Goal: Complete Application Form: Complete application form

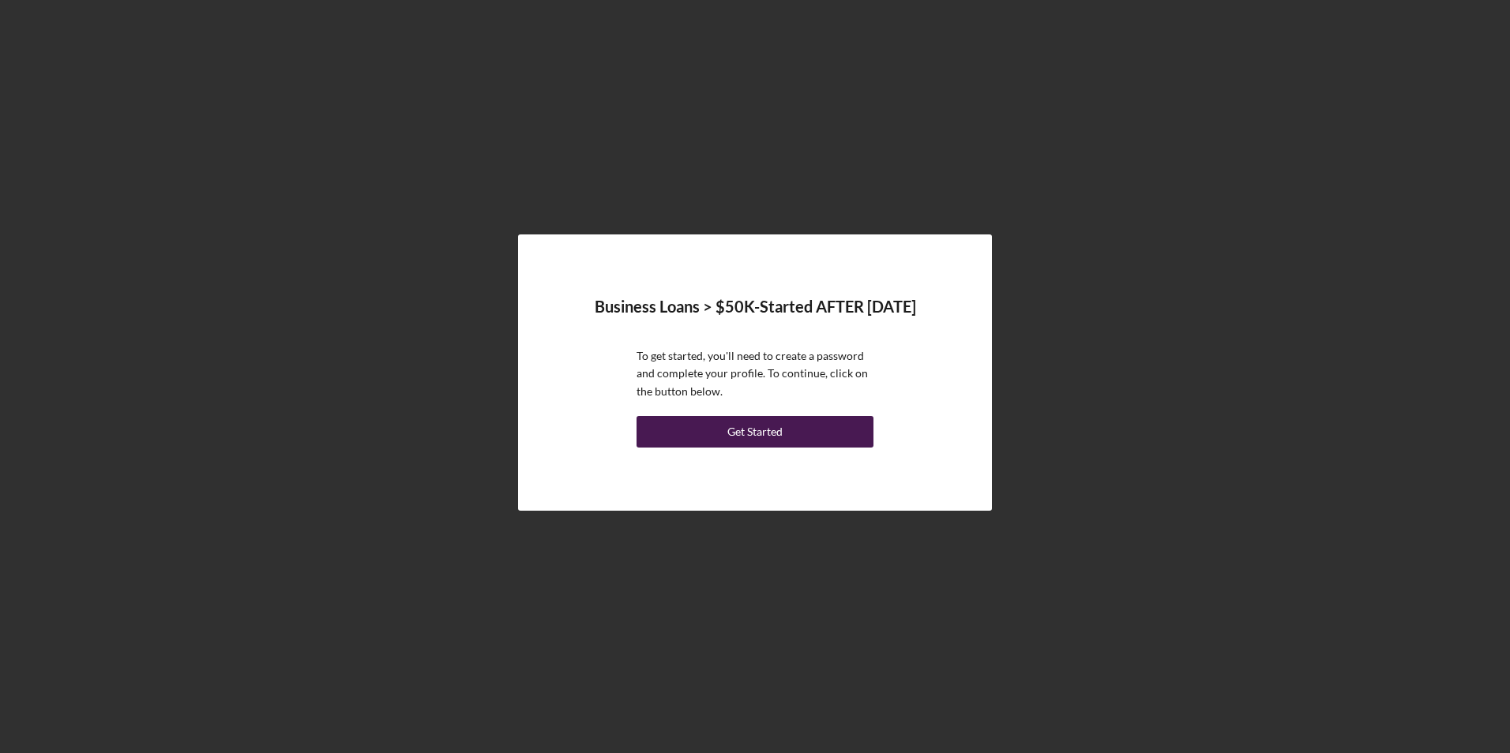
click at [746, 423] on div "Get Started" at bounding box center [754, 432] width 55 height 32
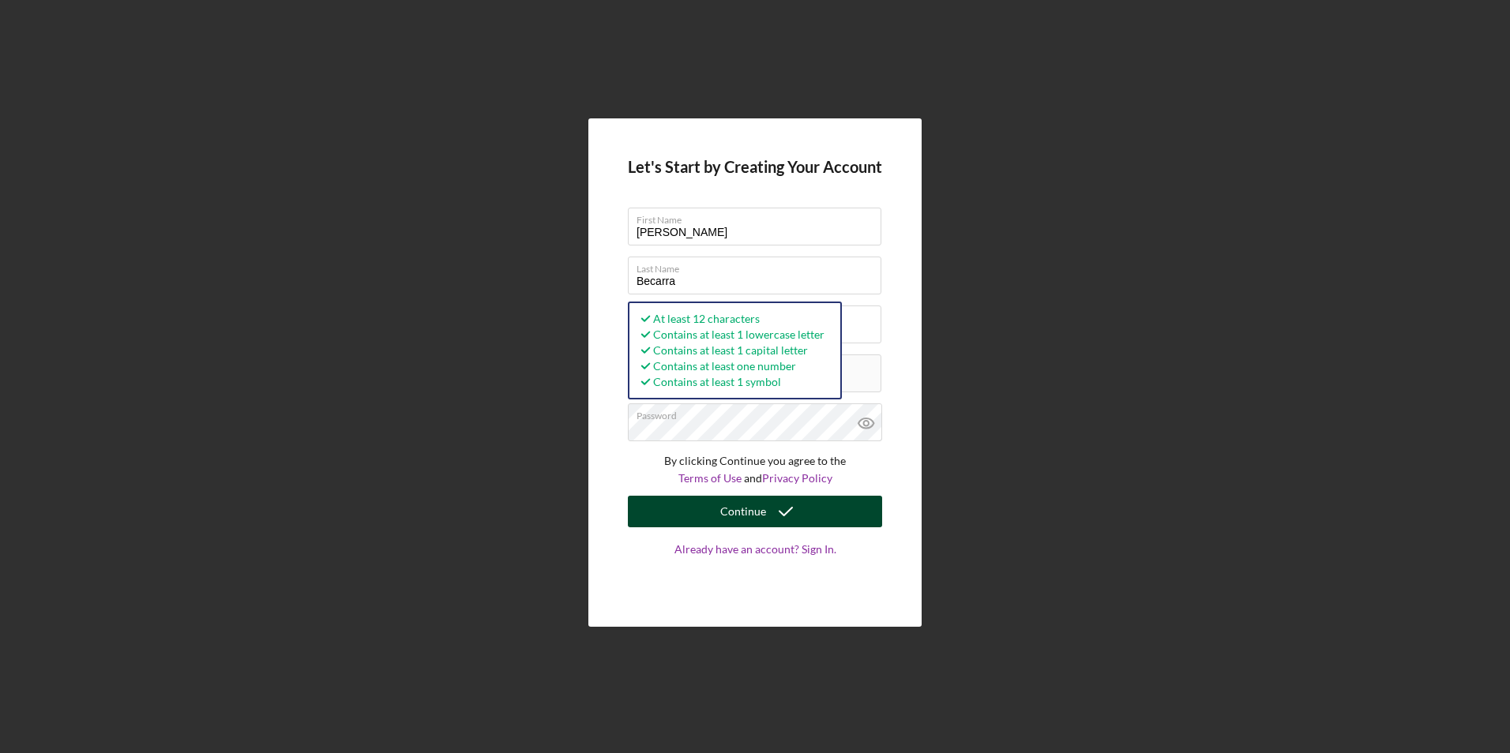
click at [796, 501] on icon "submit" at bounding box center [785, 511] width 39 height 39
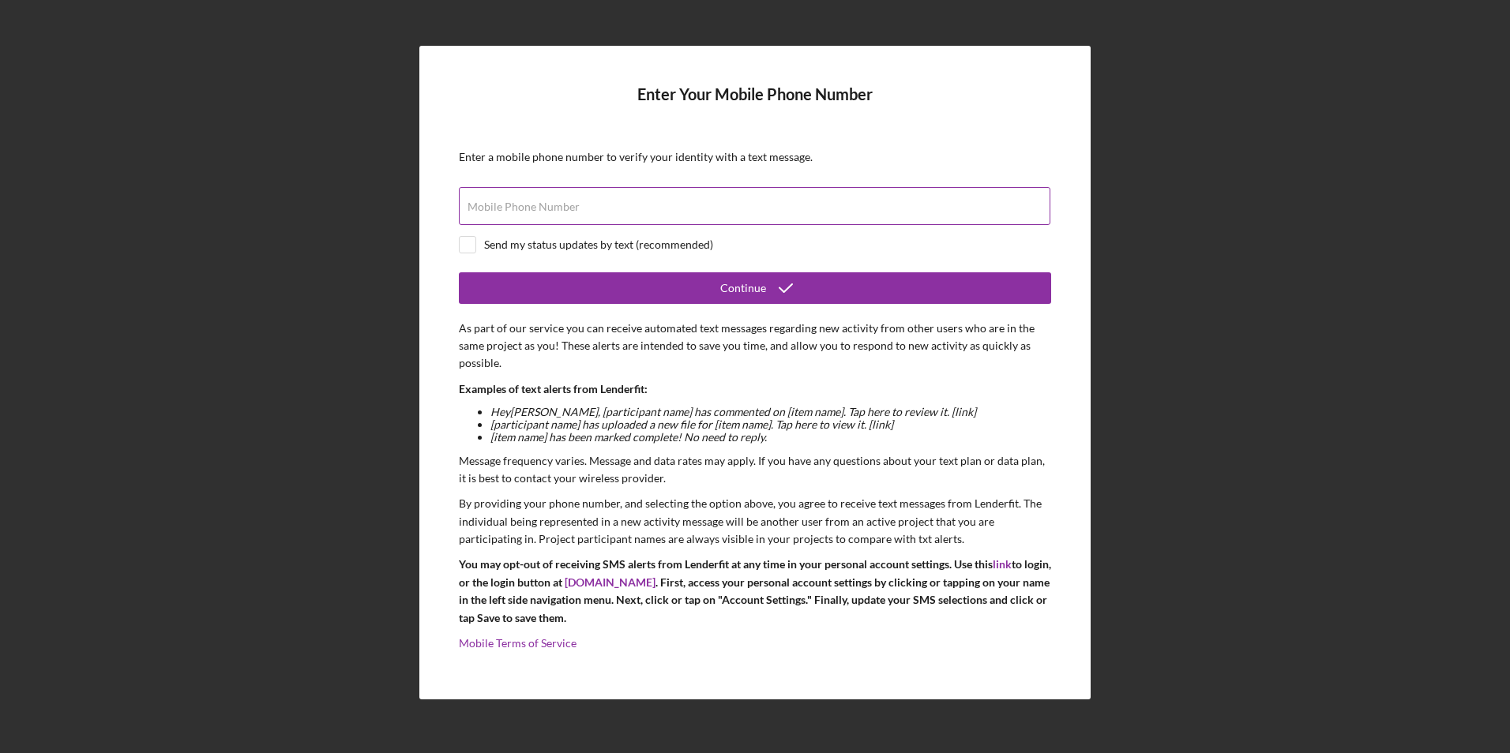
click at [603, 209] on input "Mobile Phone Number" at bounding box center [754, 206] width 591 height 38
type input "[PHONE_NUMBER]"
click at [459, 272] on button "Continue" at bounding box center [755, 288] width 592 height 32
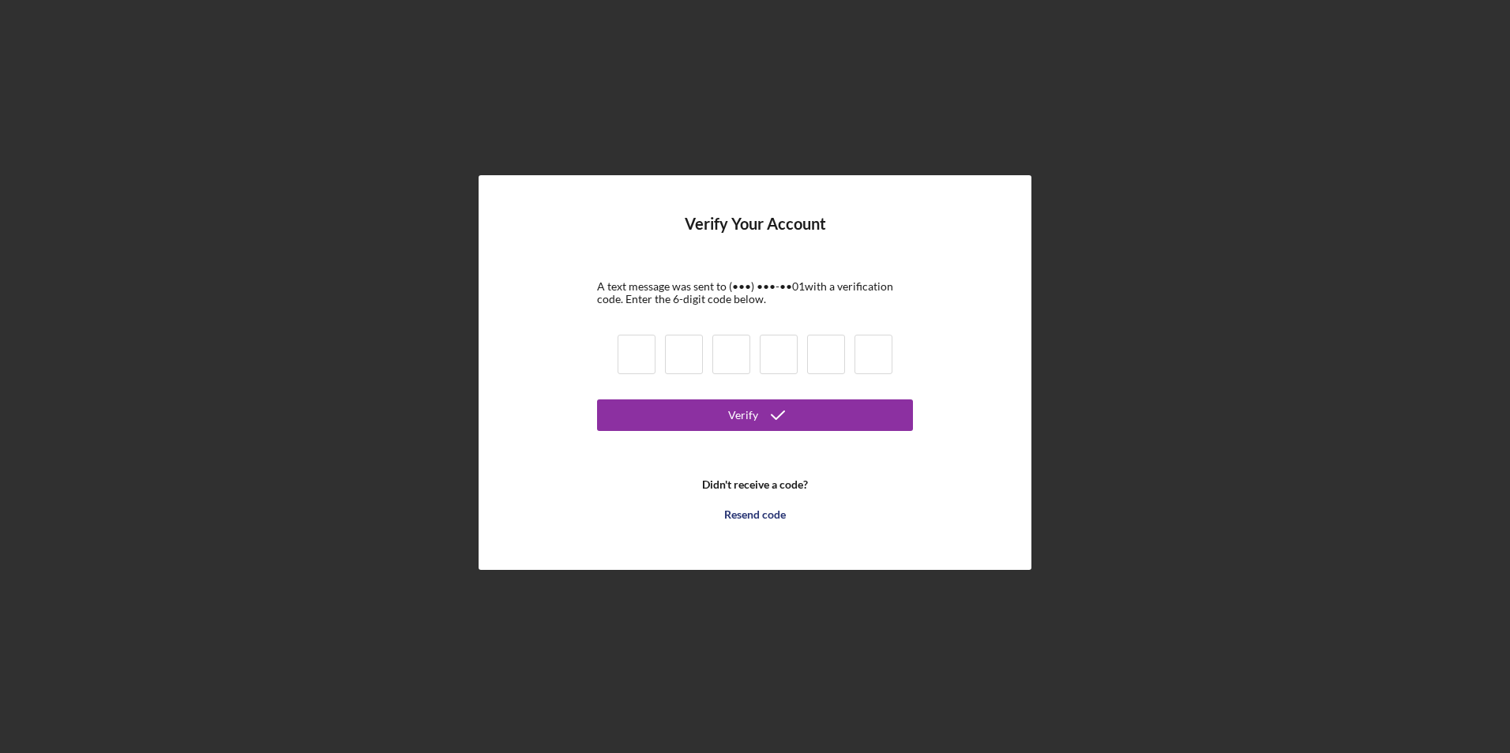
click at [639, 358] on input at bounding box center [637, 354] width 38 height 39
type input "7"
type input "5"
type input "2"
type input "4"
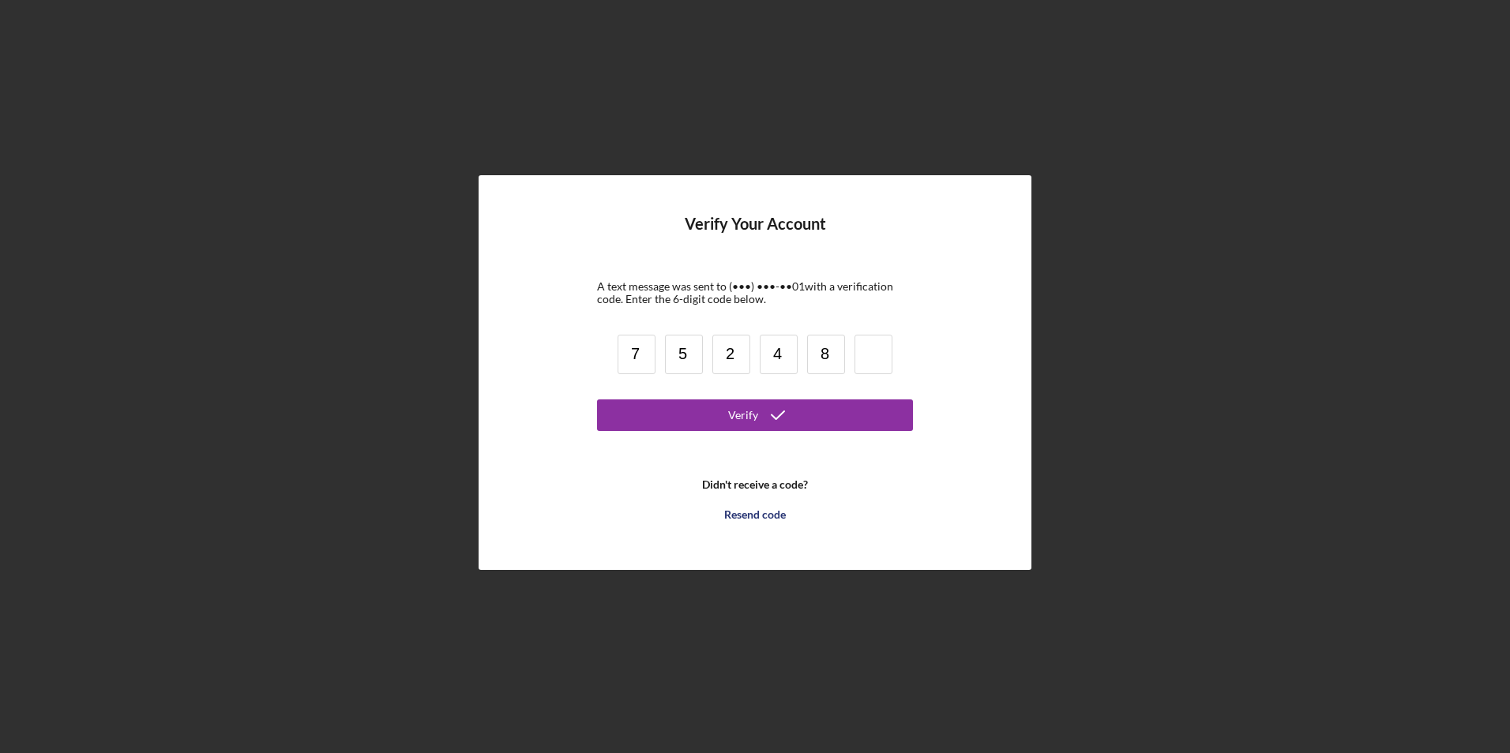
type input "8"
type input "5"
click at [597, 400] on button "Verify" at bounding box center [755, 416] width 316 height 32
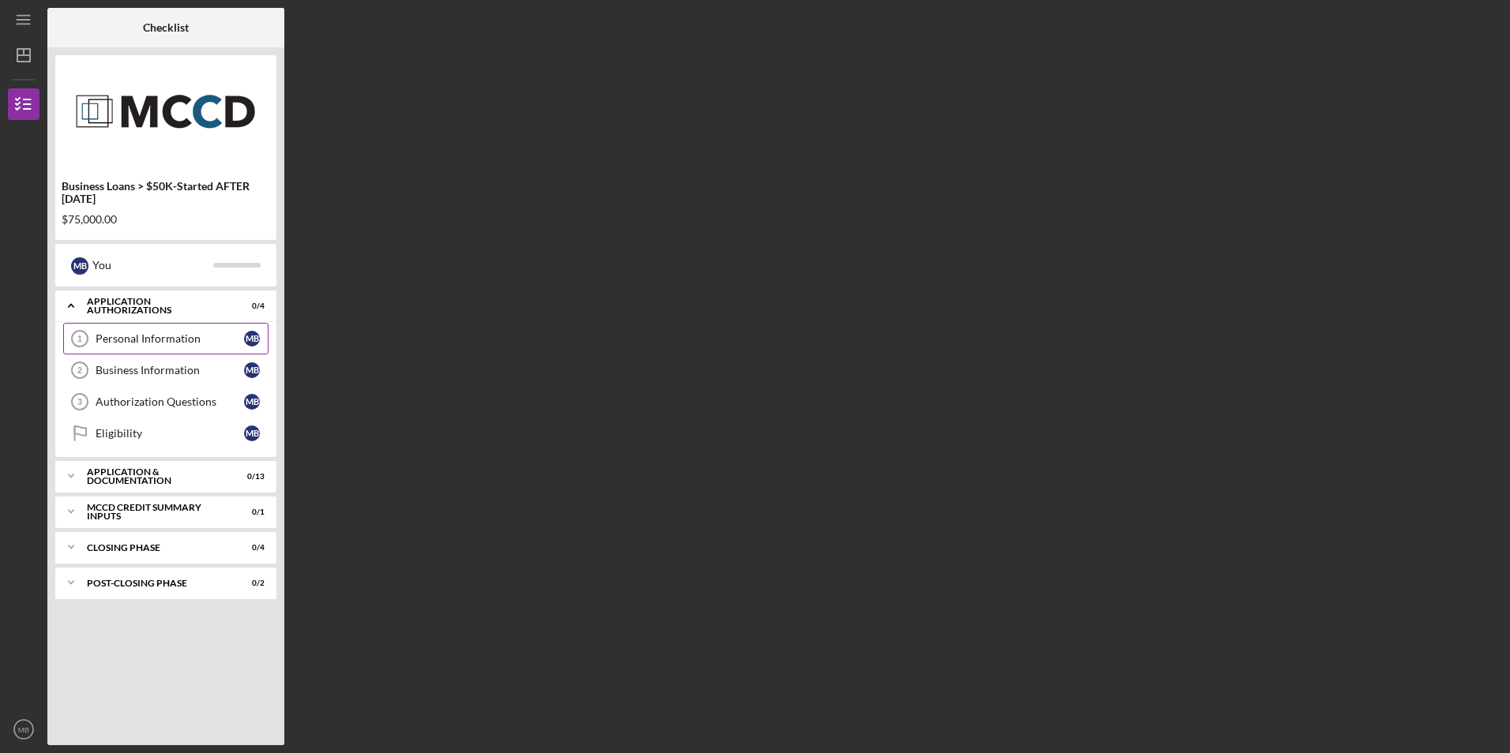
click at [132, 336] on div "Personal Information" at bounding box center [170, 338] width 148 height 13
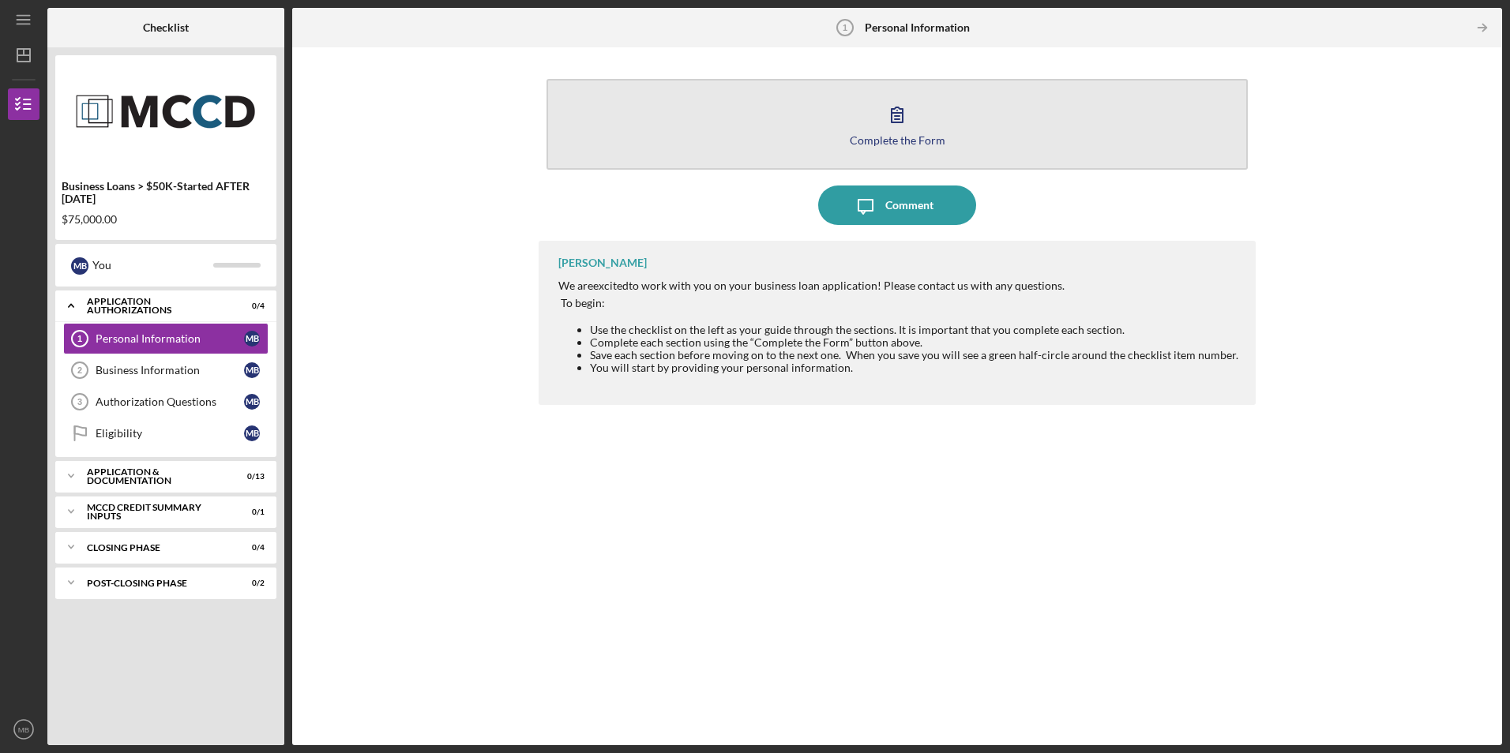
click at [879, 137] on div "Complete the Form" at bounding box center [898, 140] width 96 height 12
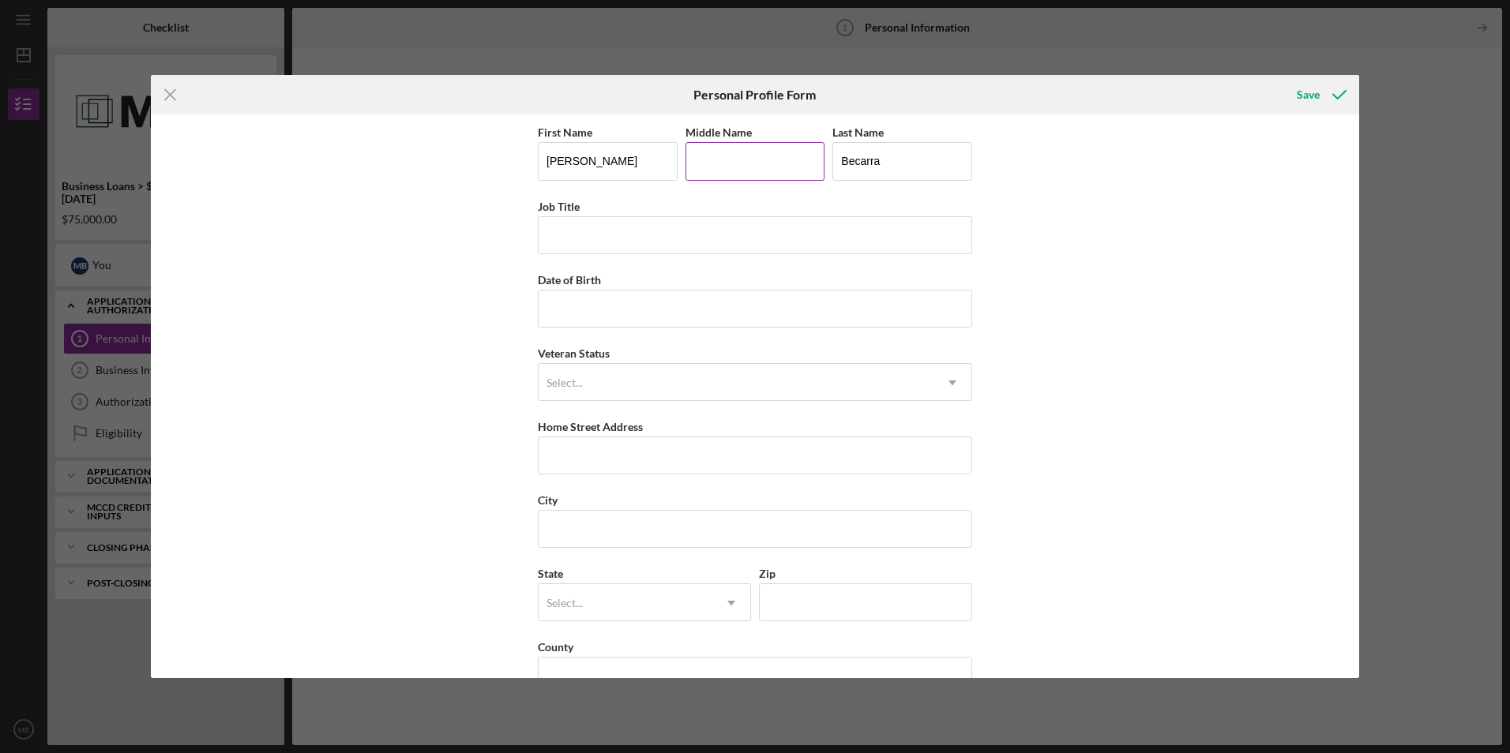
click at [700, 173] on input "Middle Name" at bounding box center [755, 161] width 140 height 38
type input "f"
type input "F"
type input "[PERSON_NAME]"
click at [563, 235] on input "Job Title" at bounding box center [755, 235] width 434 height 38
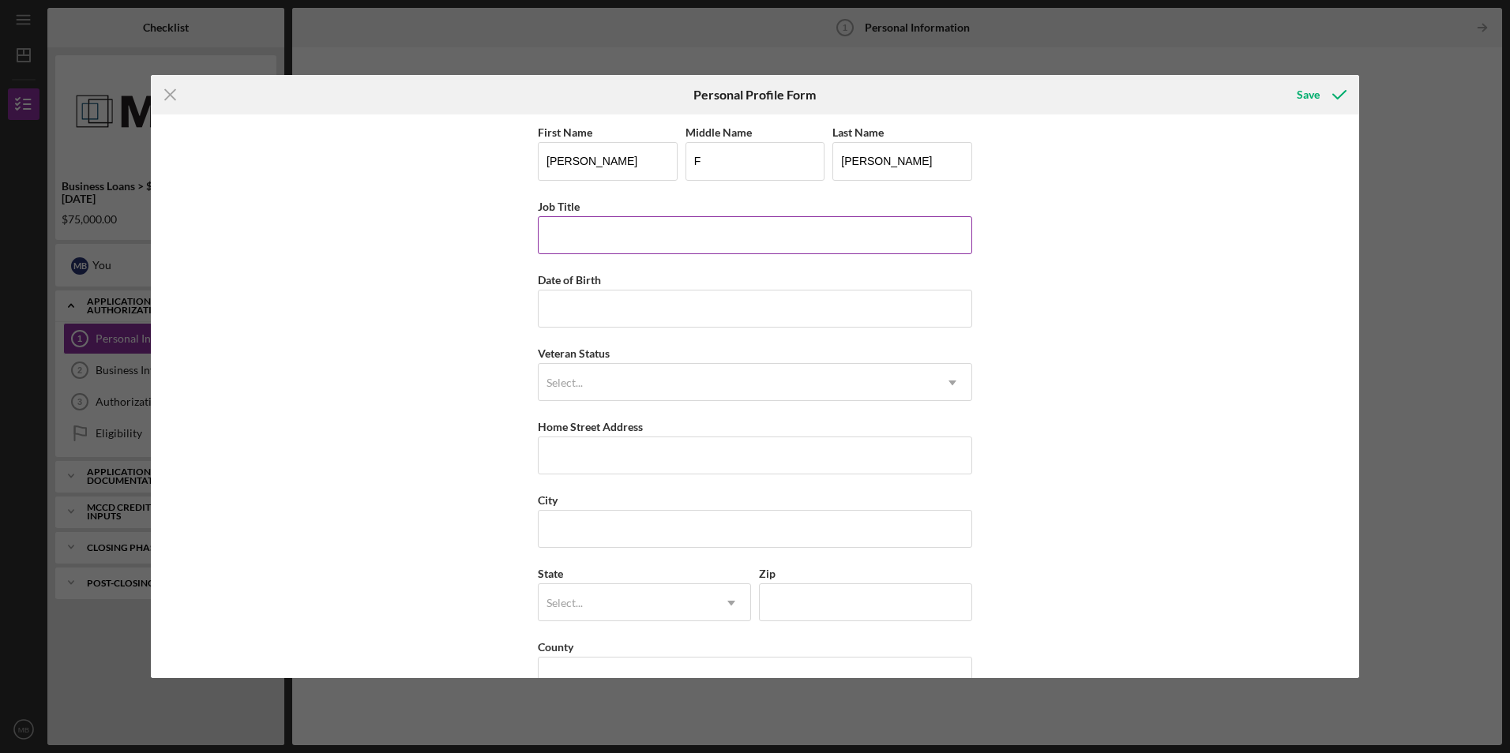
type input "o"
click at [573, 229] on input "CEO" at bounding box center [755, 235] width 434 height 38
type input "C"
click at [576, 233] on input "Entrepeneur" at bounding box center [755, 235] width 434 height 38
type input "Entrepreneur"
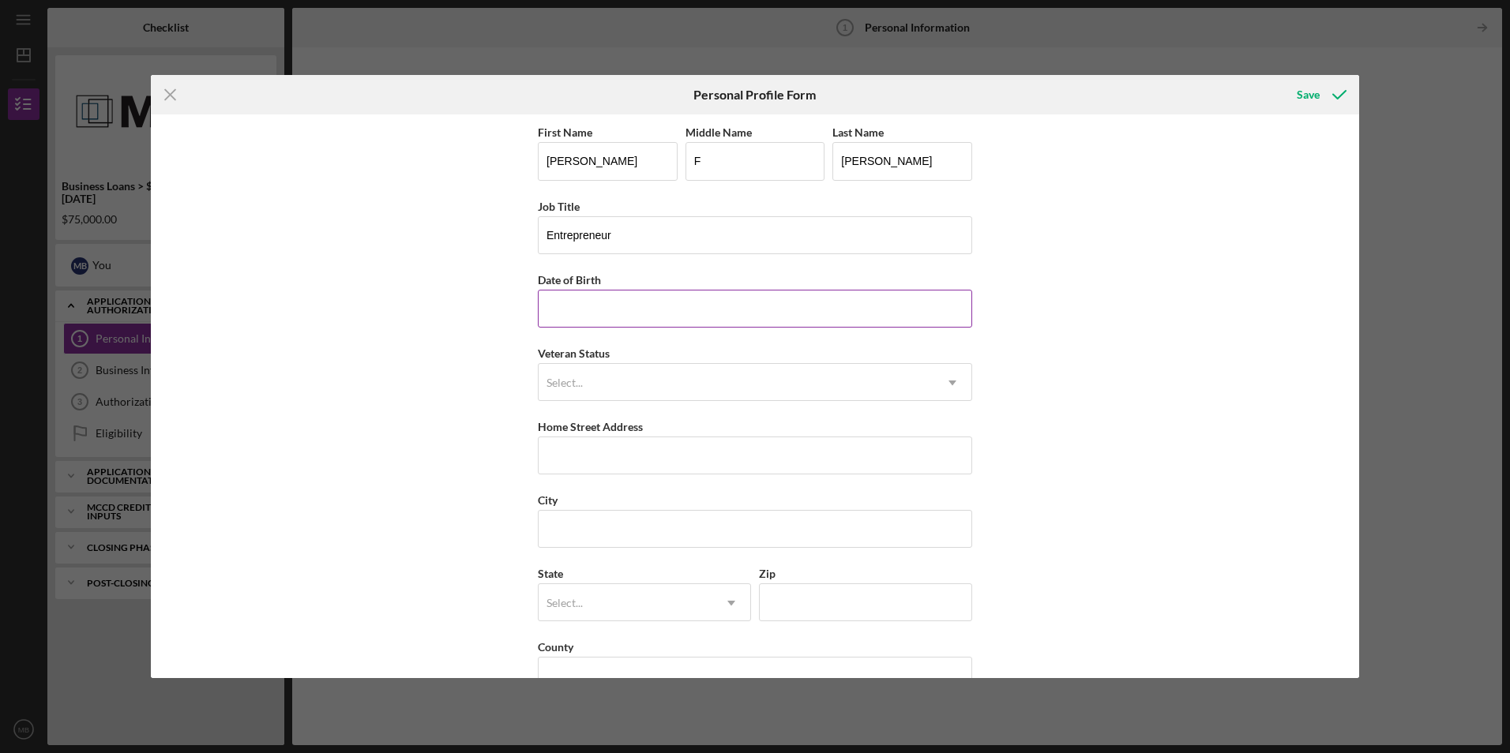
click at [630, 272] on div "Date of Birth" at bounding box center [755, 280] width 434 height 20
click at [613, 297] on input "Date of Birth" at bounding box center [755, 309] width 434 height 38
type input "[DATE]"
click at [647, 385] on div "Select..." at bounding box center [736, 383] width 395 height 36
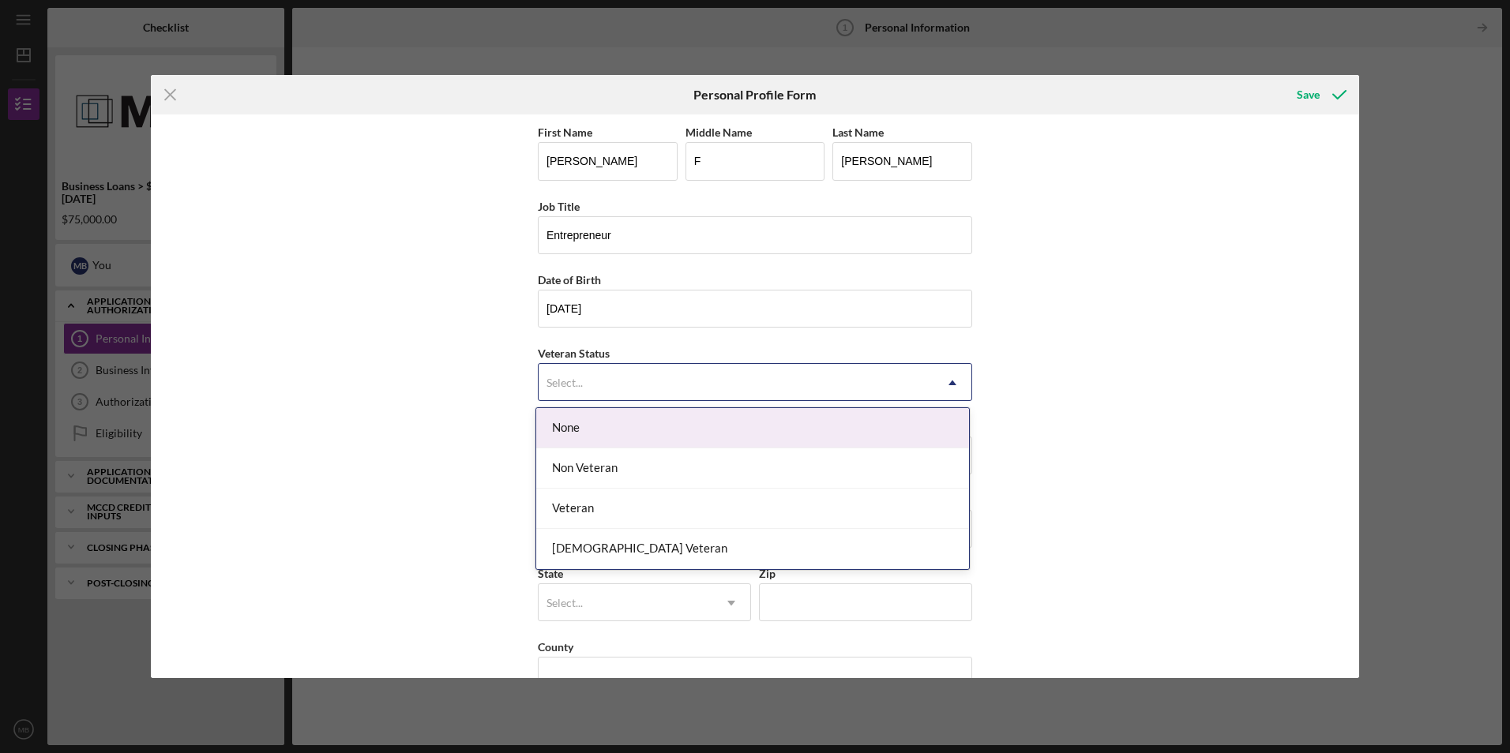
click at [605, 421] on div "None" at bounding box center [752, 428] width 433 height 40
click at [626, 393] on div "Select..." at bounding box center [736, 383] width 395 height 36
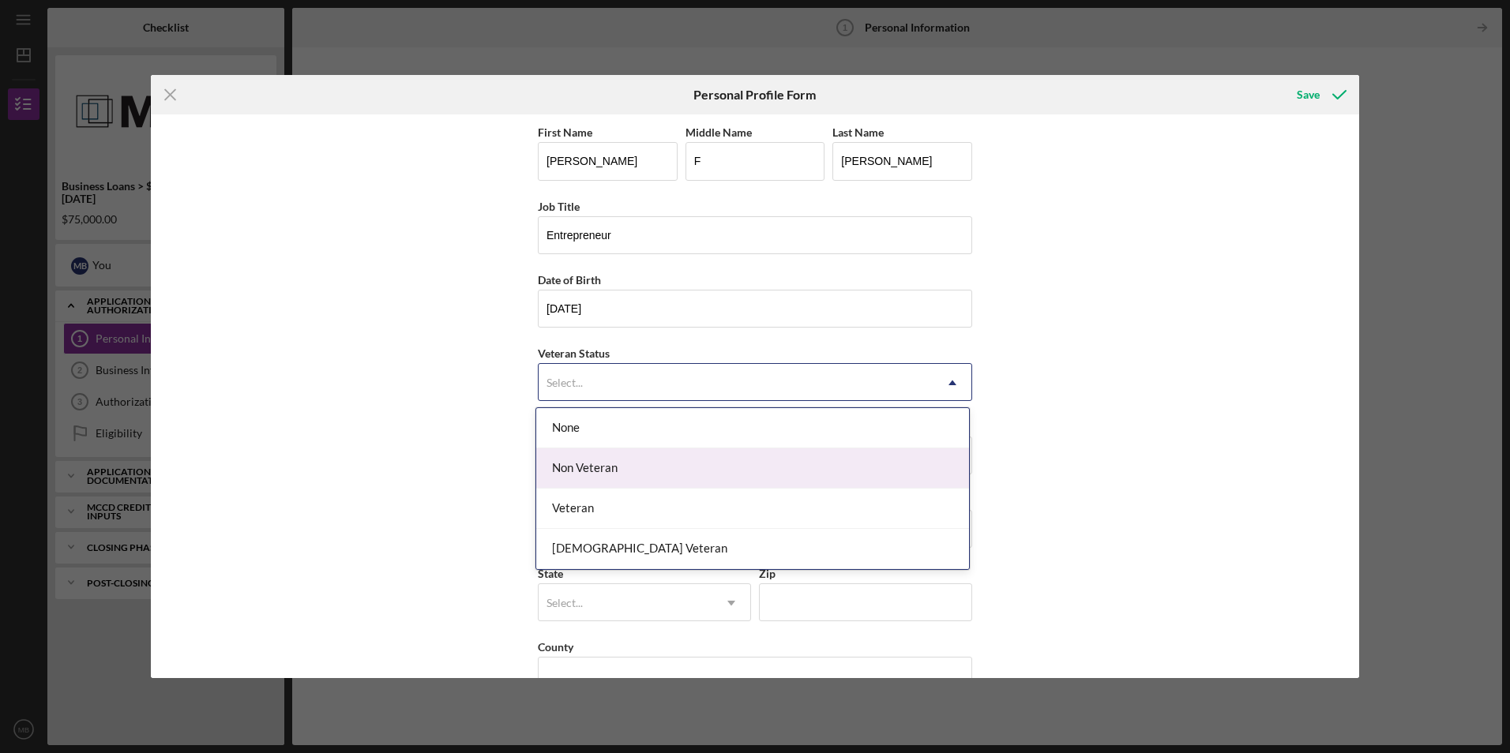
click at [597, 466] on div "Non Veteran" at bounding box center [752, 469] width 433 height 40
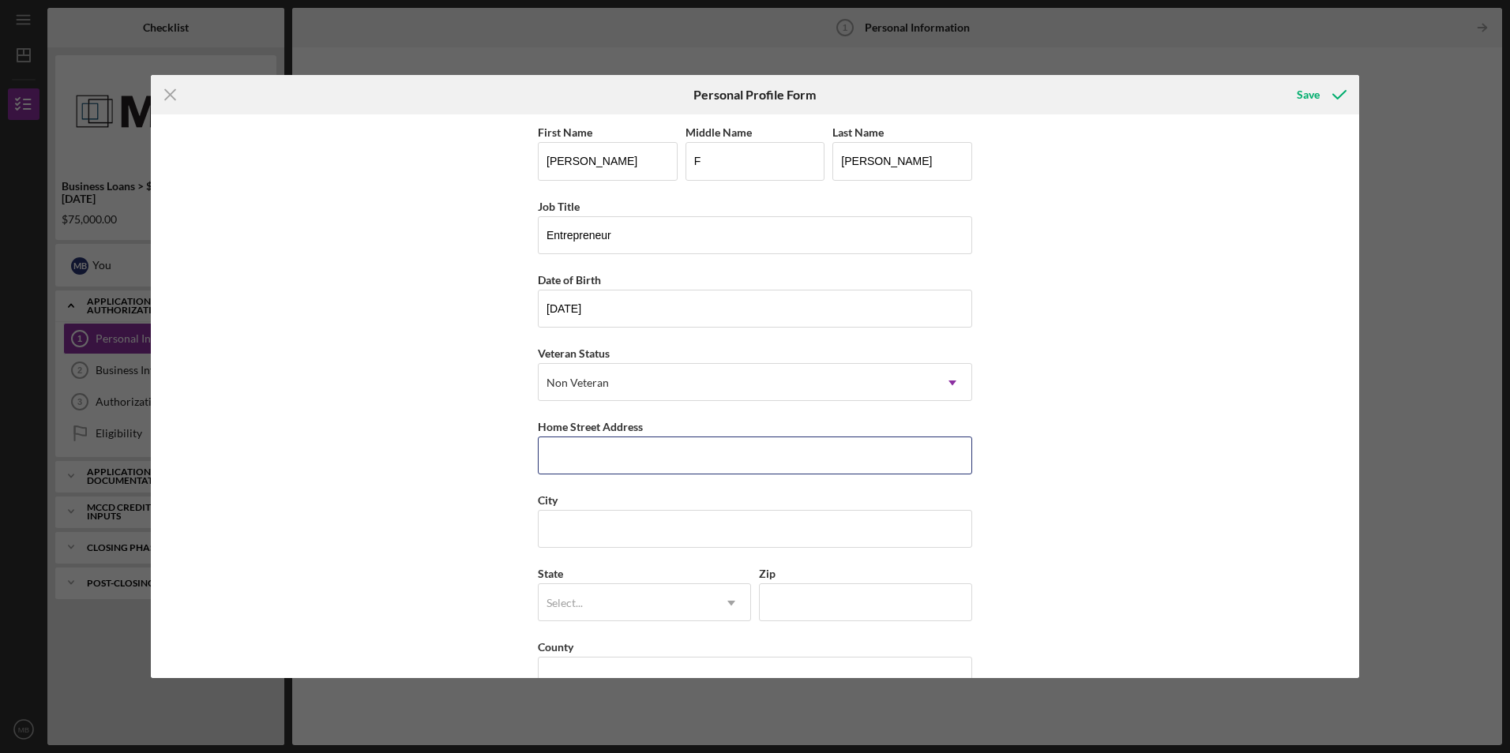
click at [597, 466] on input "Home Street Address" at bounding box center [755, 456] width 434 height 38
type input "[STREET_ADDRESS]"
type input "New Hope"
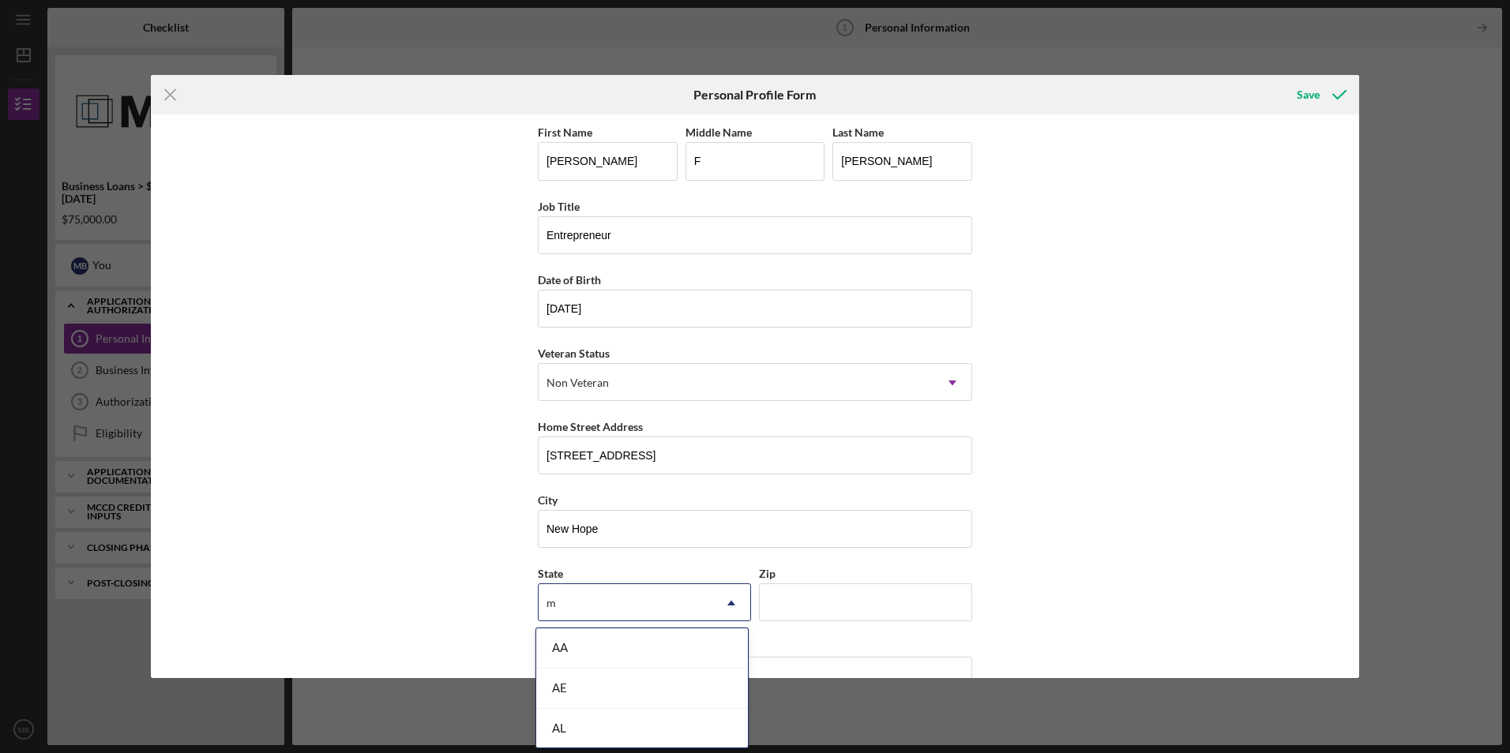
type input "mn"
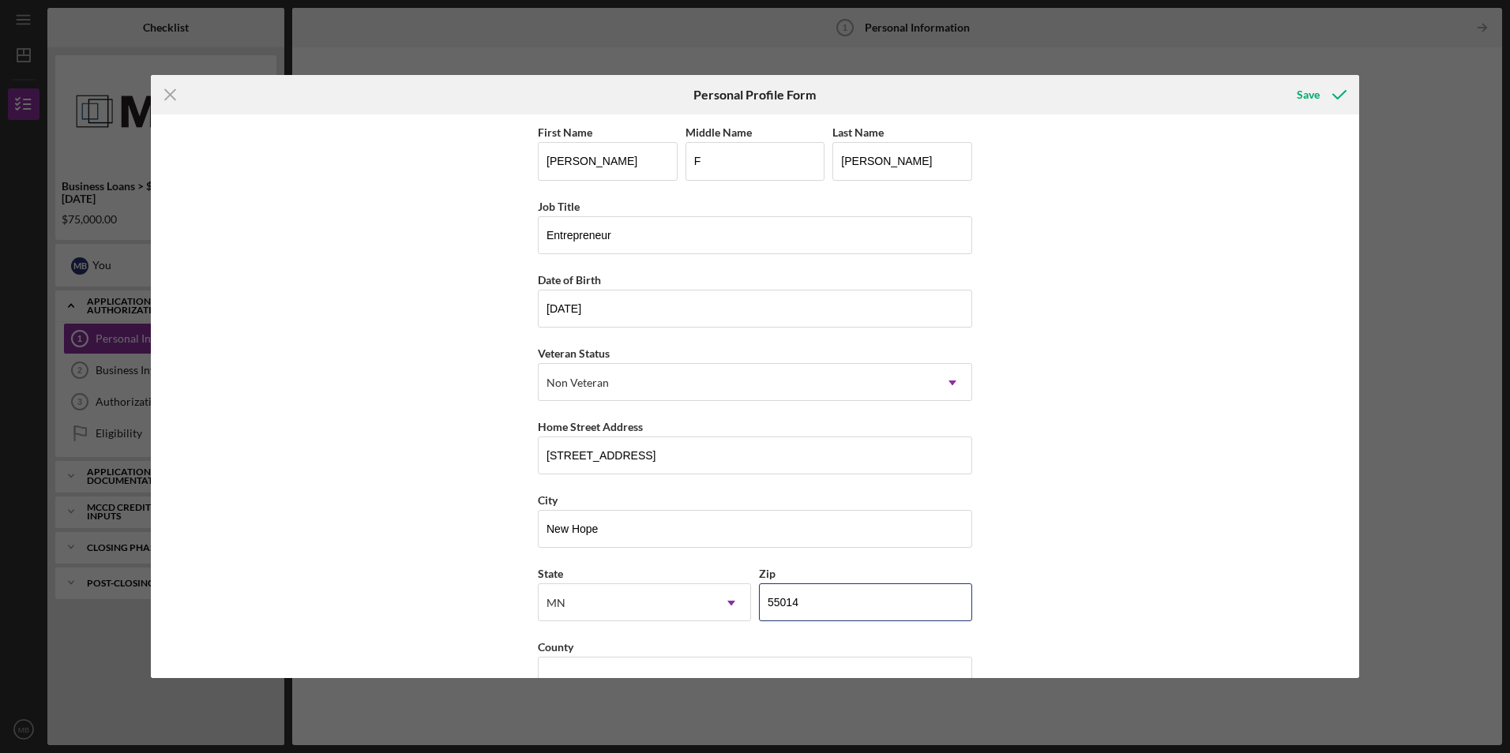
type input "55014"
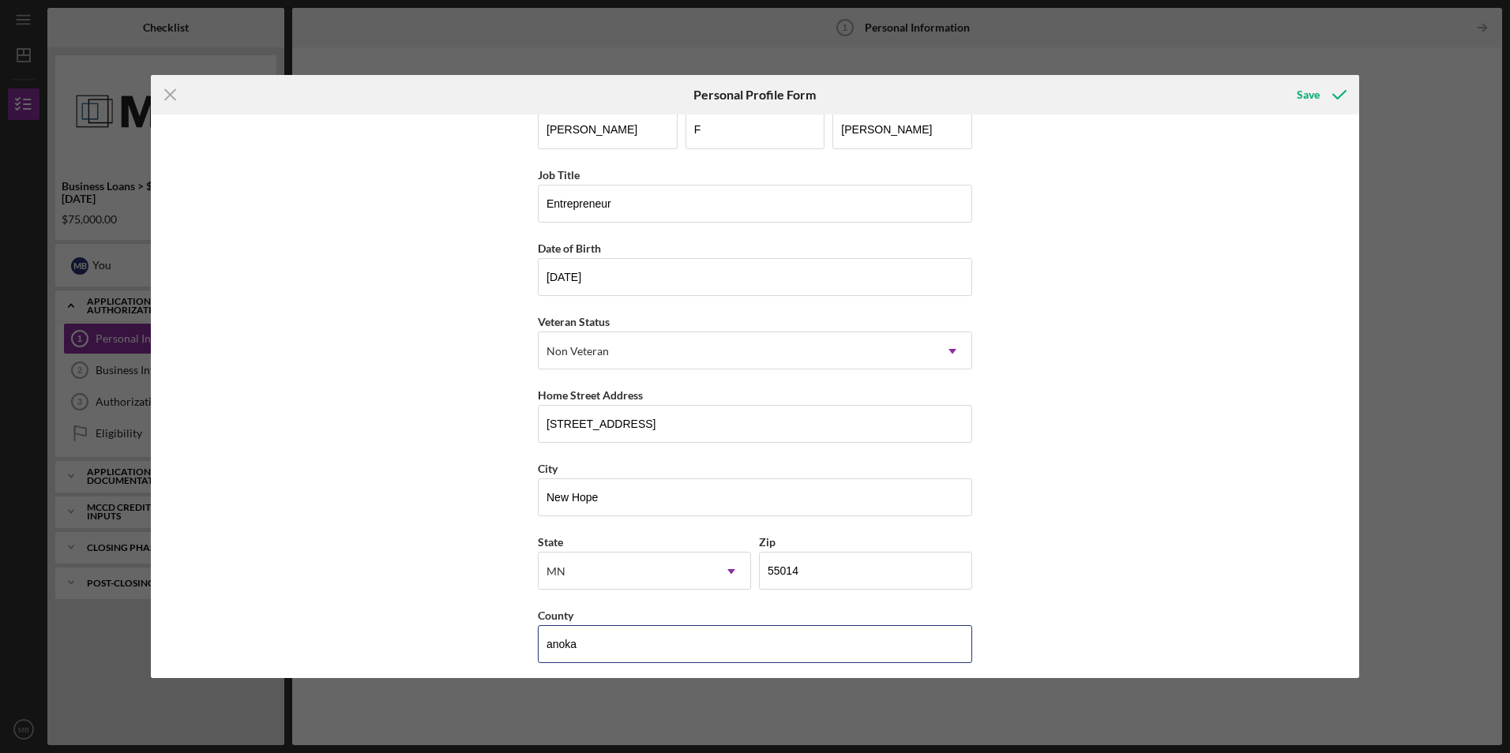
scroll to position [40, 0]
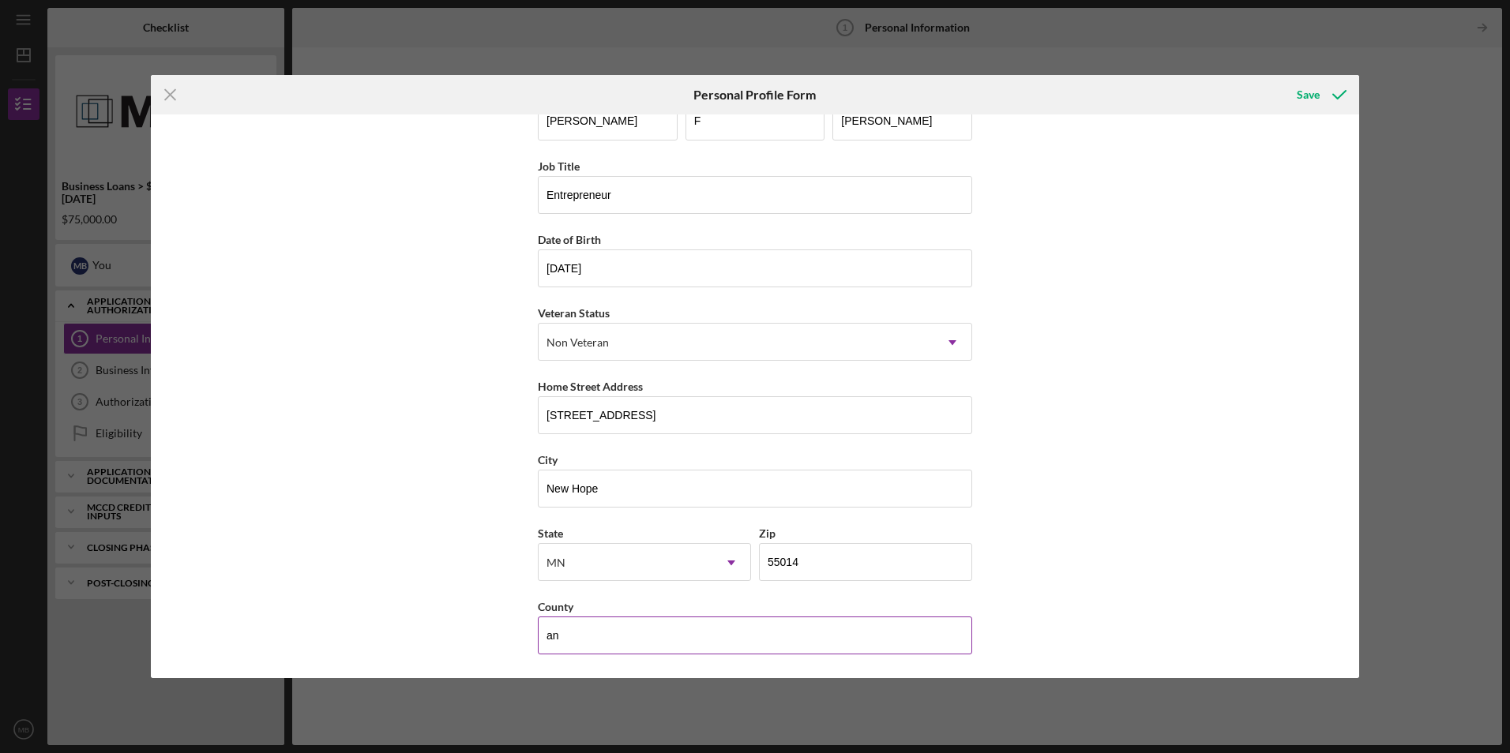
type input "a"
type input "hennepin"
click at [1305, 106] on div "Save" at bounding box center [1308, 95] width 23 height 32
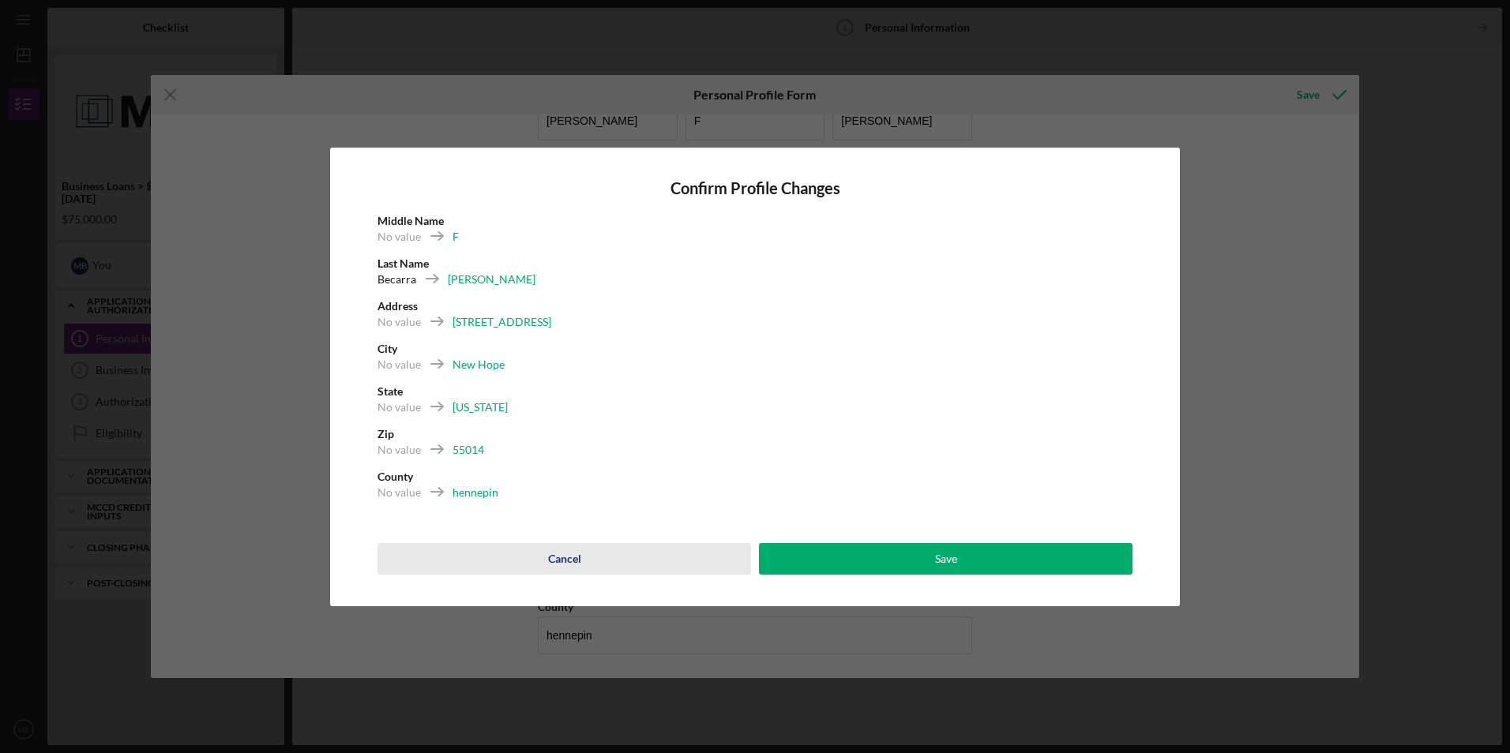
click at [566, 559] on div "Cancel" at bounding box center [564, 559] width 33 height 32
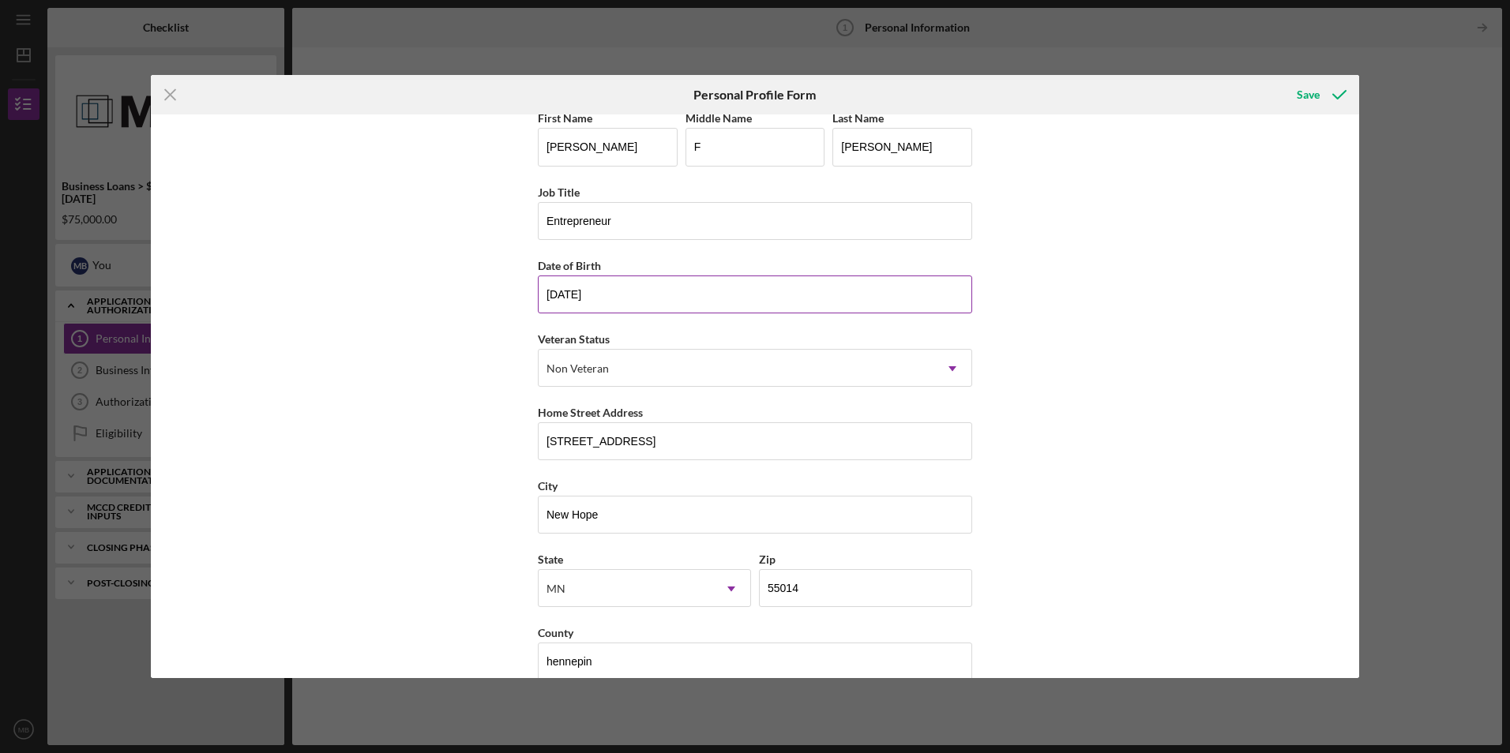
scroll to position [0, 0]
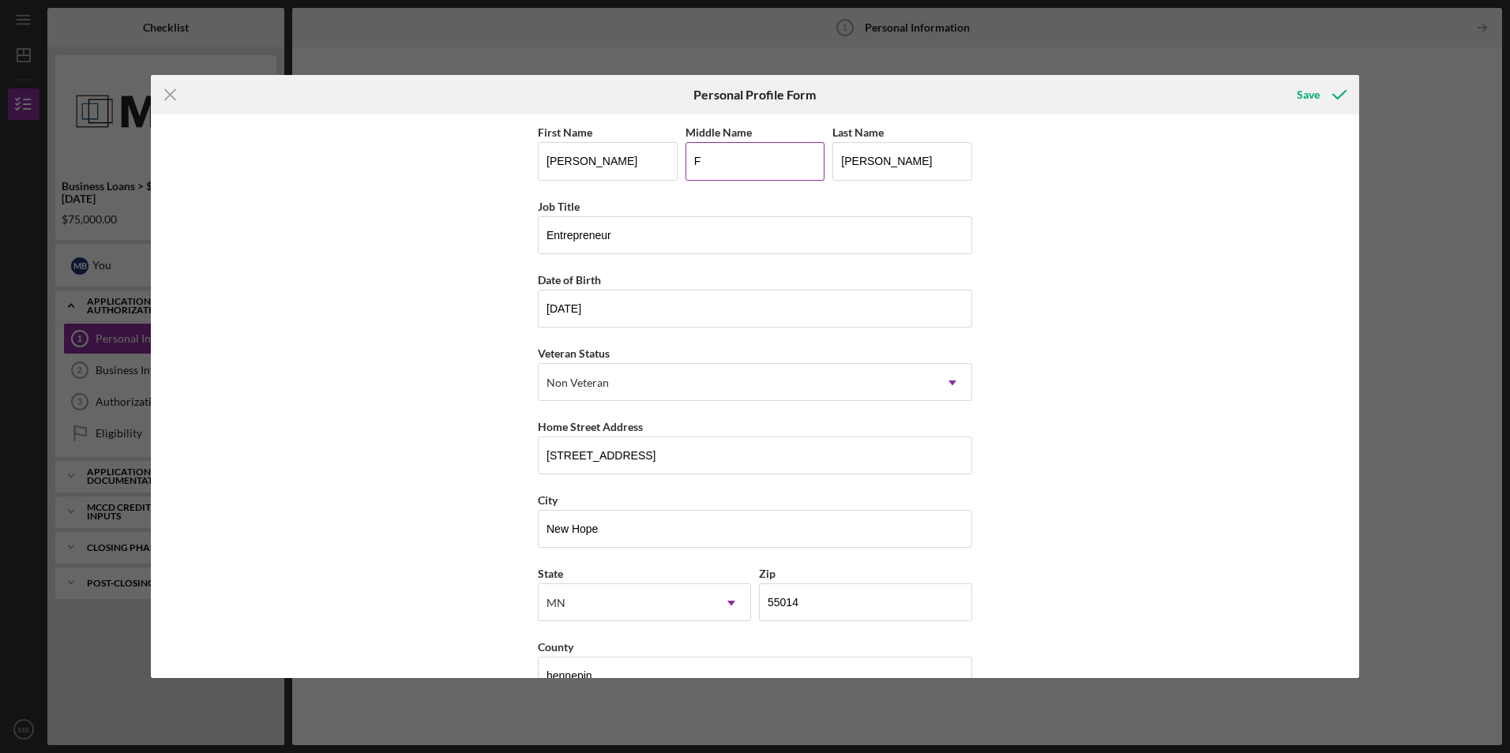
click at [723, 164] on input "F" at bounding box center [755, 161] width 140 height 38
type input "[PERSON_NAME]"
click at [1297, 96] on div "Save" at bounding box center [1308, 95] width 23 height 32
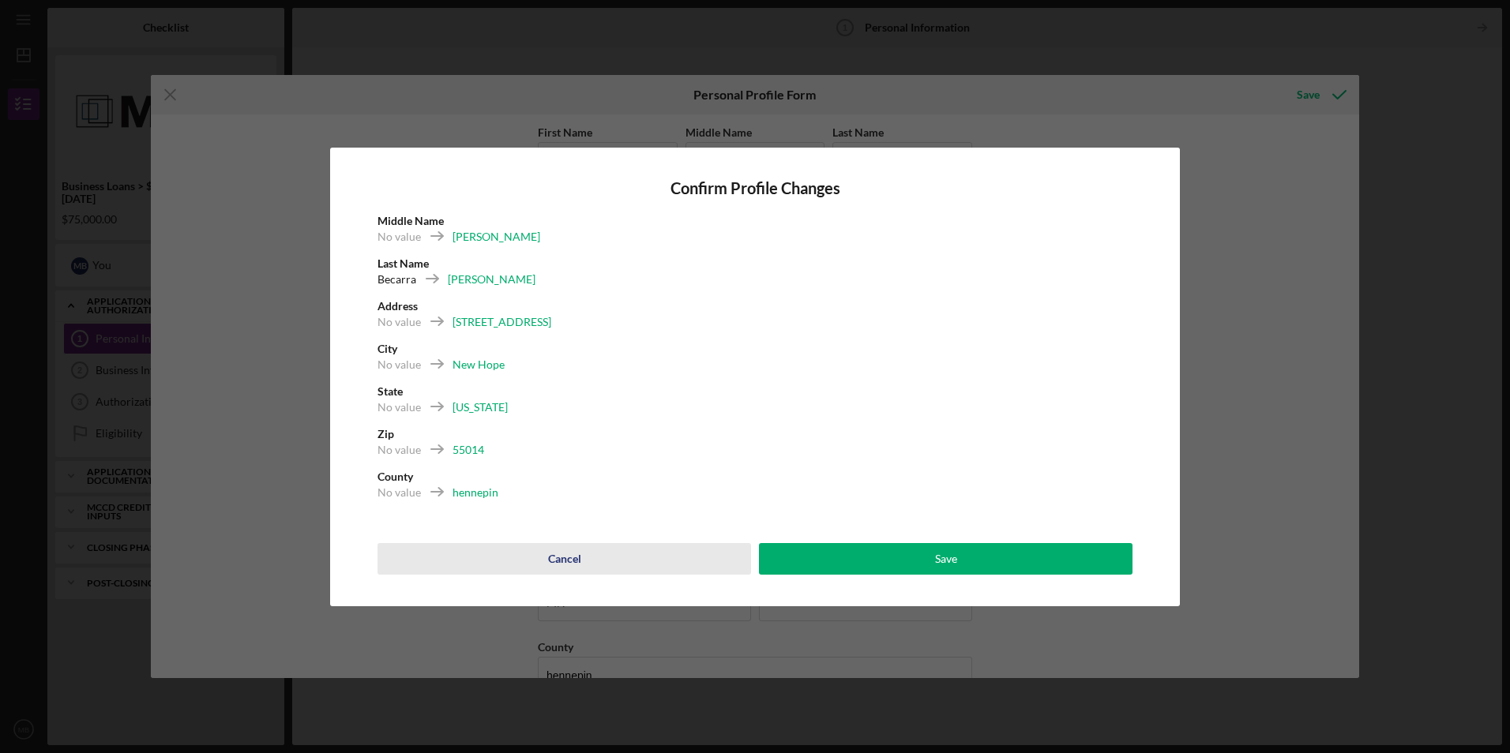
click at [562, 558] on div "Cancel" at bounding box center [564, 559] width 33 height 32
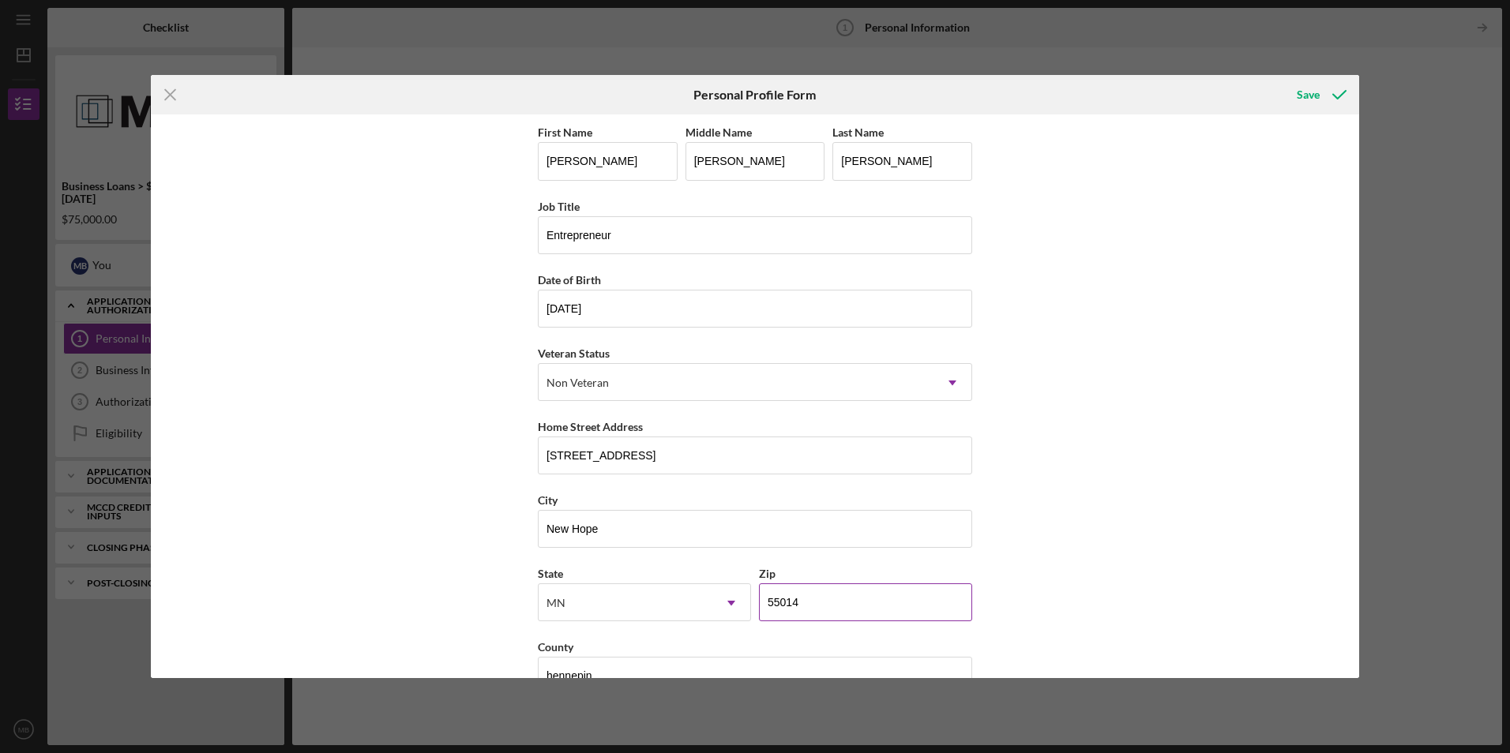
click at [810, 597] on input "55014" at bounding box center [865, 603] width 213 height 38
type input "55427"
click at [1309, 99] on div "Save" at bounding box center [1308, 95] width 23 height 32
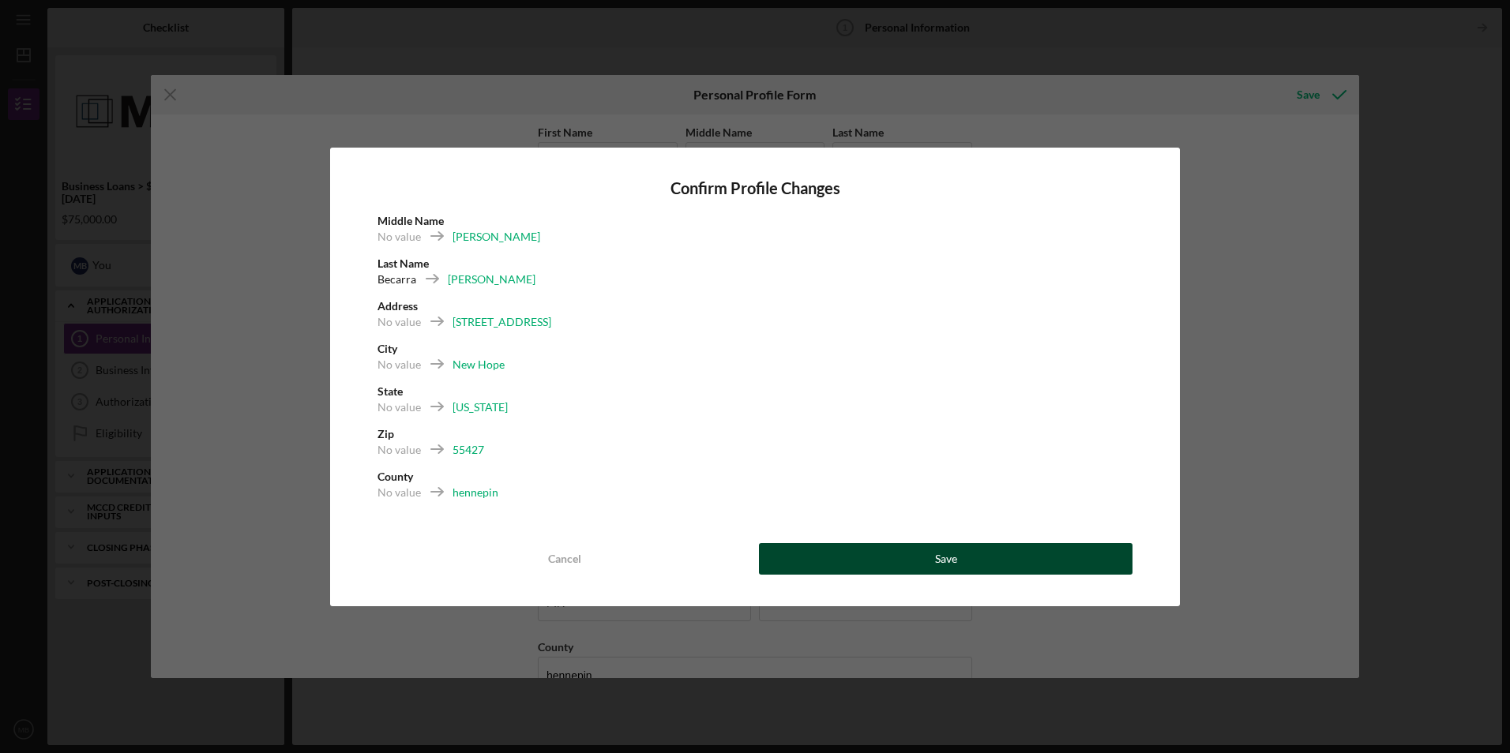
click at [873, 559] on button "Save" at bounding box center [946, 559] width 374 height 32
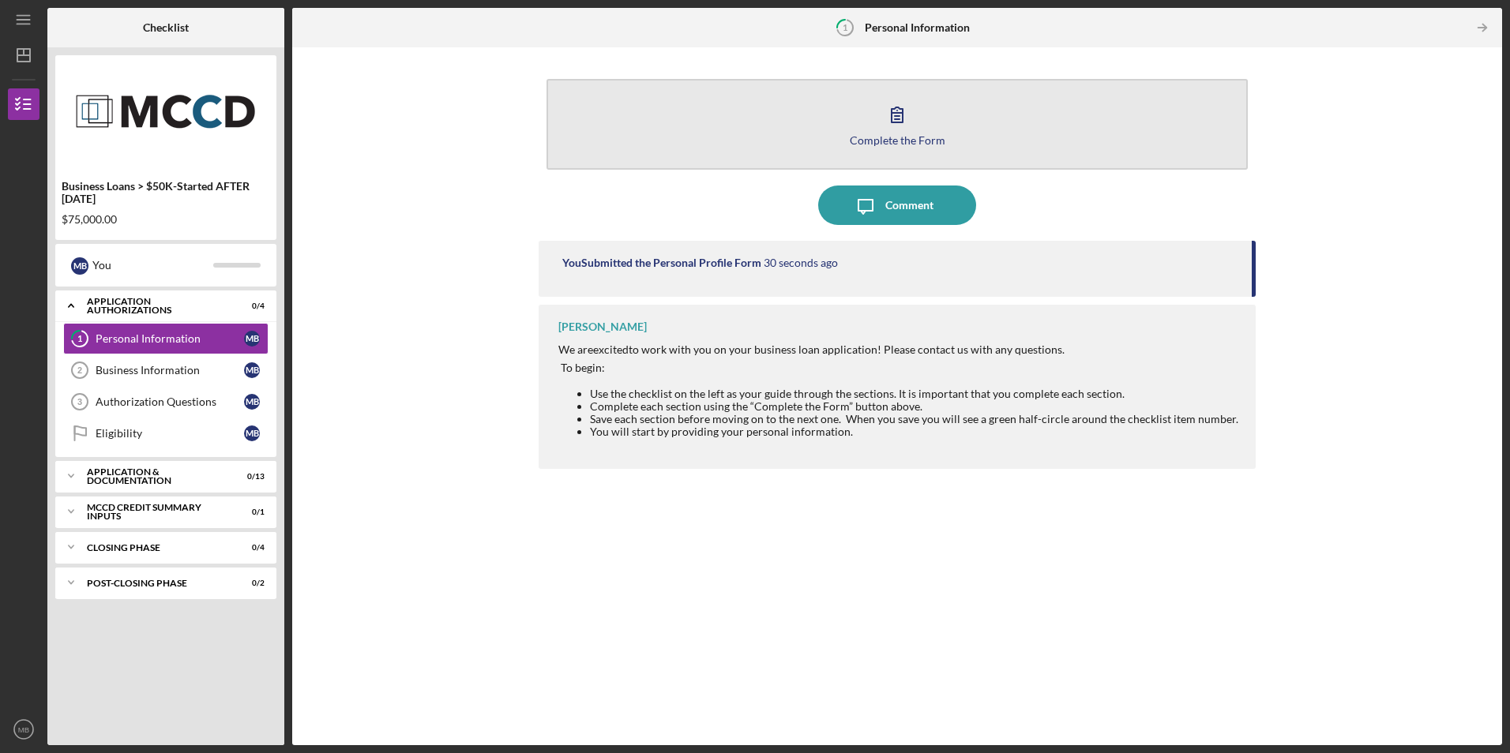
click at [892, 116] on icon "button" at bounding box center [896, 114] width 39 height 39
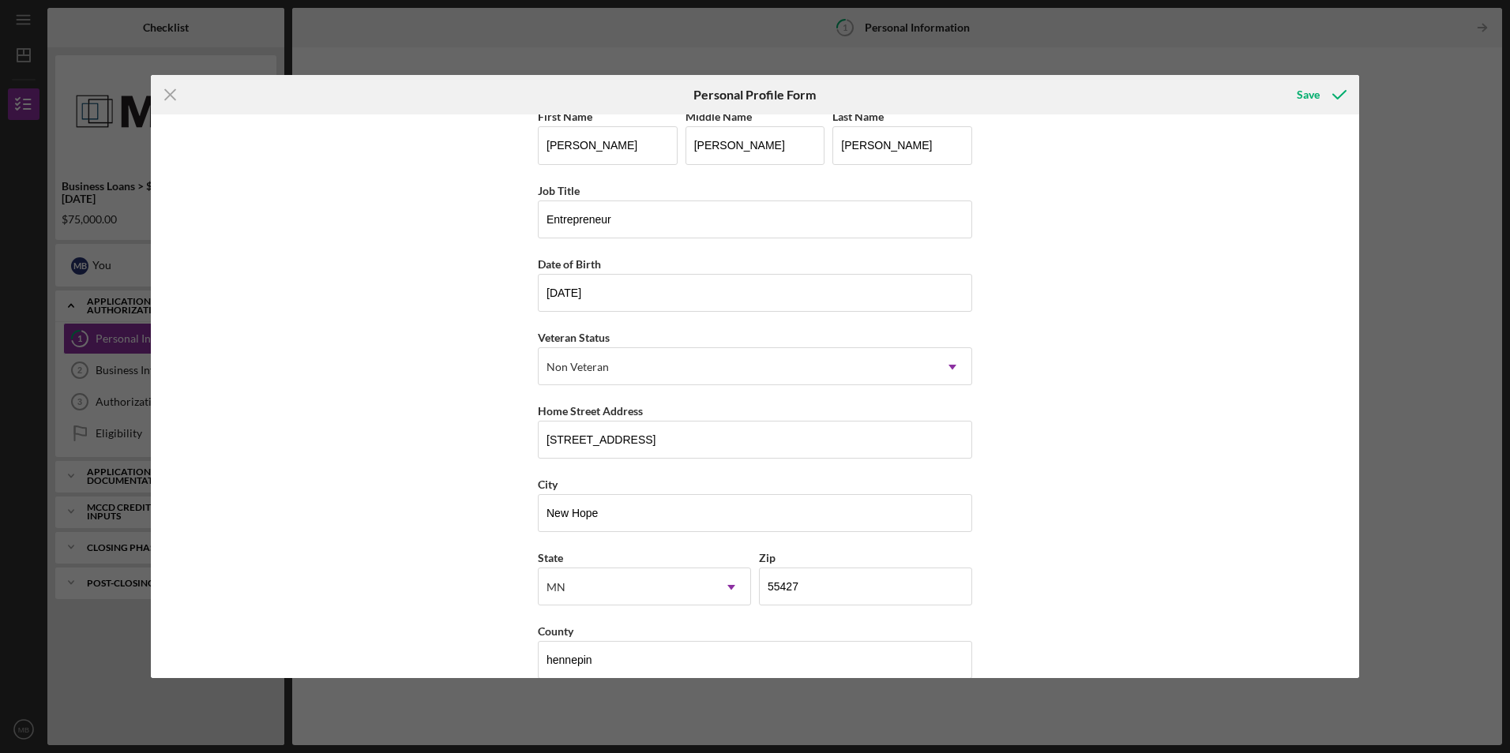
scroll to position [40, 0]
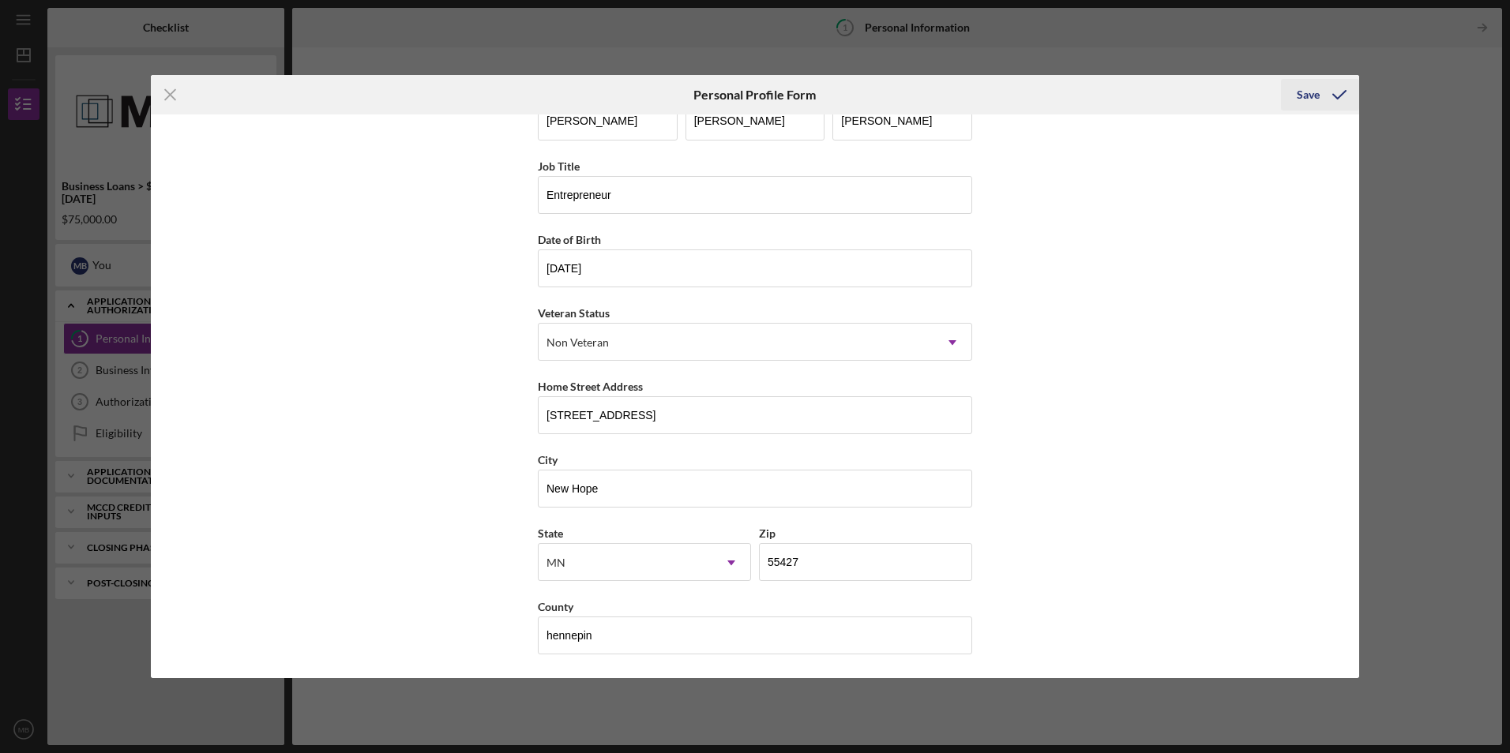
click at [1313, 92] on div "Save" at bounding box center [1308, 95] width 23 height 32
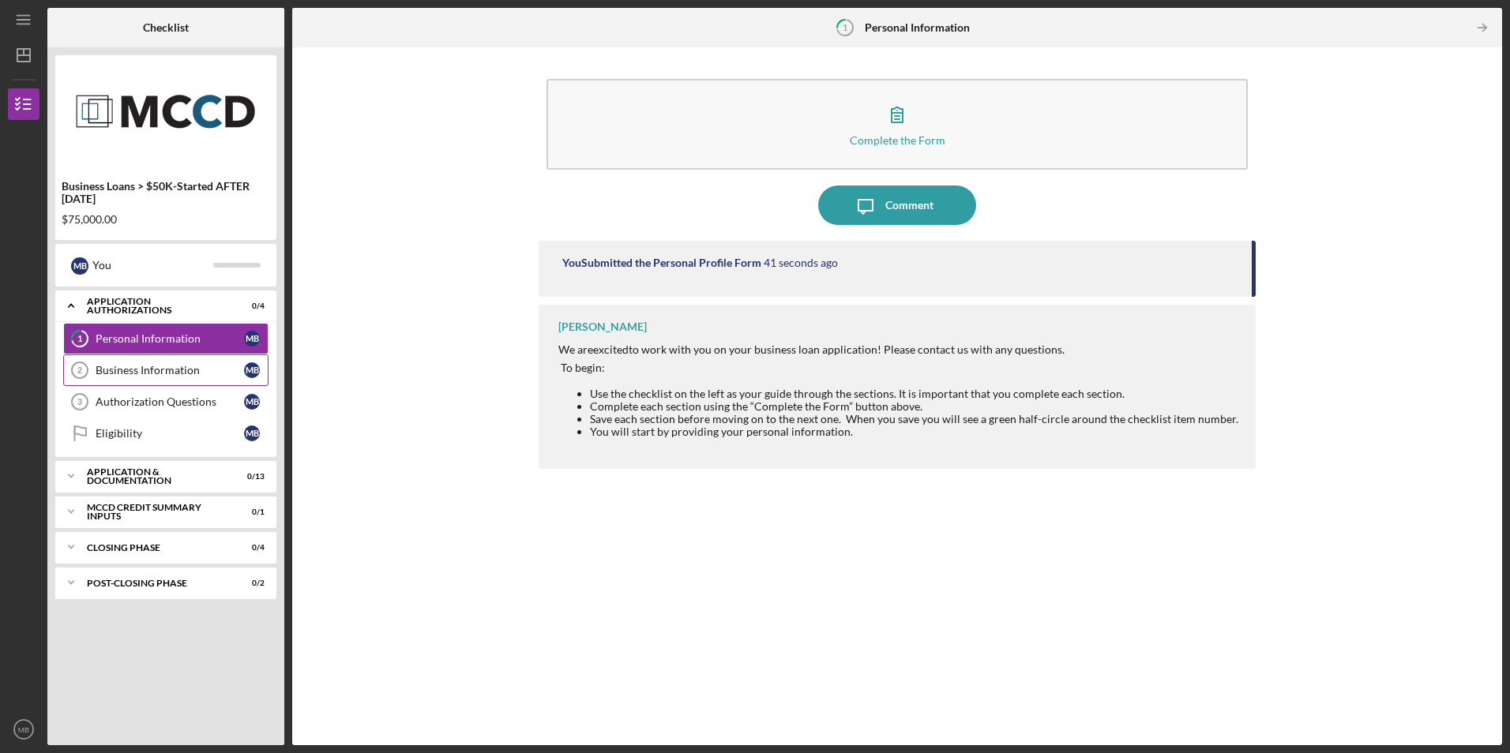
click at [125, 370] on div "Business Information" at bounding box center [170, 370] width 148 height 13
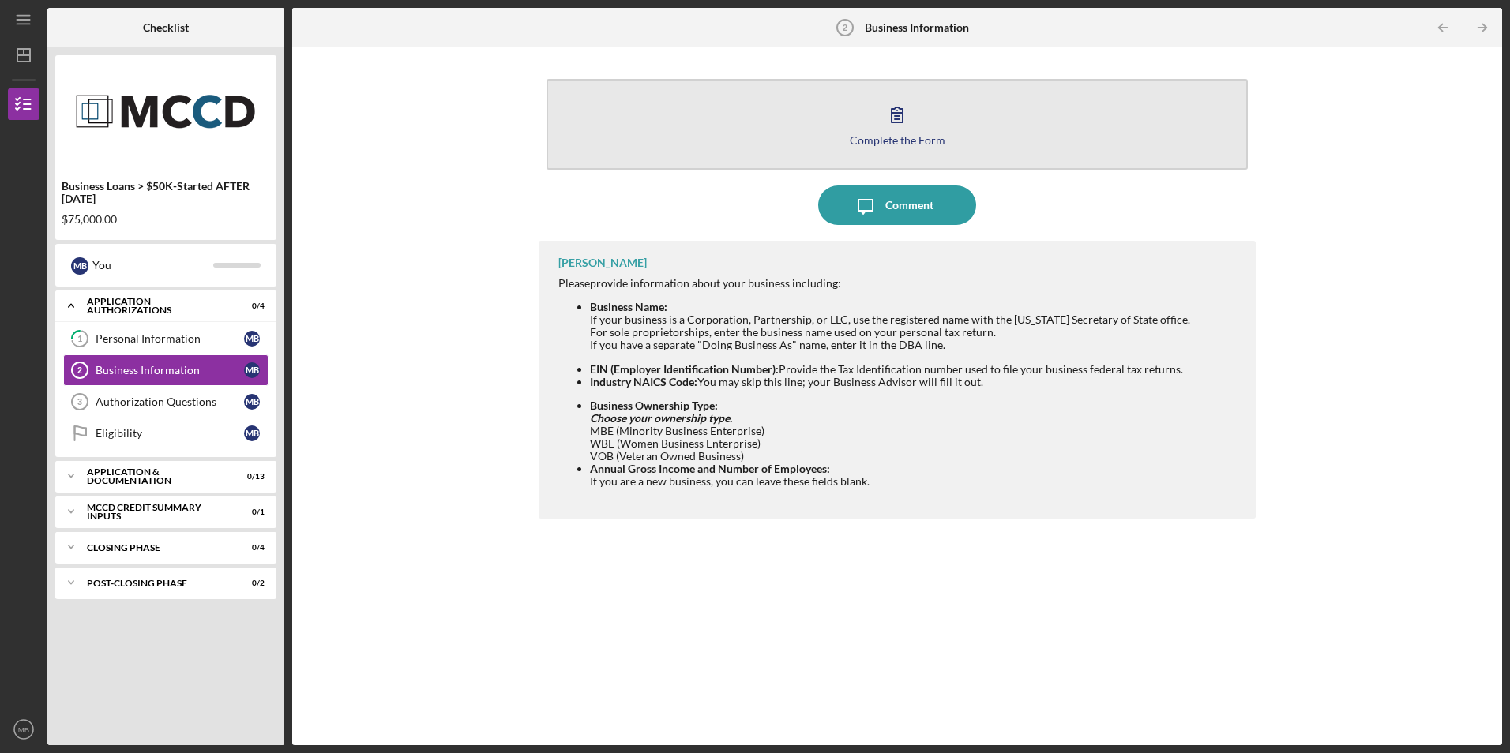
click at [903, 115] on icon "button" at bounding box center [896, 114] width 39 height 39
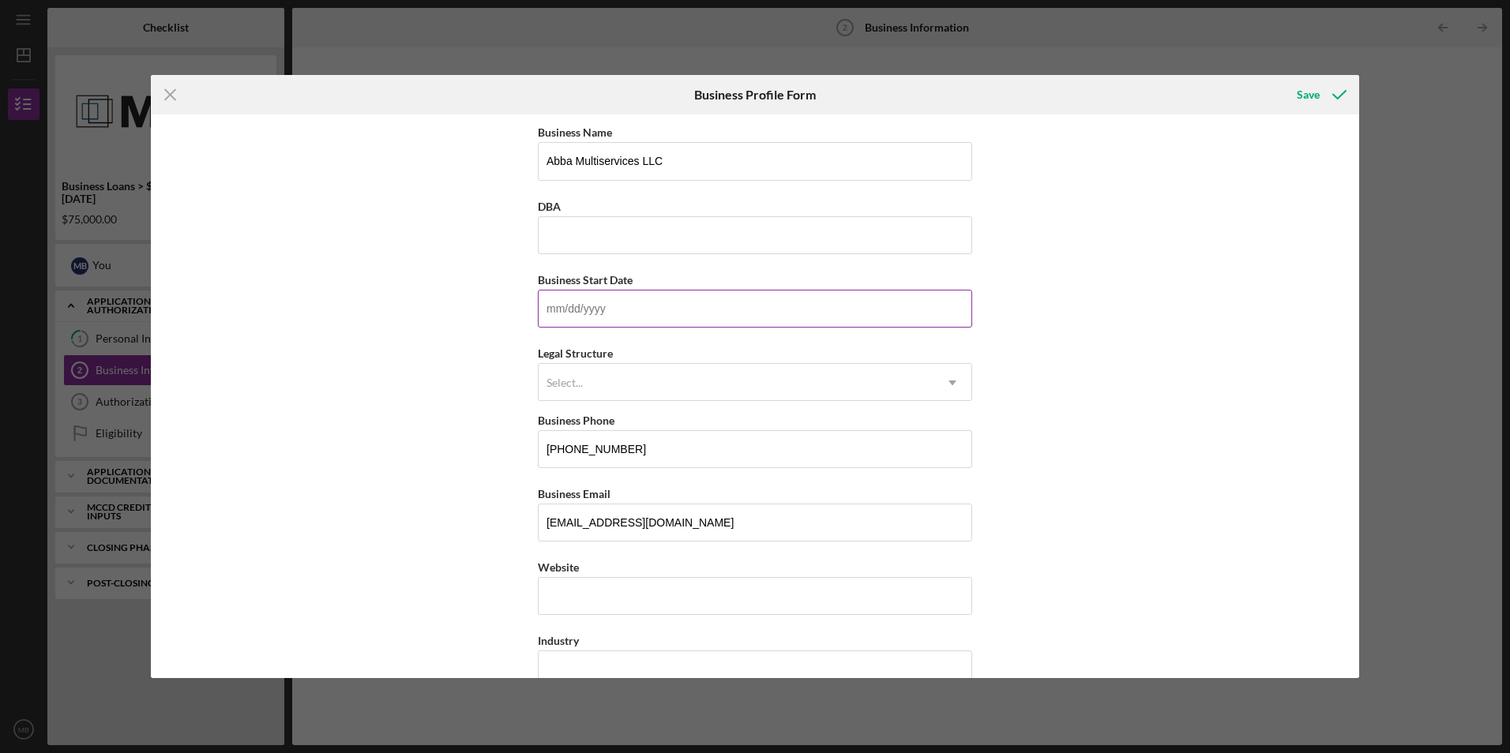
click at [563, 316] on input "Business Start Date" at bounding box center [755, 309] width 434 height 38
type input "[DATE]"
drag, startPoint x: 702, startPoint y: 393, endPoint x: 703, endPoint y: 381, distance: 12.7
click at [702, 392] on div "Select..." at bounding box center [736, 383] width 395 height 36
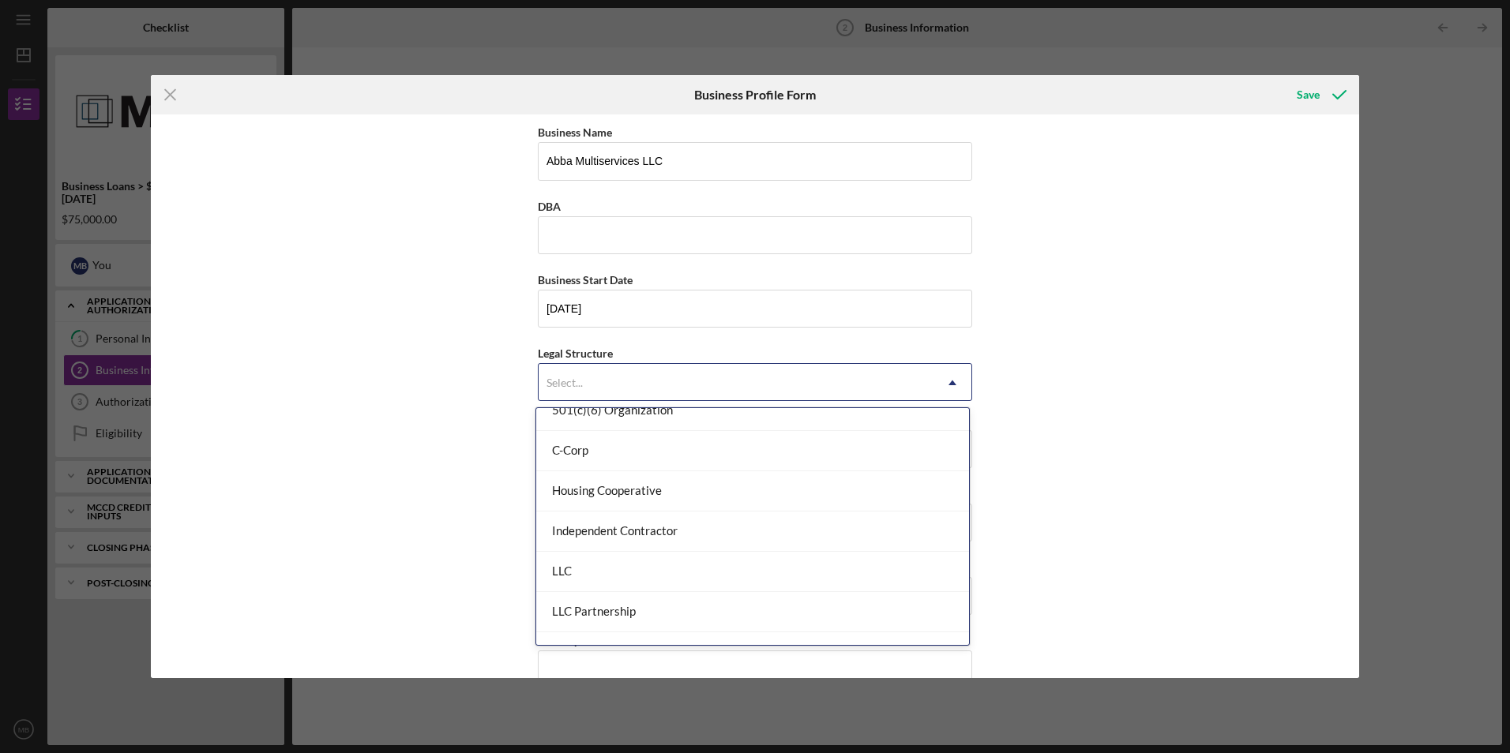
scroll to position [158, 0]
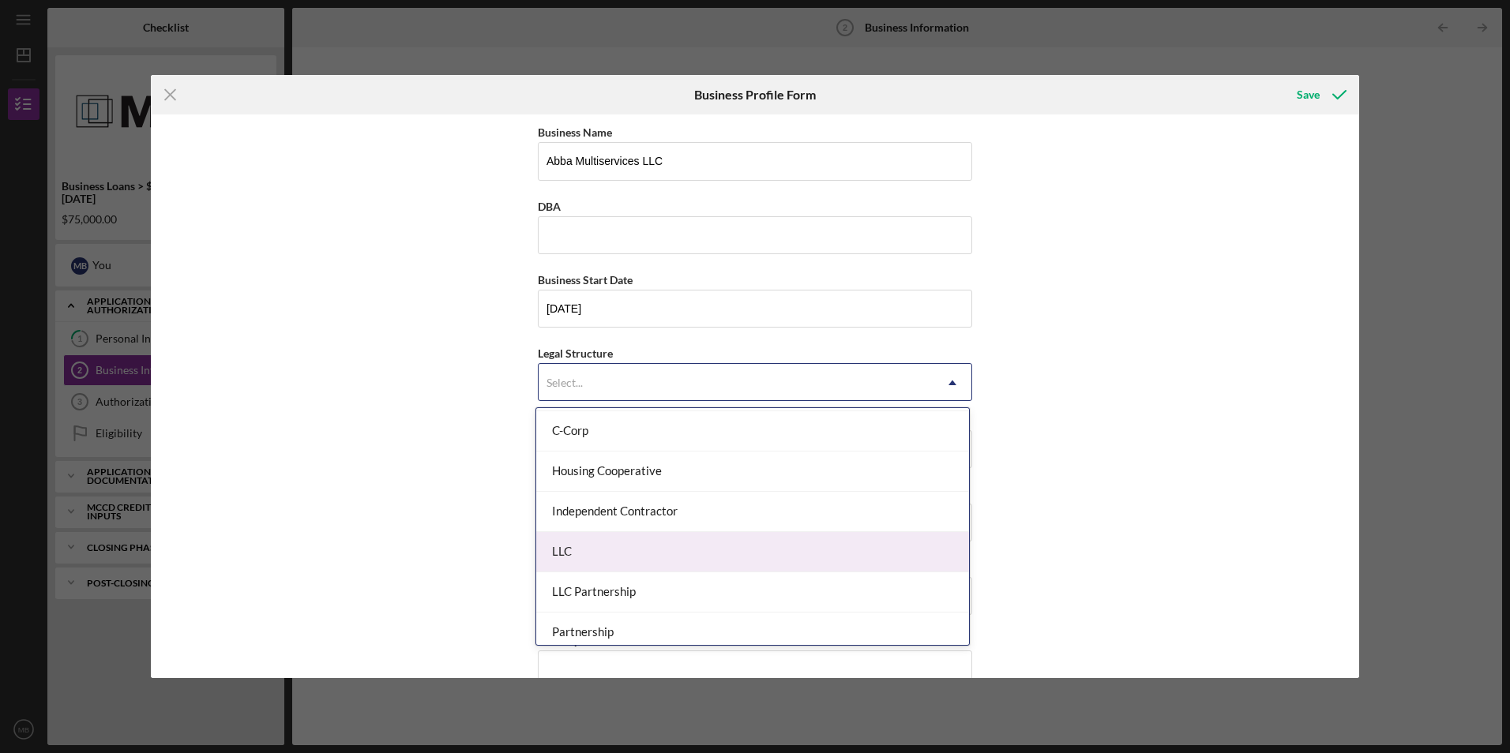
click at [768, 536] on div "LLC" at bounding box center [752, 552] width 433 height 40
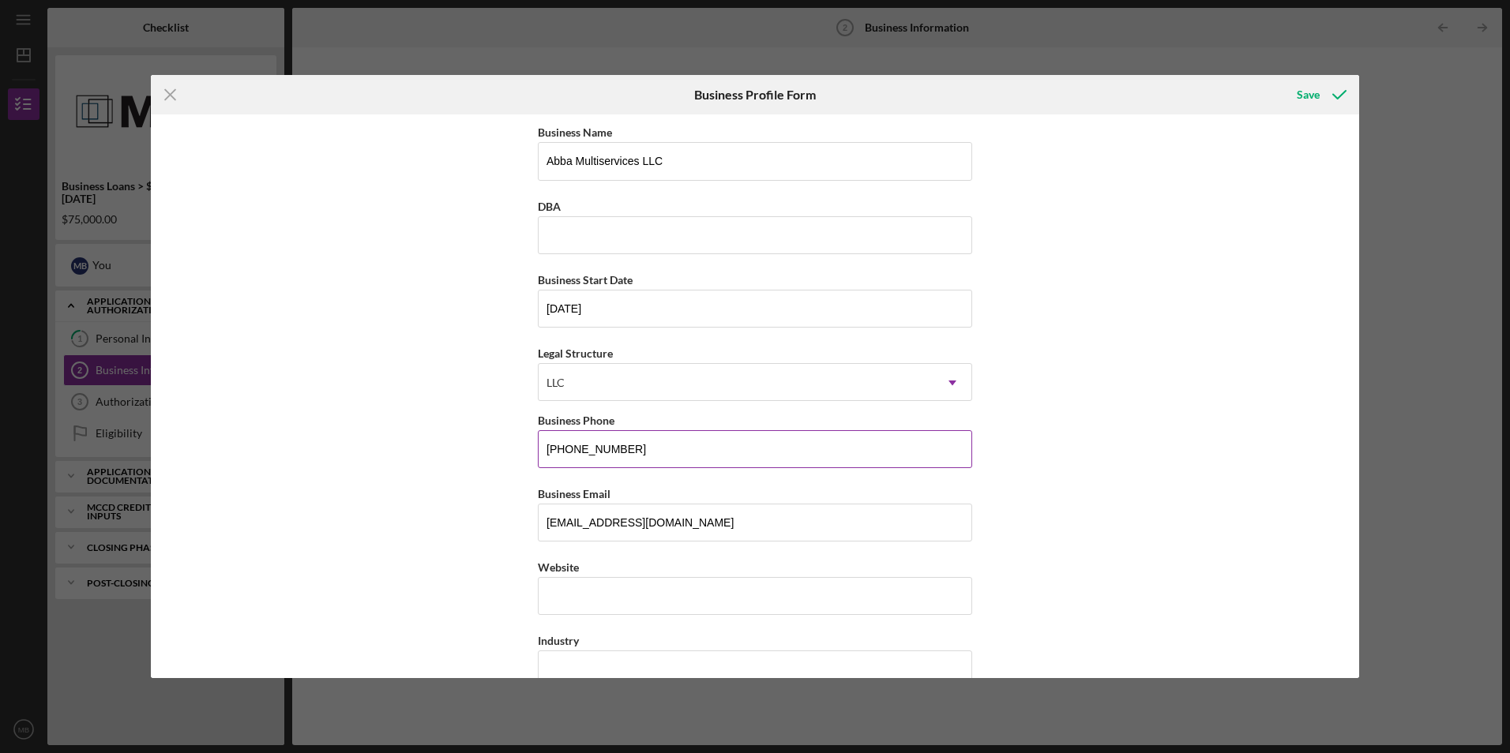
click at [620, 444] on input "[PHONE_NUMBER]" at bounding box center [755, 449] width 434 height 38
type input "(6##) ###-####"
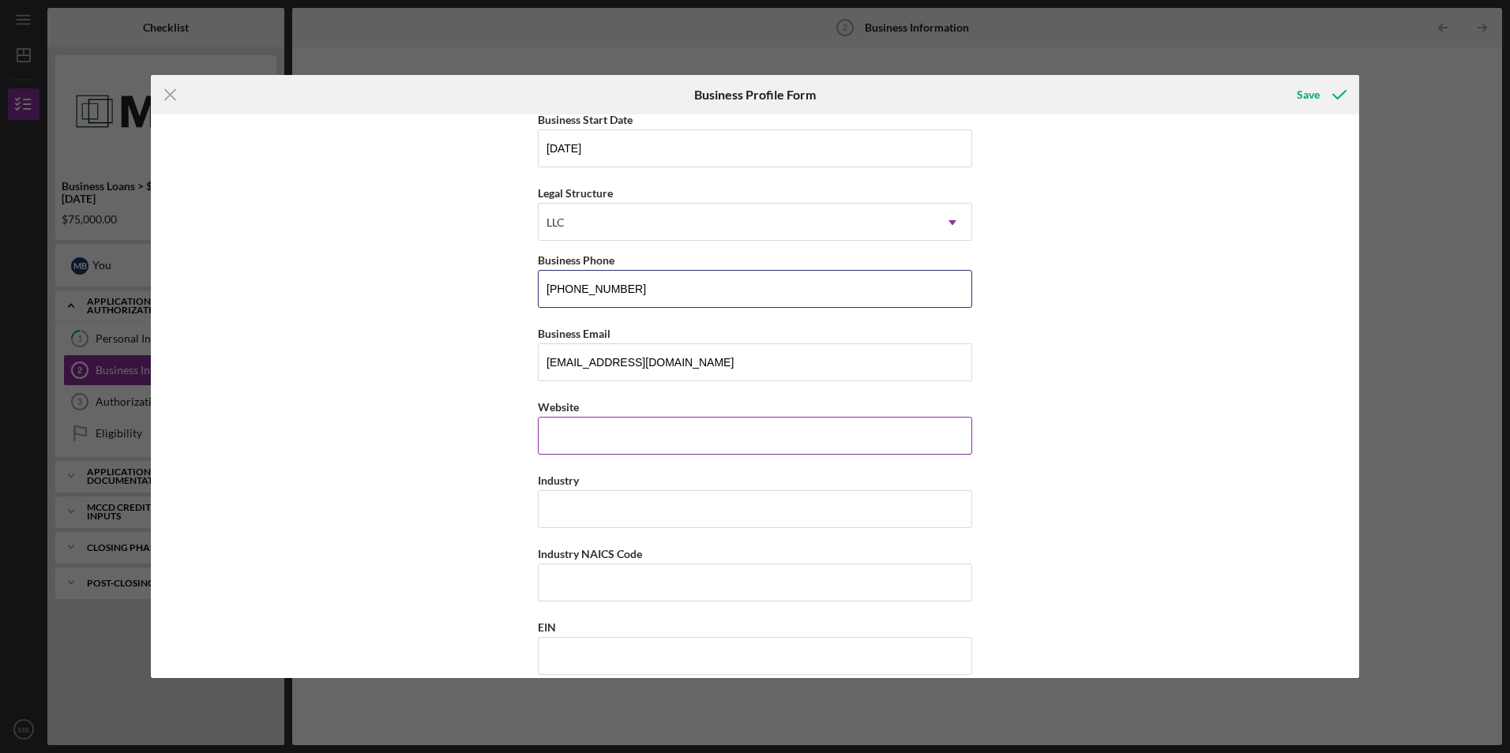
scroll to position [237, 0]
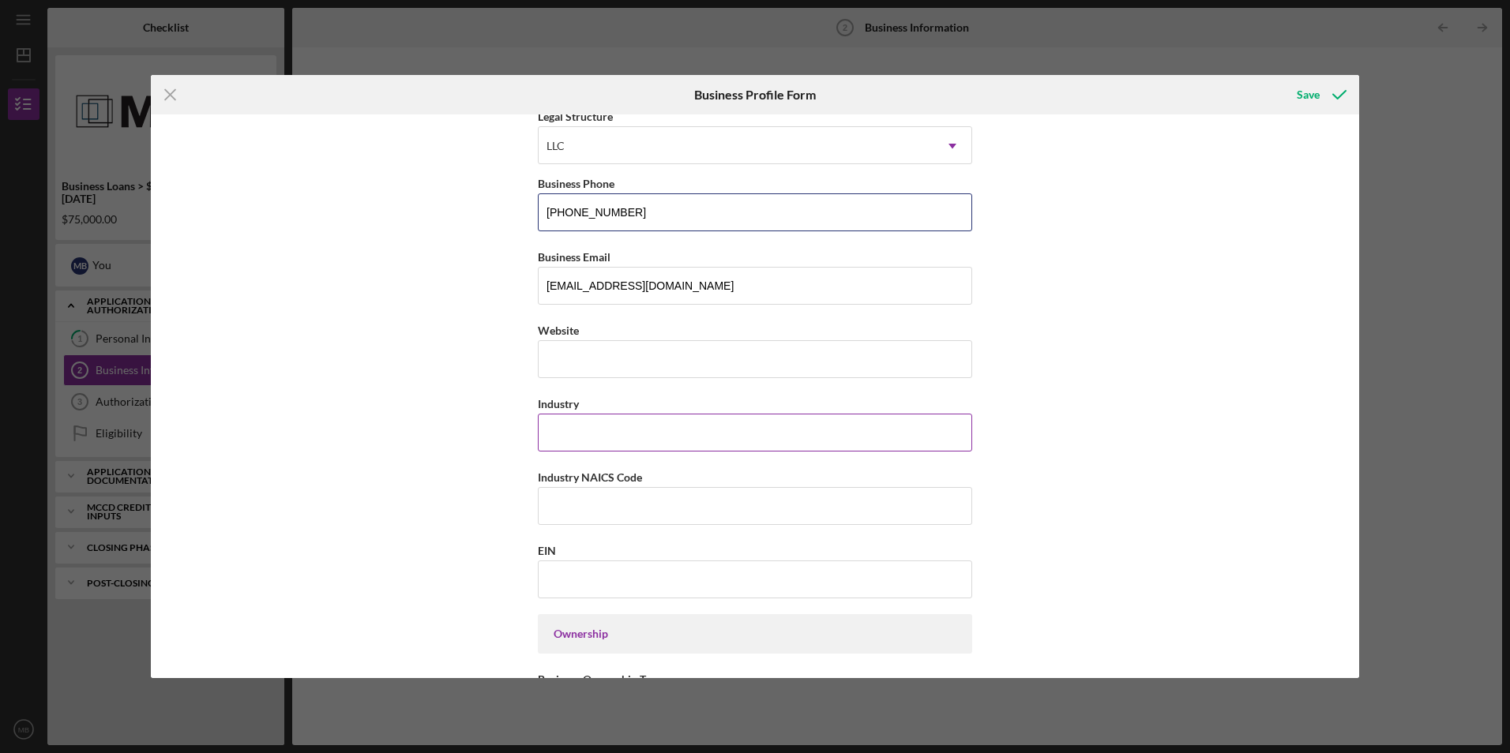
type input "[PHONE_NUMBER]"
click at [569, 428] on input "Industry" at bounding box center [755, 433] width 434 height 38
type input "t"
type input "Tax Preparation"
click at [563, 504] on input "Industry NAICS Code" at bounding box center [755, 506] width 434 height 38
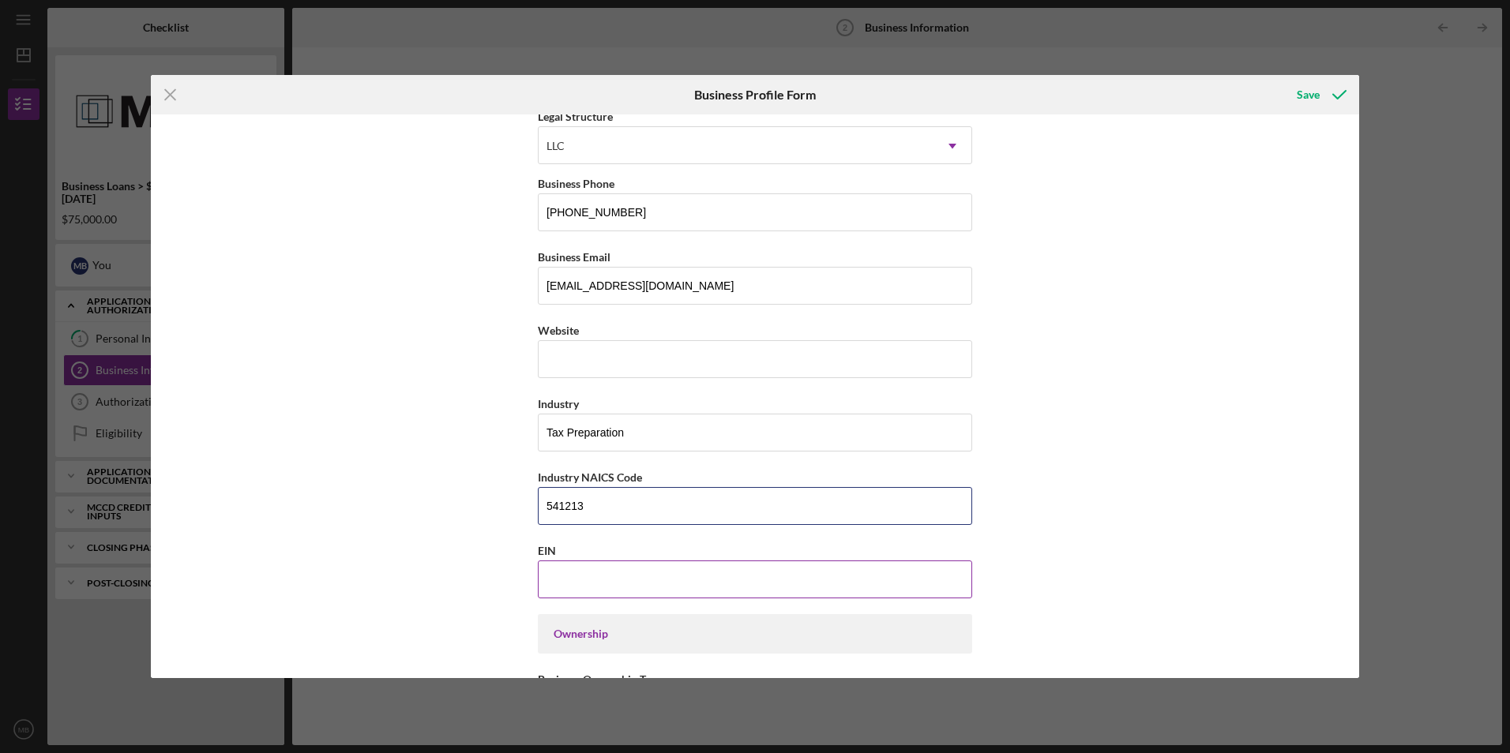
type input "541213"
click at [572, 569] on input "EIN" at bounding box center [755, 580] width 434 height 38
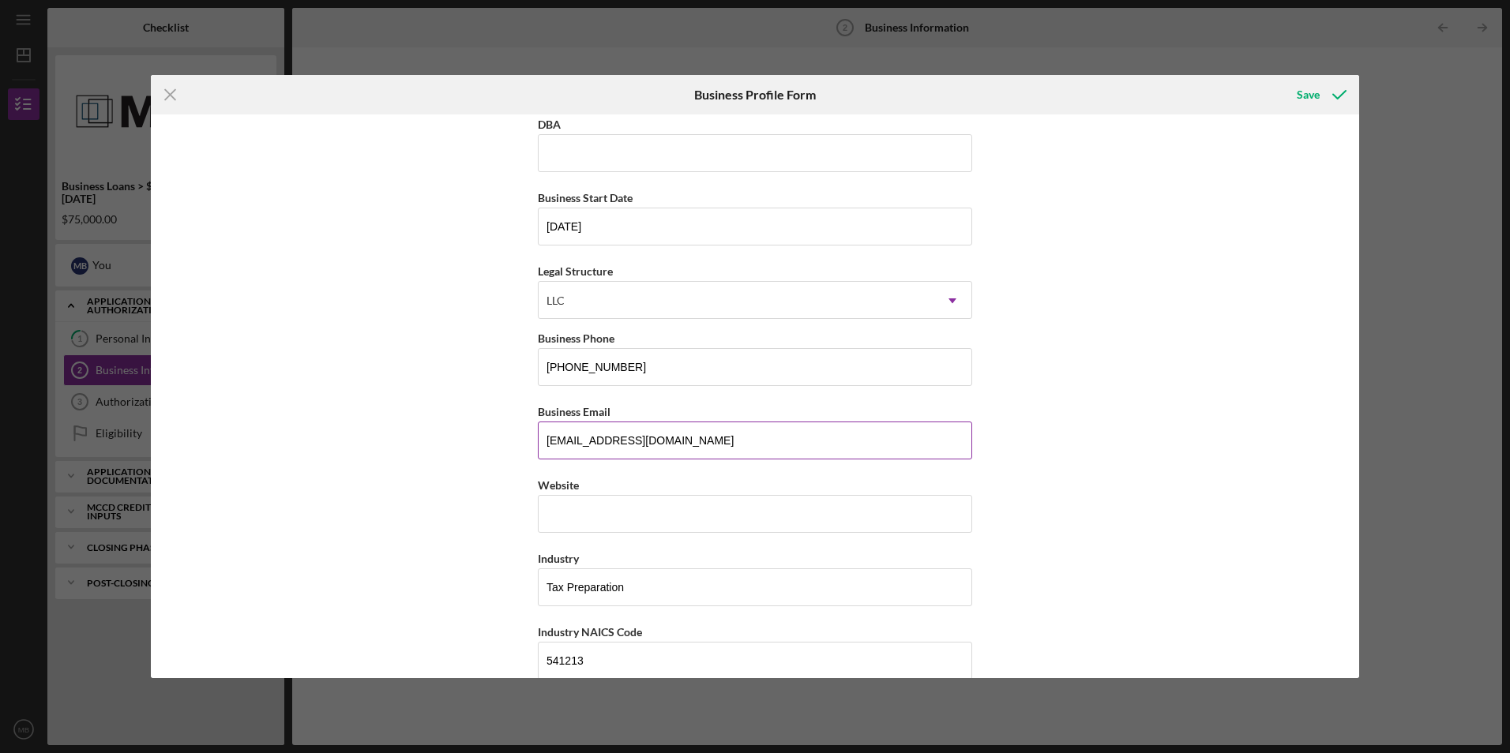
scroll to position [79, 0]
type input "[US_EMPLOYER_IDENTIFICATION_NUMBER]"
click at [574, 525] on input "Website" at bounding box center [755, 517] width 434 height 38
type input "n"
click at [1106, 447] on div "Business Name Abba Multiservices LLC DBA Business Start Date [DATE] Legal Struc…" at bounding box center [755, 396] width 1208 height 563
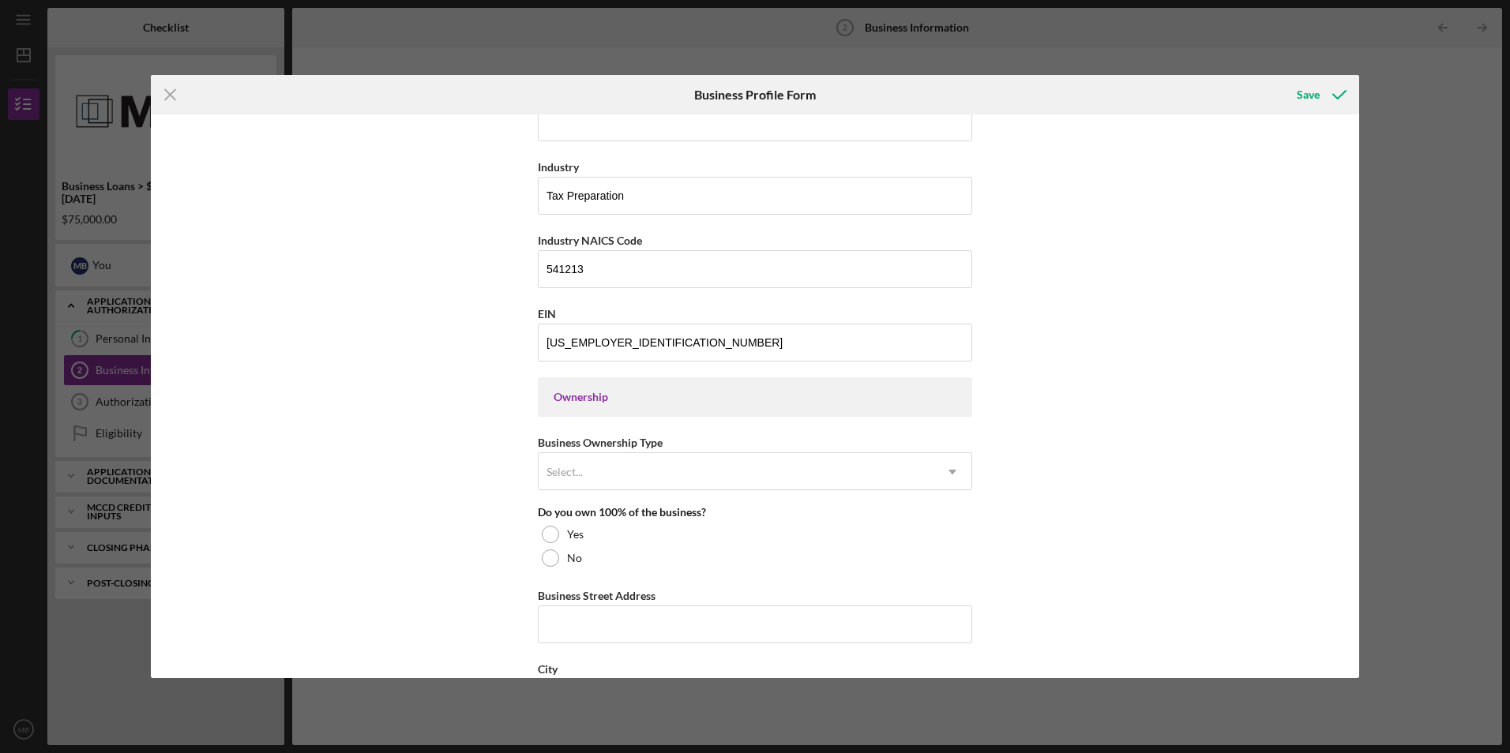
scroll to position [553, 0]
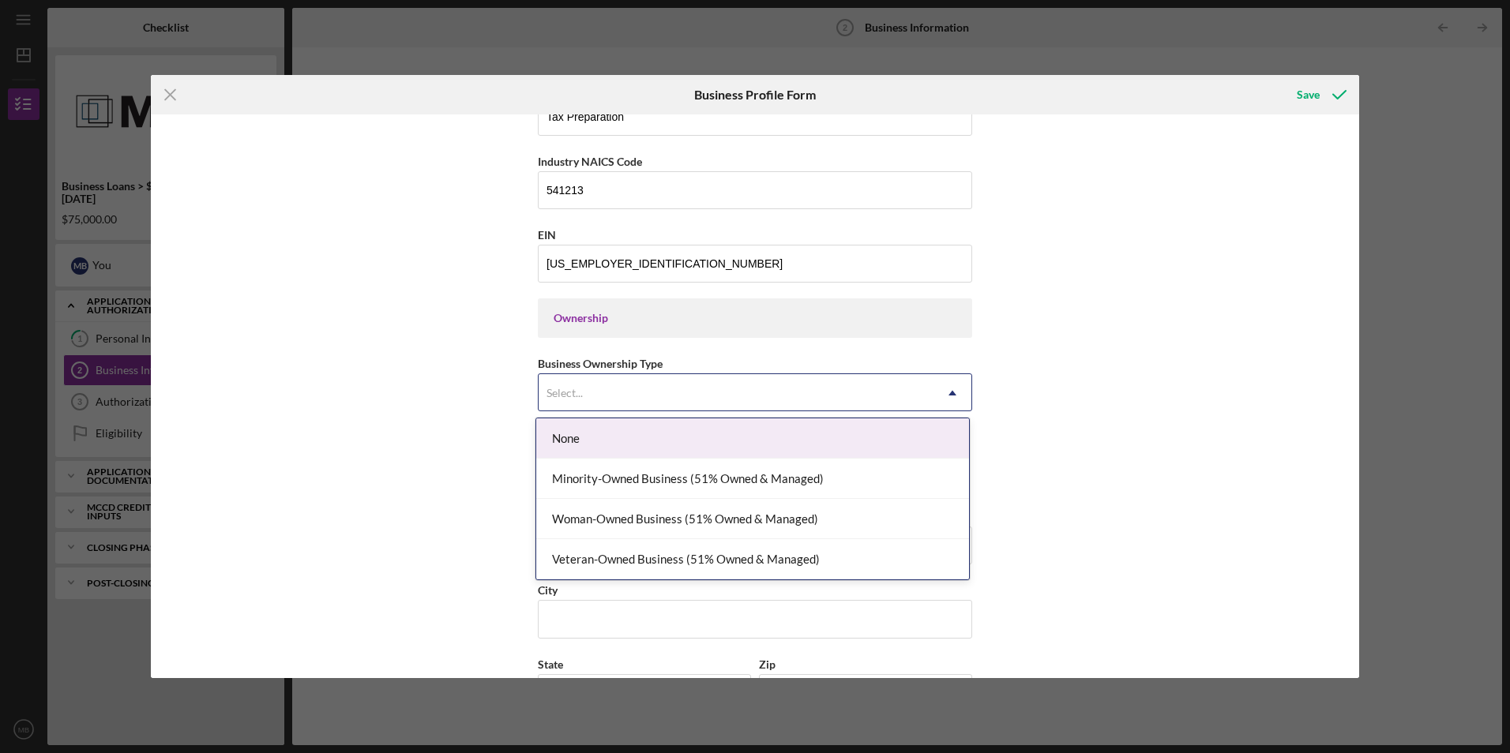
click at [554, 389] on div "Select..." at bounding box center [564, 393] width 36 height 13
click at [561, 387] on div "Select..." at bounding box center [564, 393] width 36 height 13
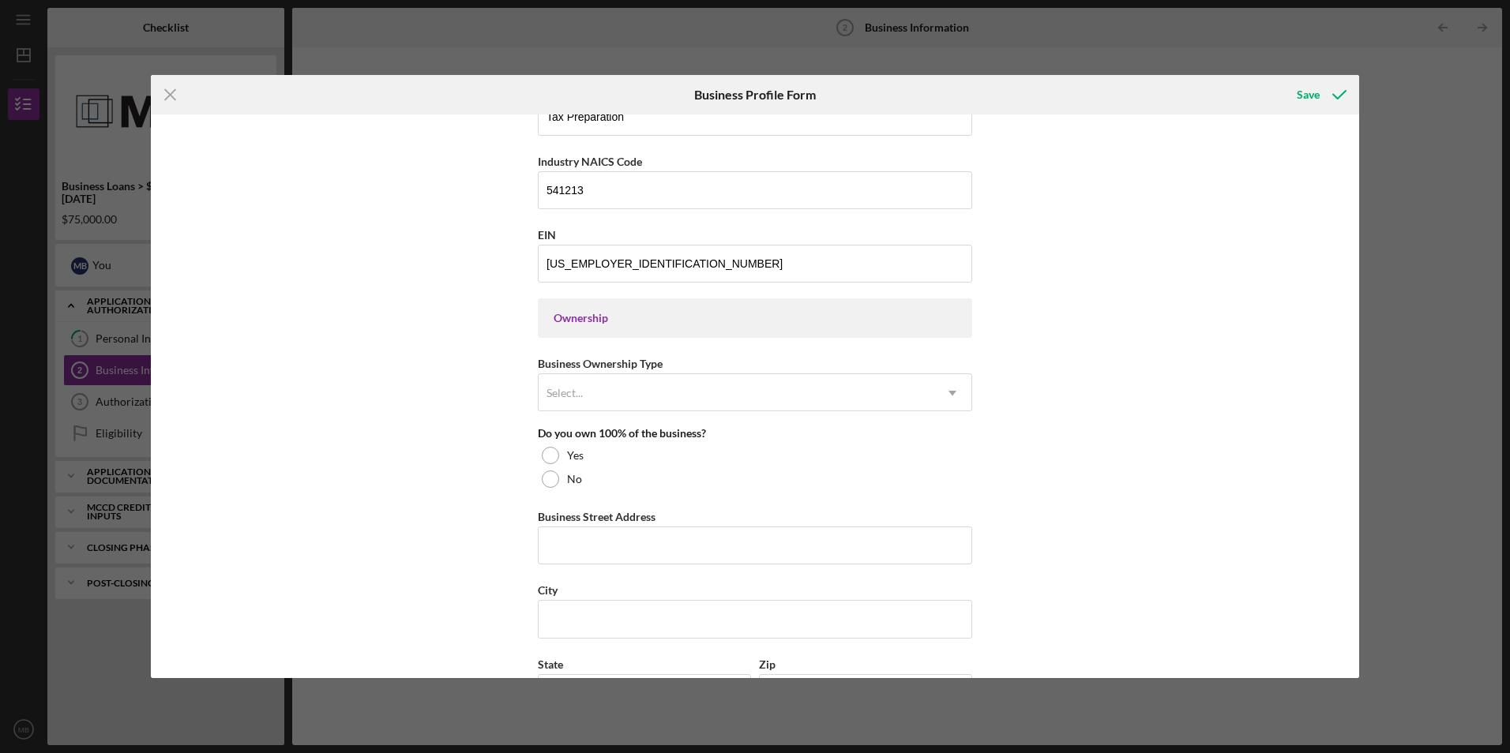
click at [572, 314] on div "Ownership" at bounding box center [755, 318] width 403 height 13
click at [565, 400] on div "Select..." at bounding box center [564, 393] width 36 height 13
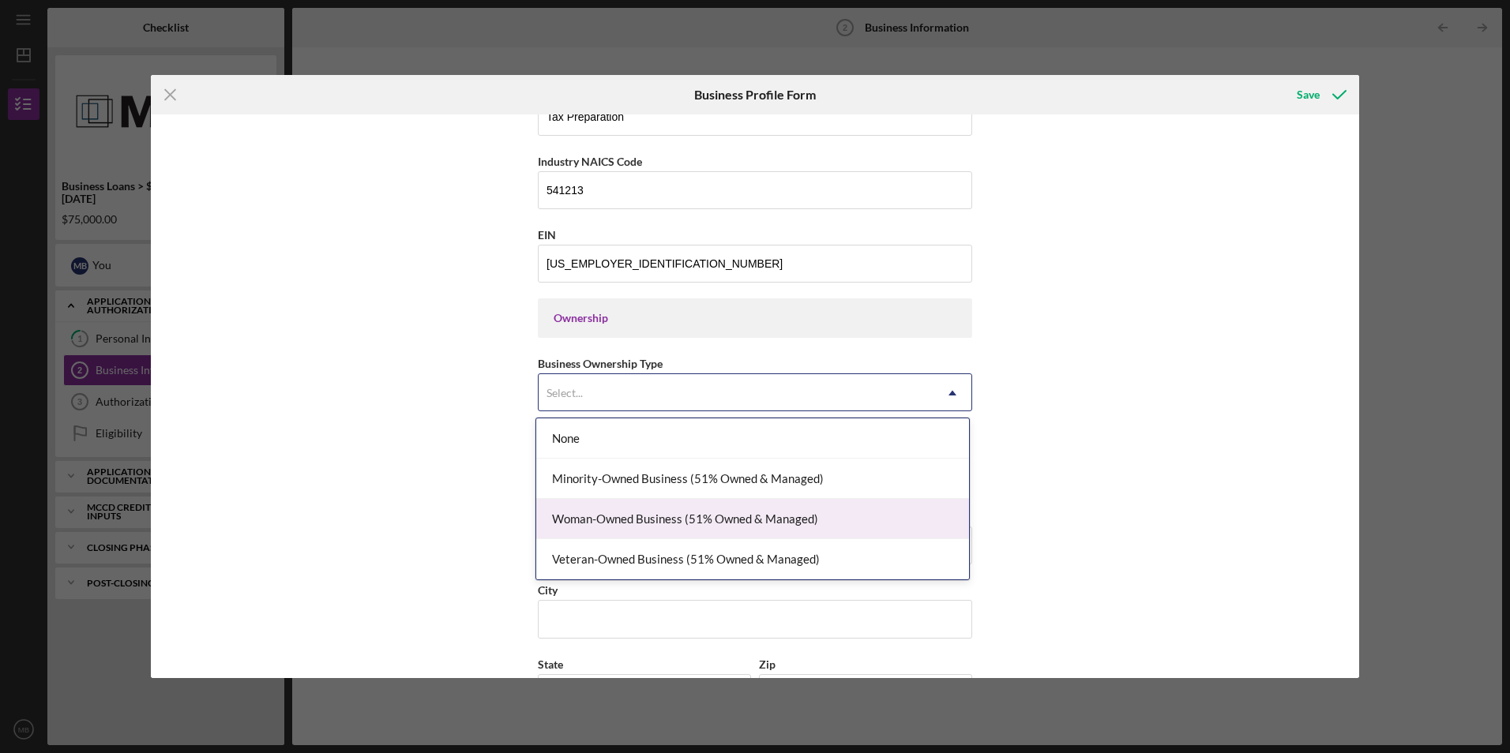
click at [840, 504] on div "Woman-Owned Business (51% Owned & Managed)" at bounding box center [752, 519] width 433 height 40
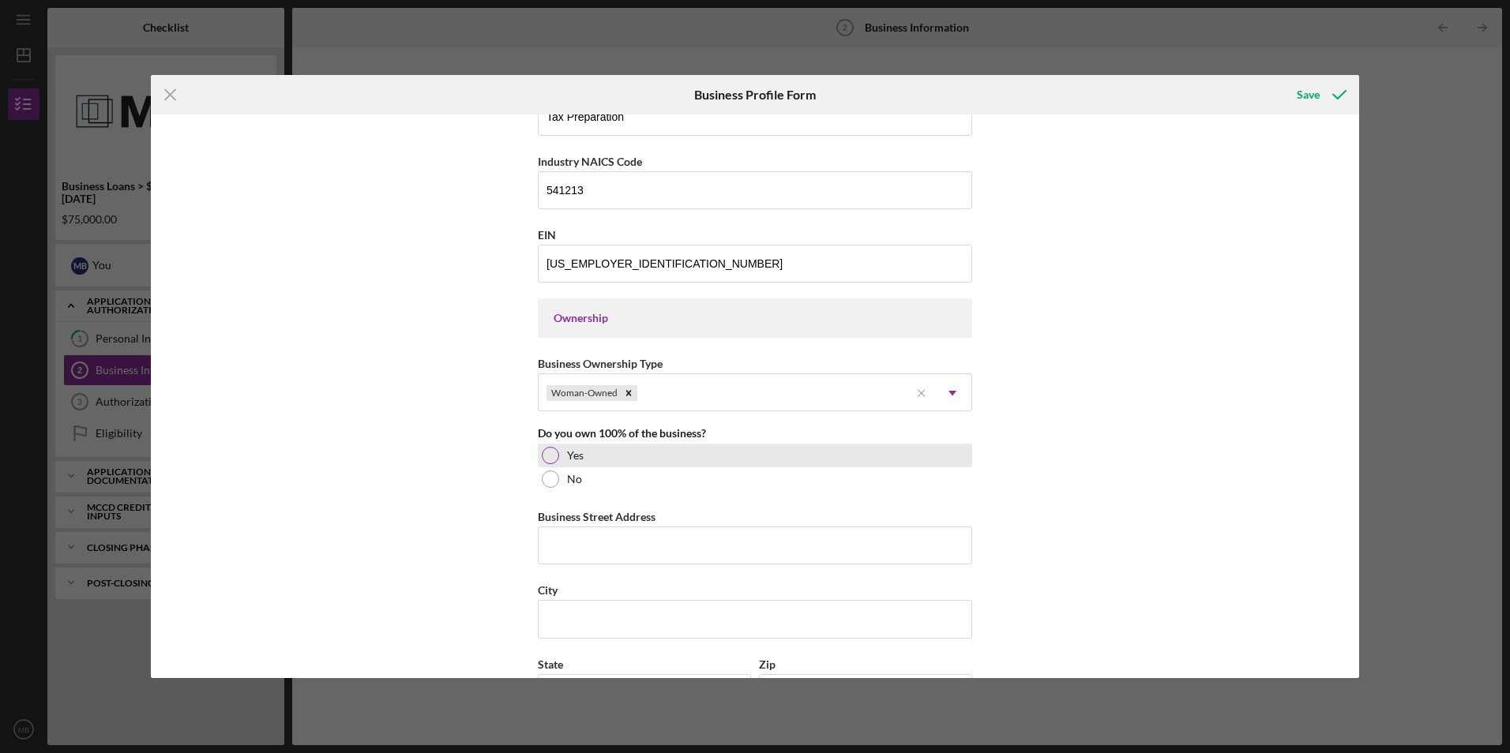
click at [545, 460] on div at bounding box center [550, 455] width 17 height 17
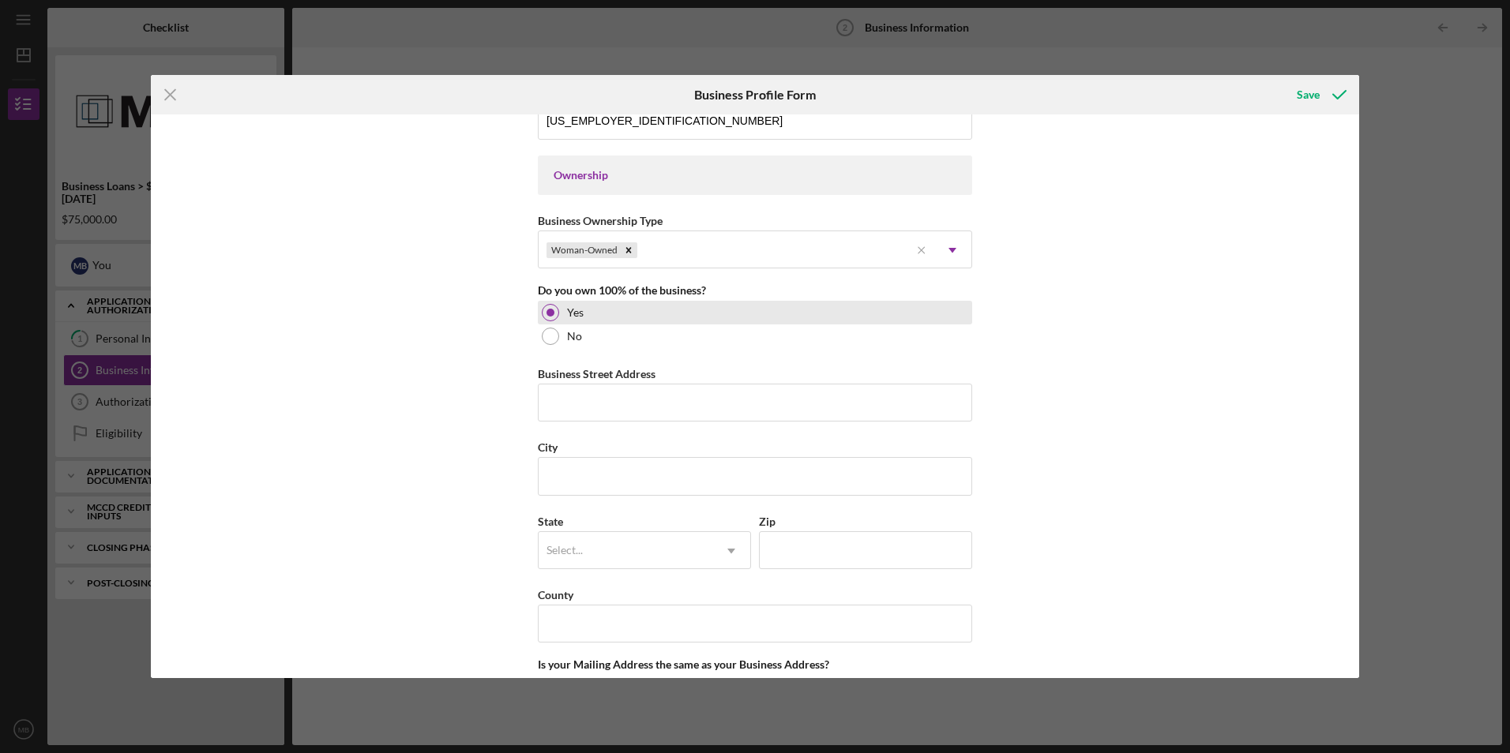
scroll to position [711, 0]
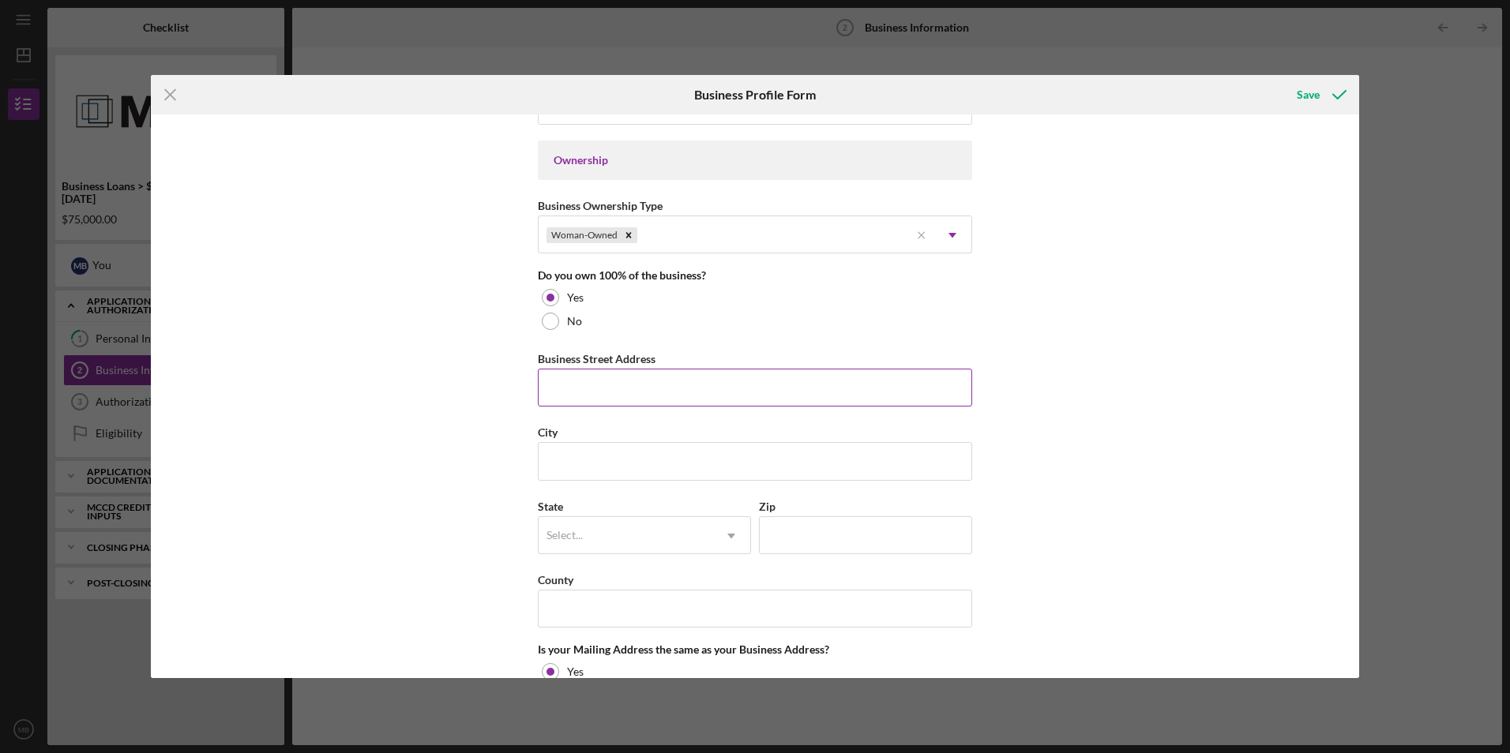
click at [588, 380] on input "Business Street Address" at bounding box center [755, 388] width 434 height 38
type input "[STREET_ADDRESS]"
type input "[PERSON_NAME]"
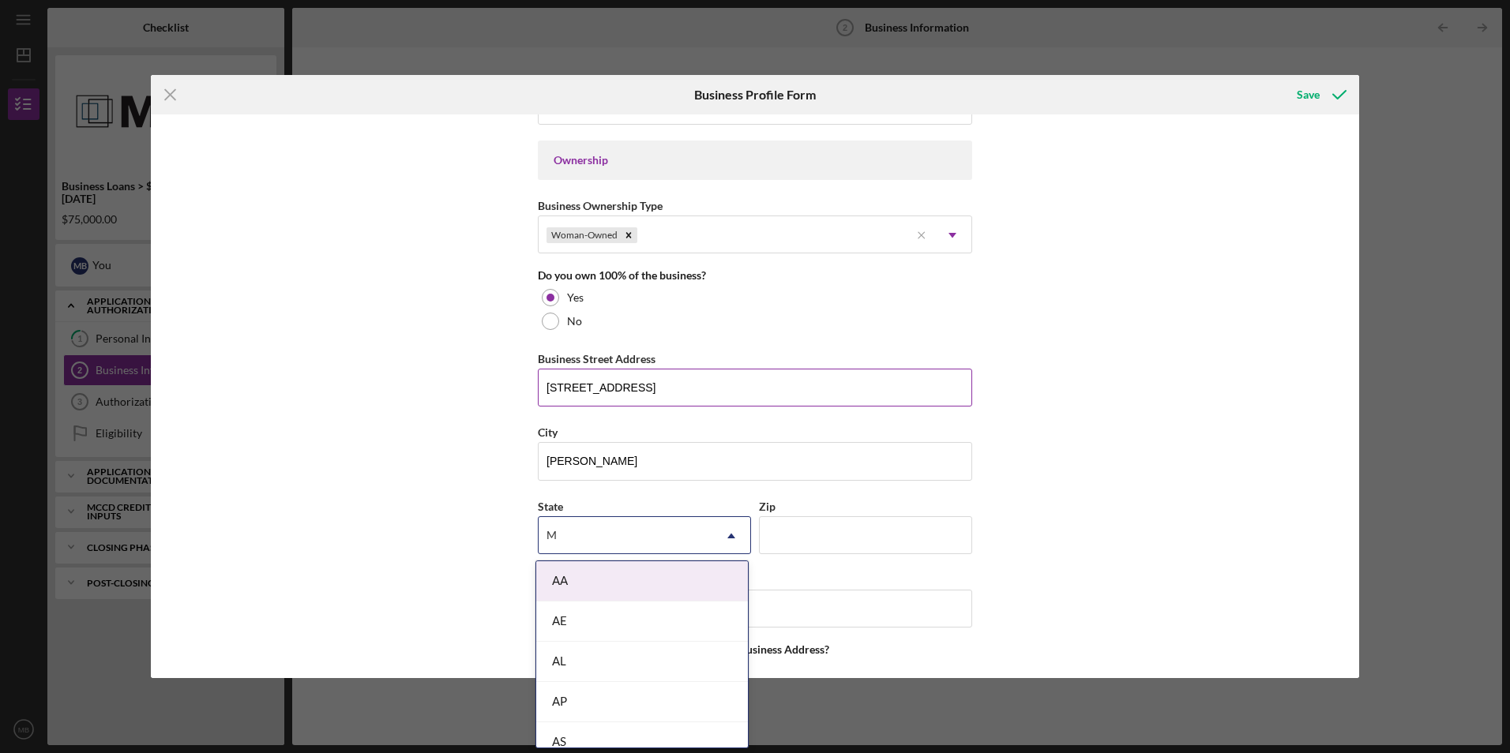
type input "MN"
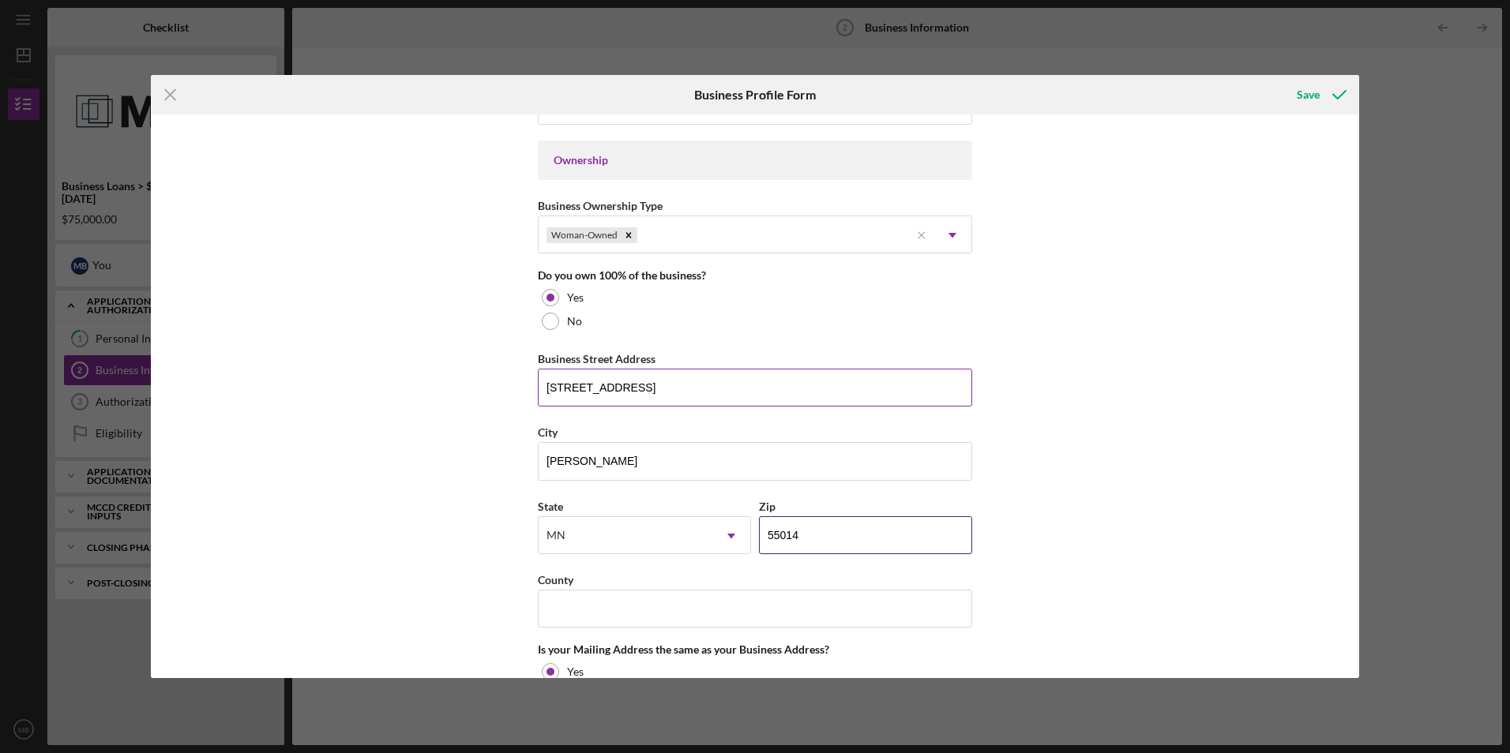
type input "55014"
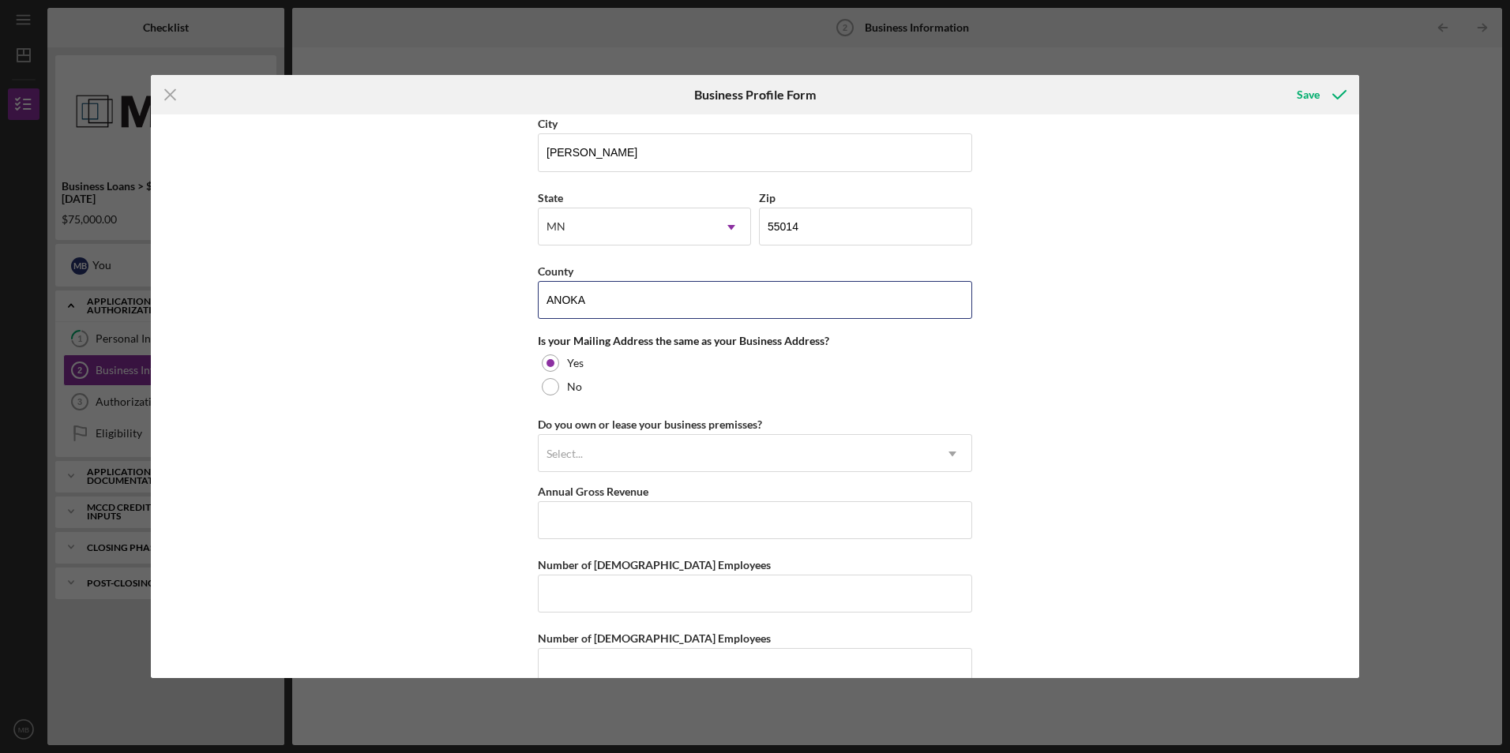
scroll to position [1051, 0]
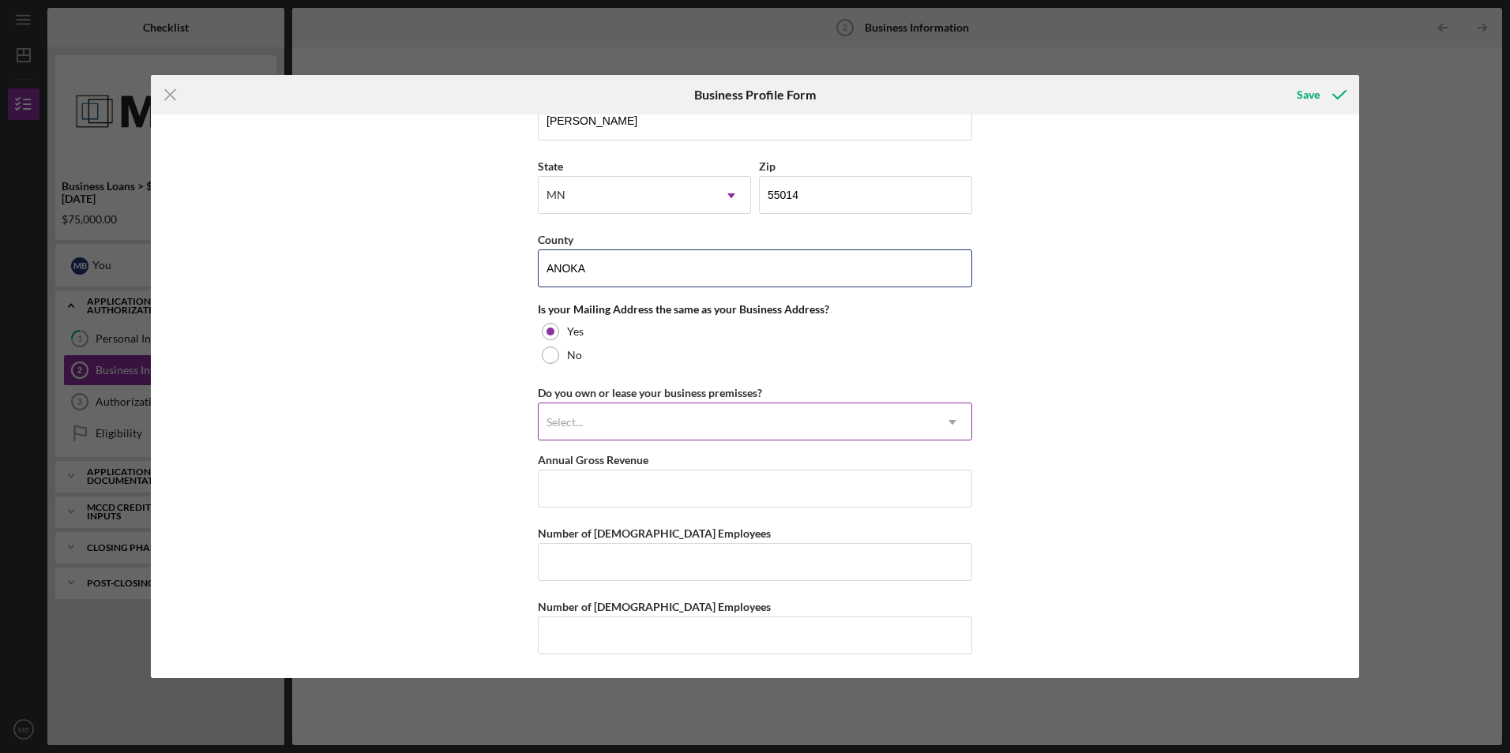
type input "ANOKA"
click at [955, 419] on icon "Icon/Dropdown Arrow" at bounding box center [952, 423] width 38 height 38
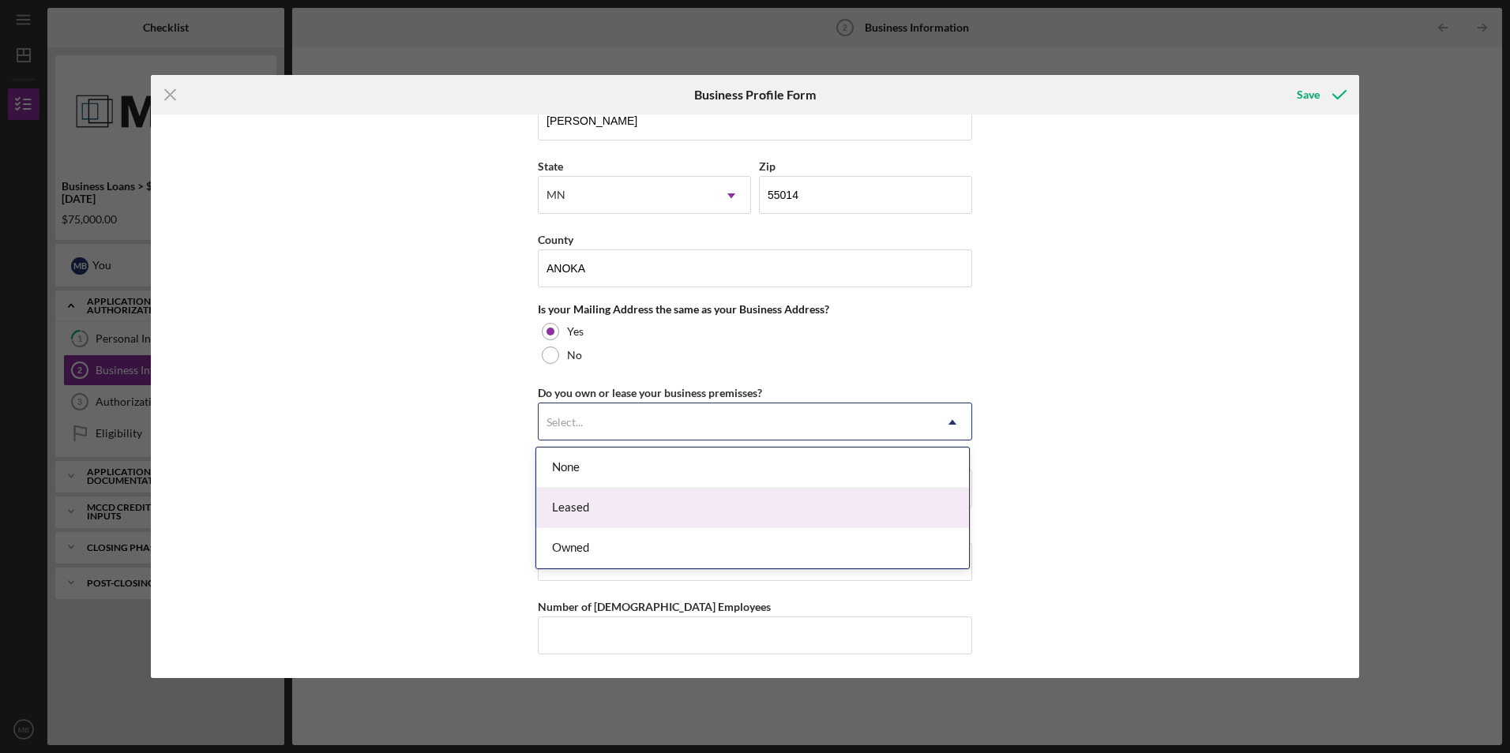
click at [549, 511] on div "Leased" at bounding box center [752, 508] width 433 height 40
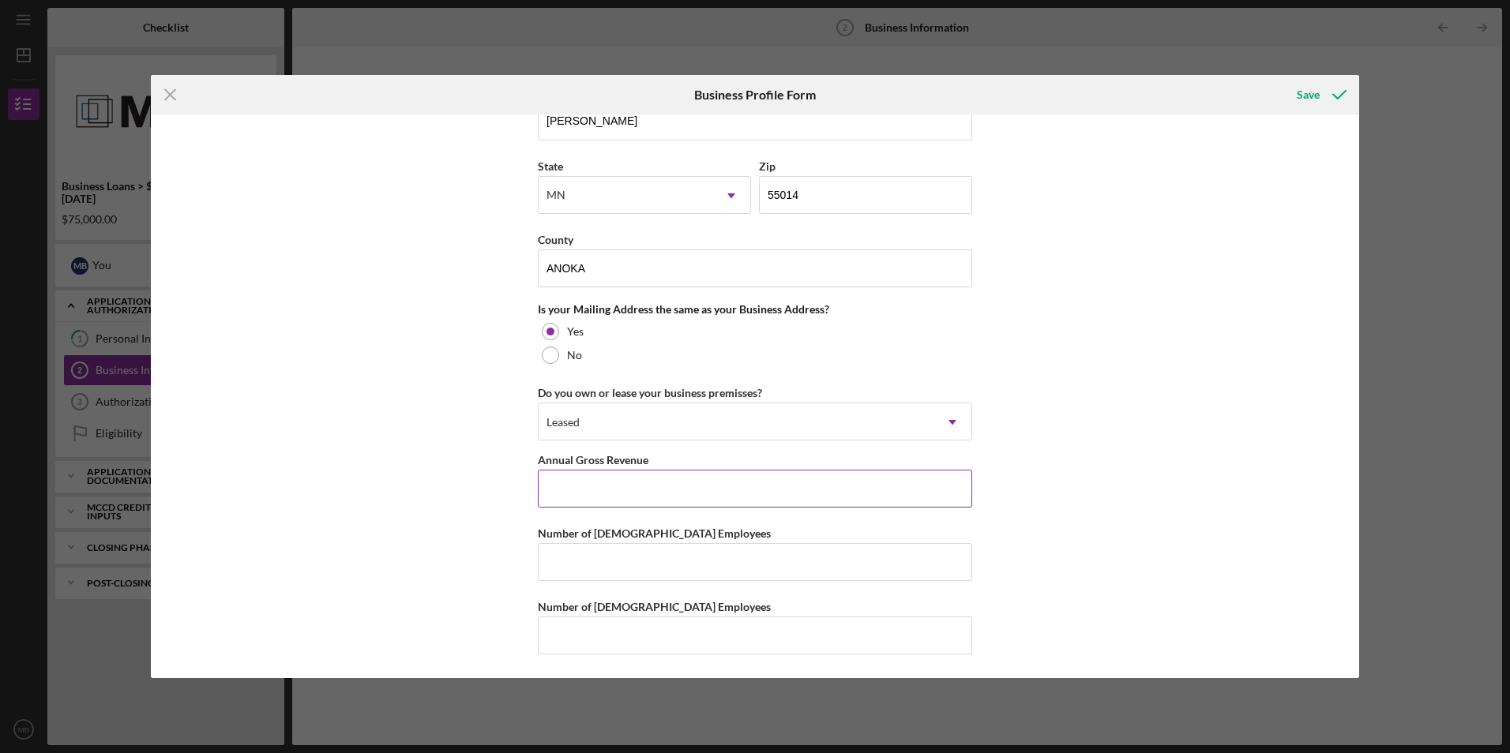
click at [554, 498] on input "Annual Gross Revenue" at bounding box center [755, 489] width 434 height 38
click at [565, 561] on input "Number of [DEMOGRAPHIC_DATA] Employees" at bounding box center [755, 562] width 434 height 38
type input "0"
click at [565, 640] on input "Number of [DEMOGRAPHIC_DATA] Employees" at bounding box center [755, 636] width 434 height 38
click at [736, 496] on input "Annual Gross Revenue" at bounding box center [755, 489] width 434 height 38
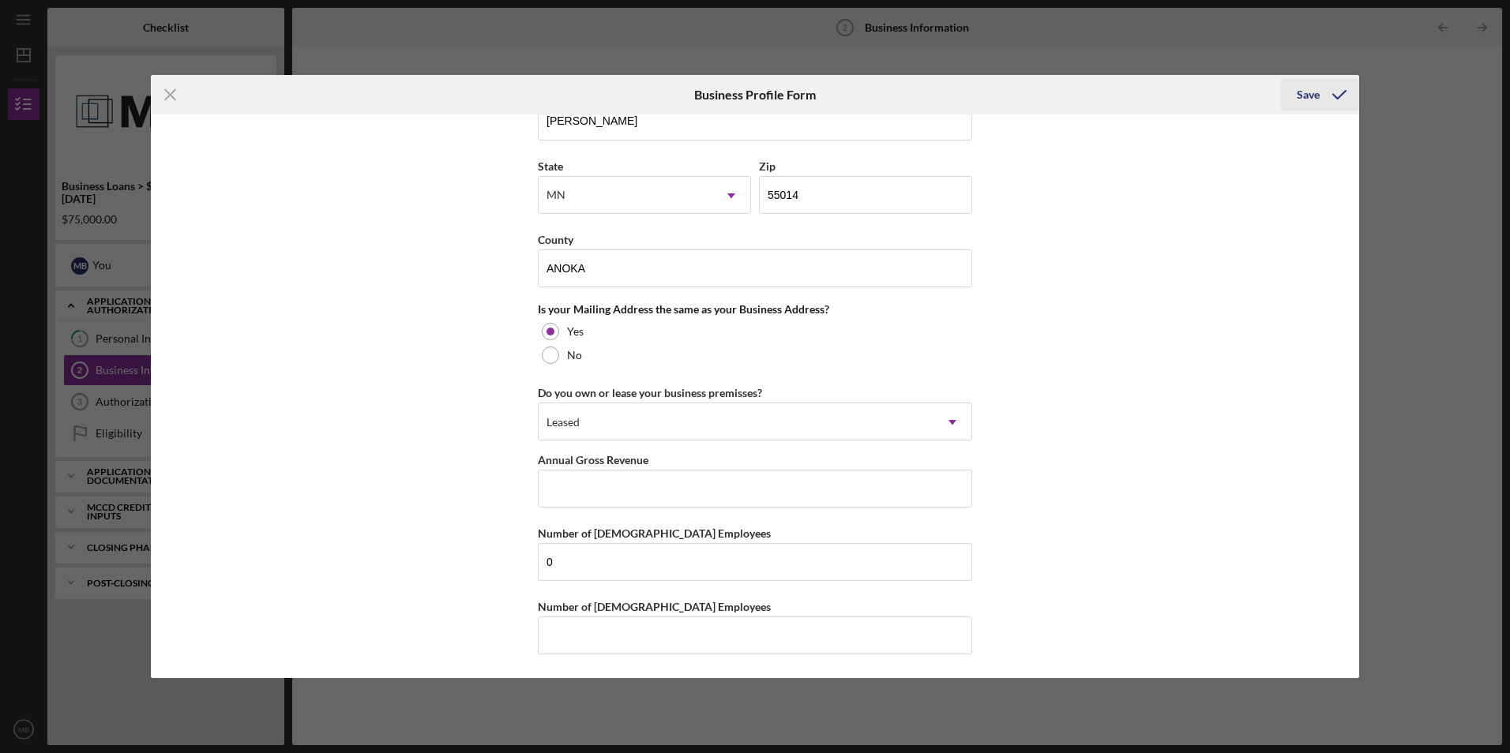
click at [1306, 97] on div "Save" at bounding box center [1308, 95] width 23 height 32
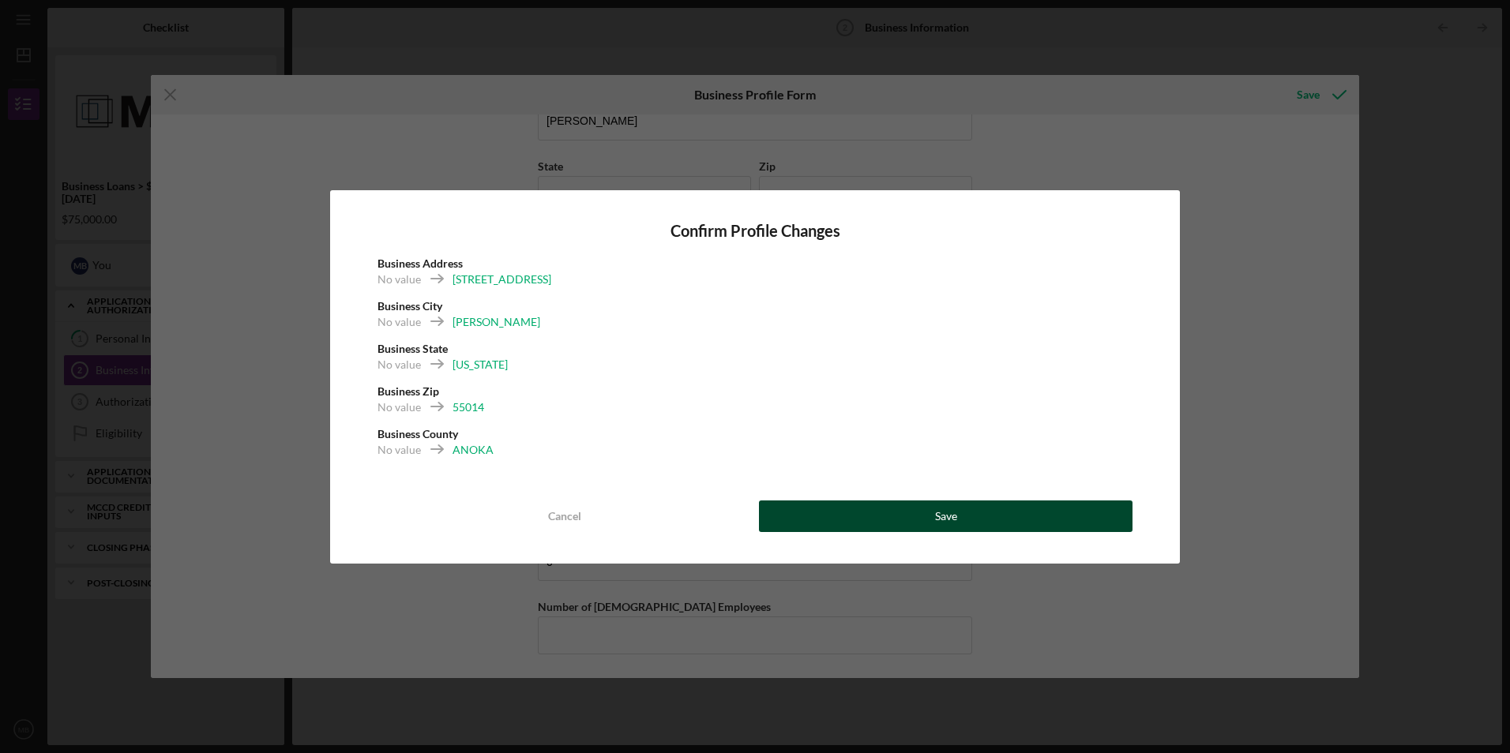
click at [962, 518] on button "Save" at bounding box center [946, 517] width 374 height 32
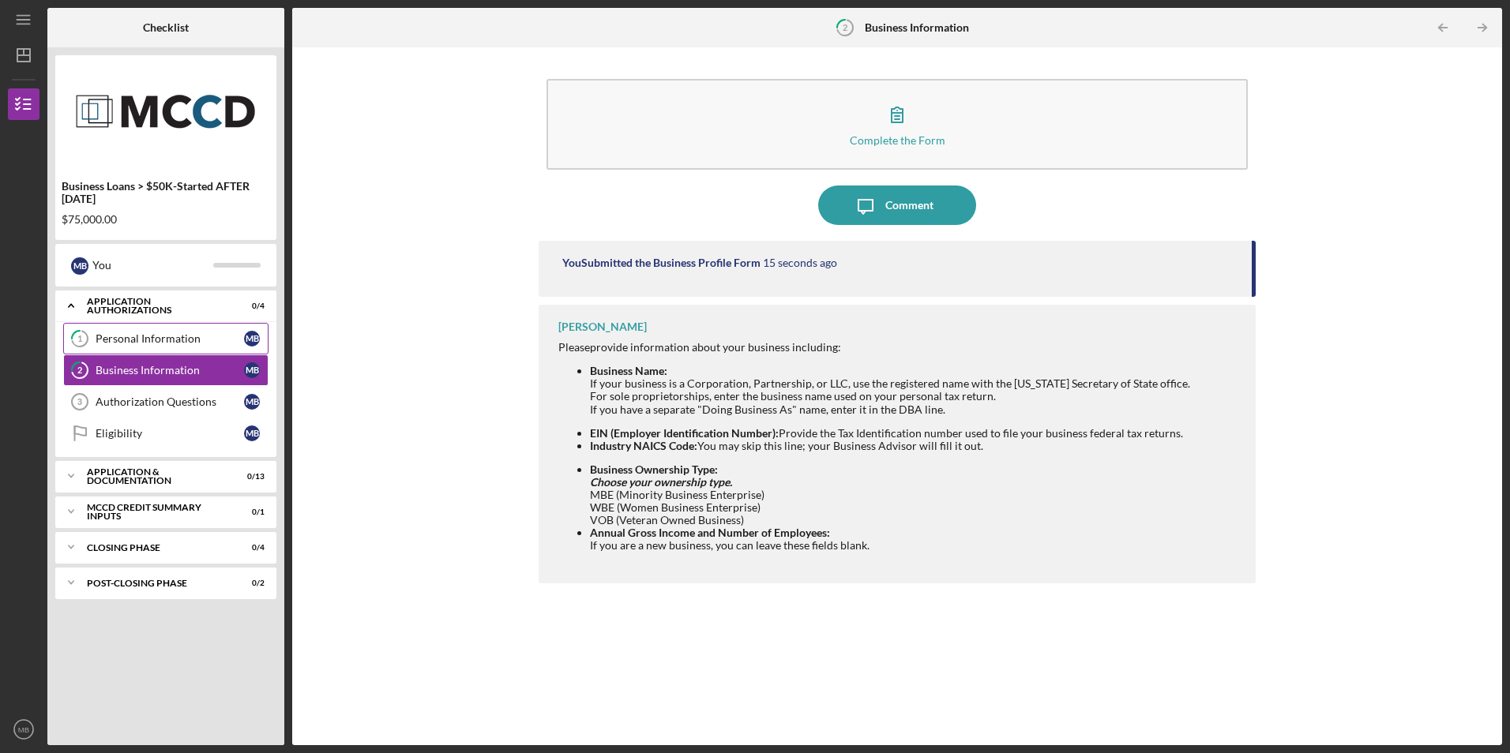
click at [156, 341] on div "Personal Information" at bounding box center [170, 338] width 148 height 13
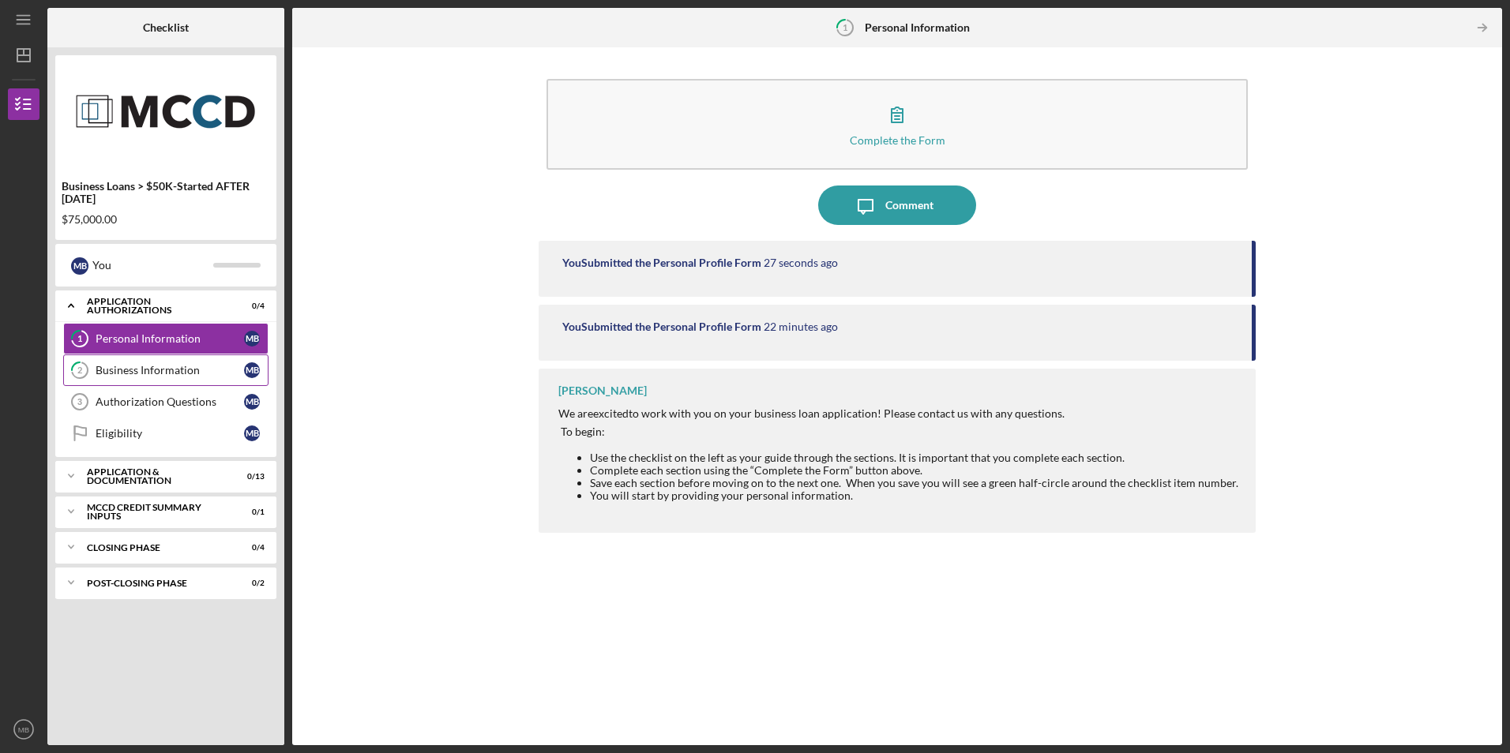
click at [113, 370] on div "Business Information" at bounding box center [170, 370] width 148 height 13
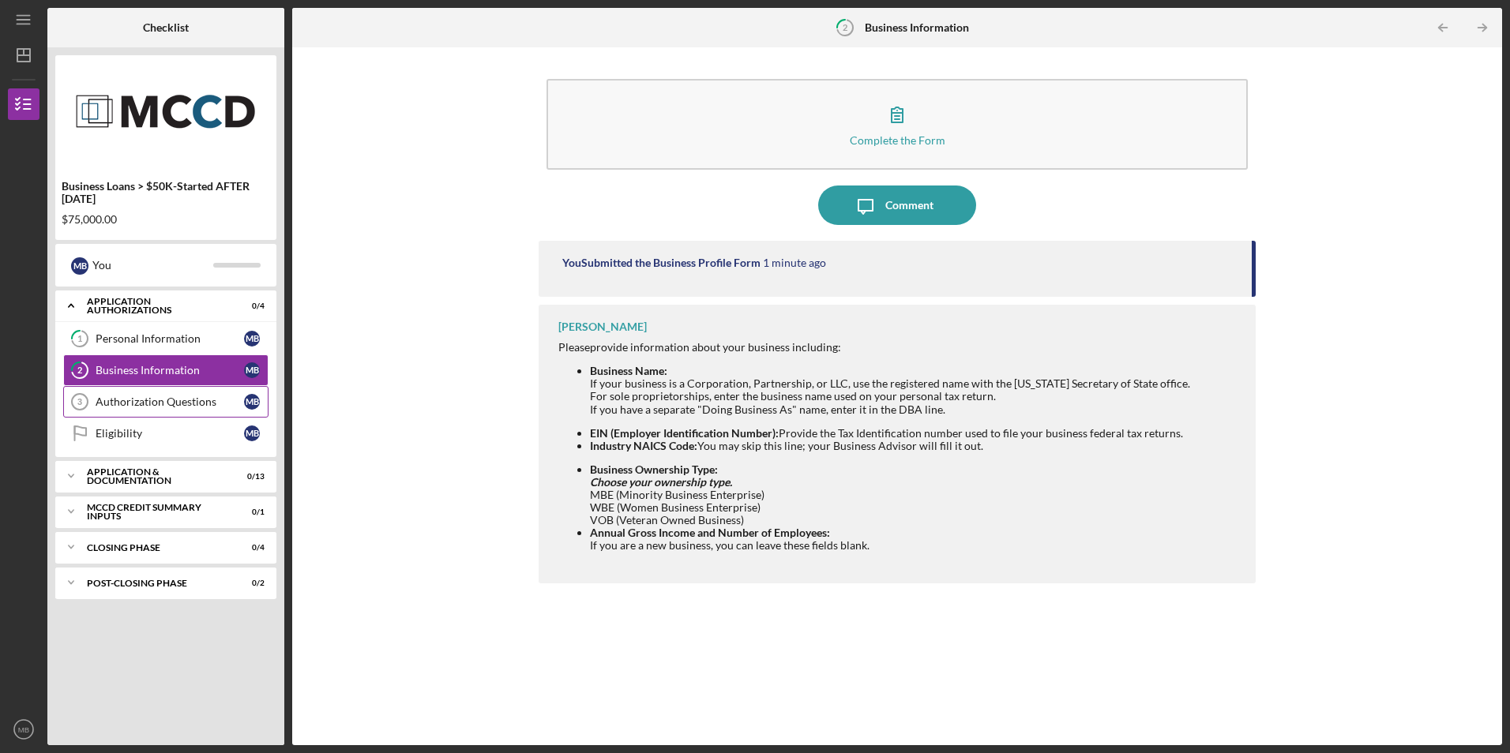
click at [116, 399] on div "Authorization Questions" at bounding box center [170, 402] width 148 height 13
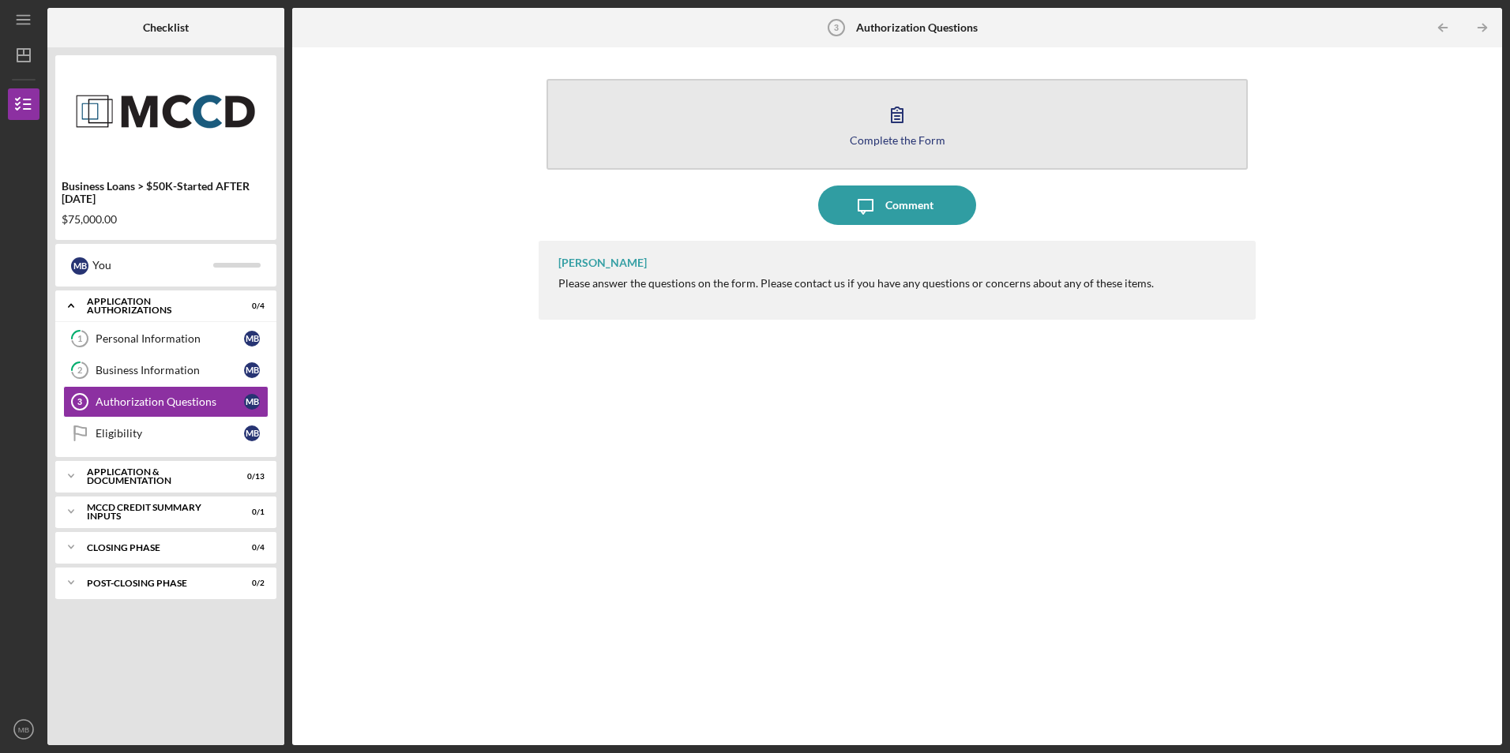
click at [921, 118] on button "Complete the Form Form" at bounding box center [896, 124] width 700 height 91
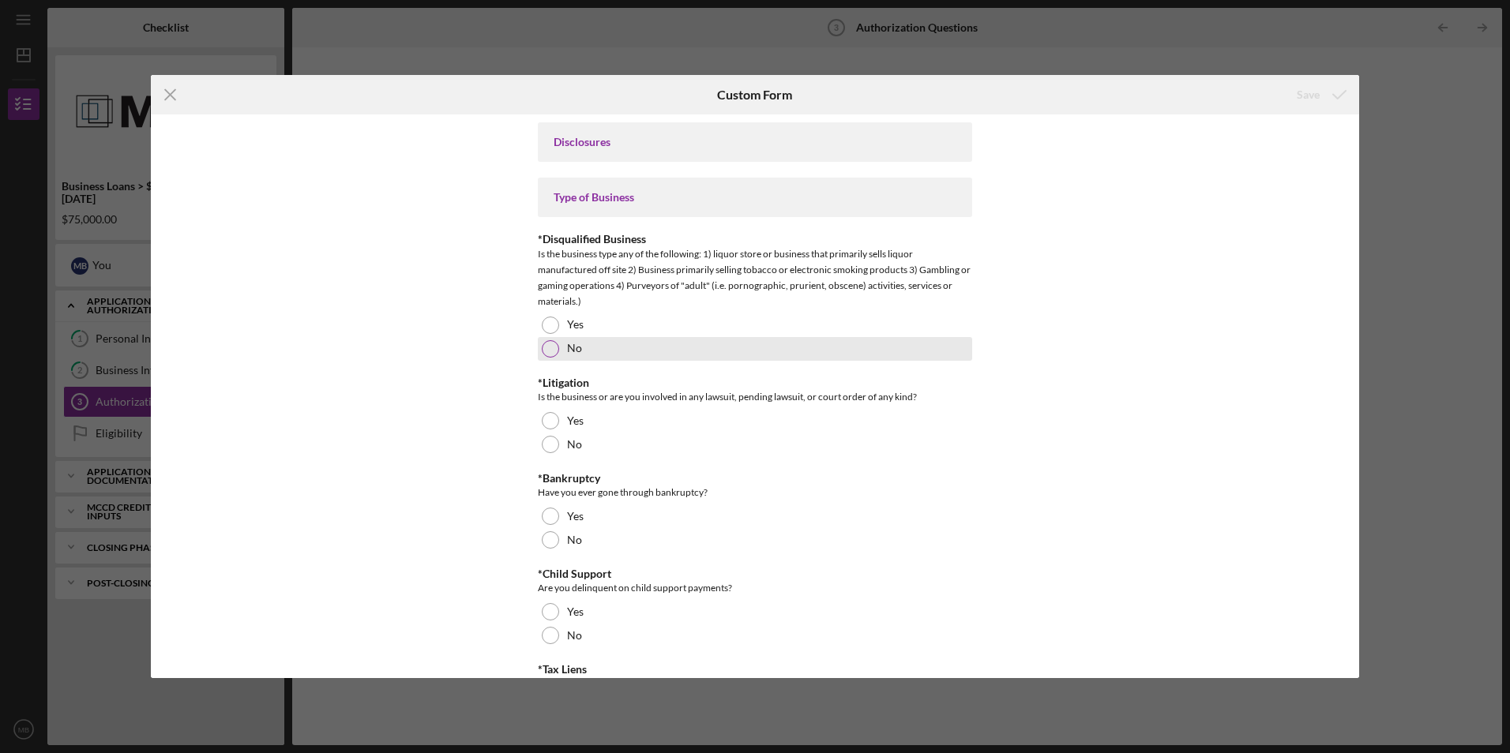
click at [549, 351] on div at bounding box center [550, 348] width 17 height 17
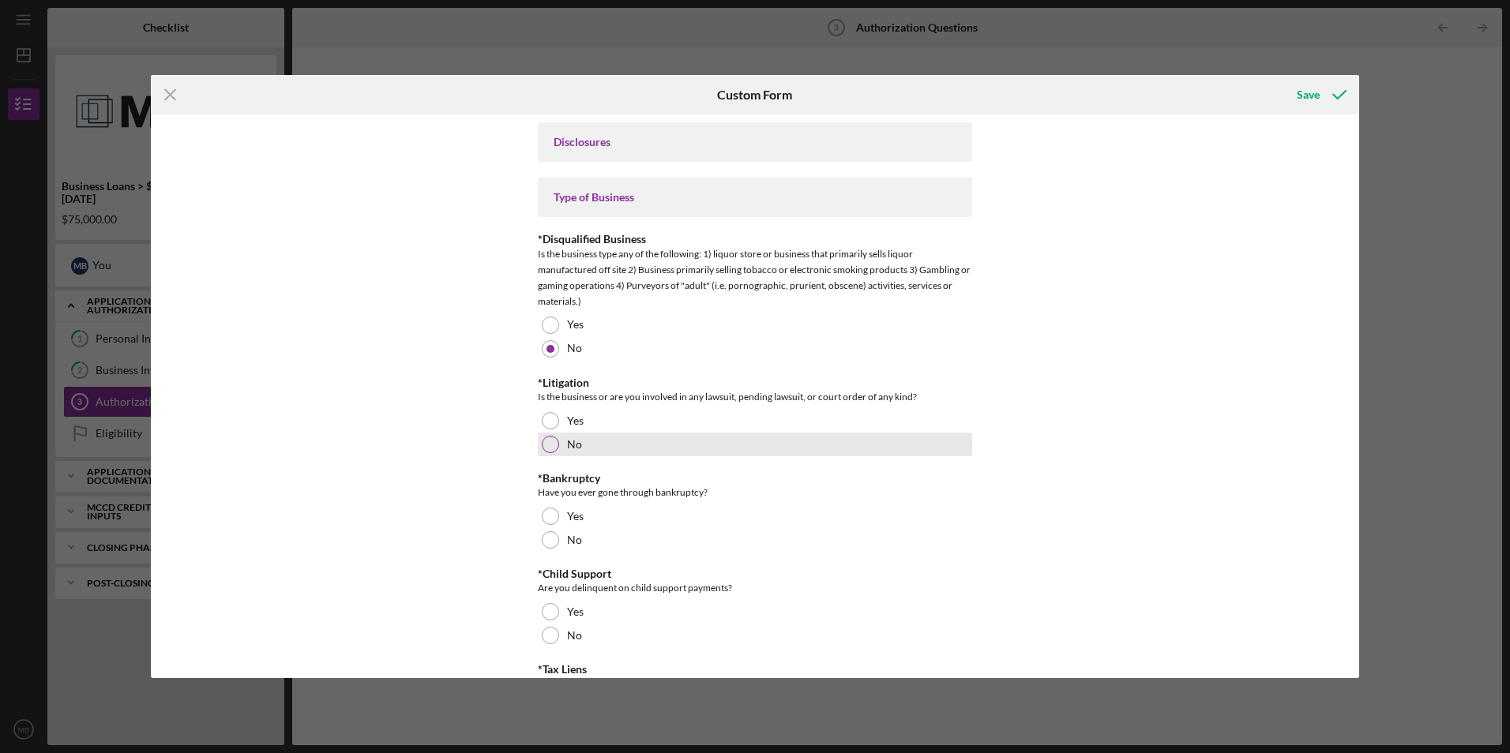
click at [544, 447] on div at bounding box center [550, 444] width 17 height 17
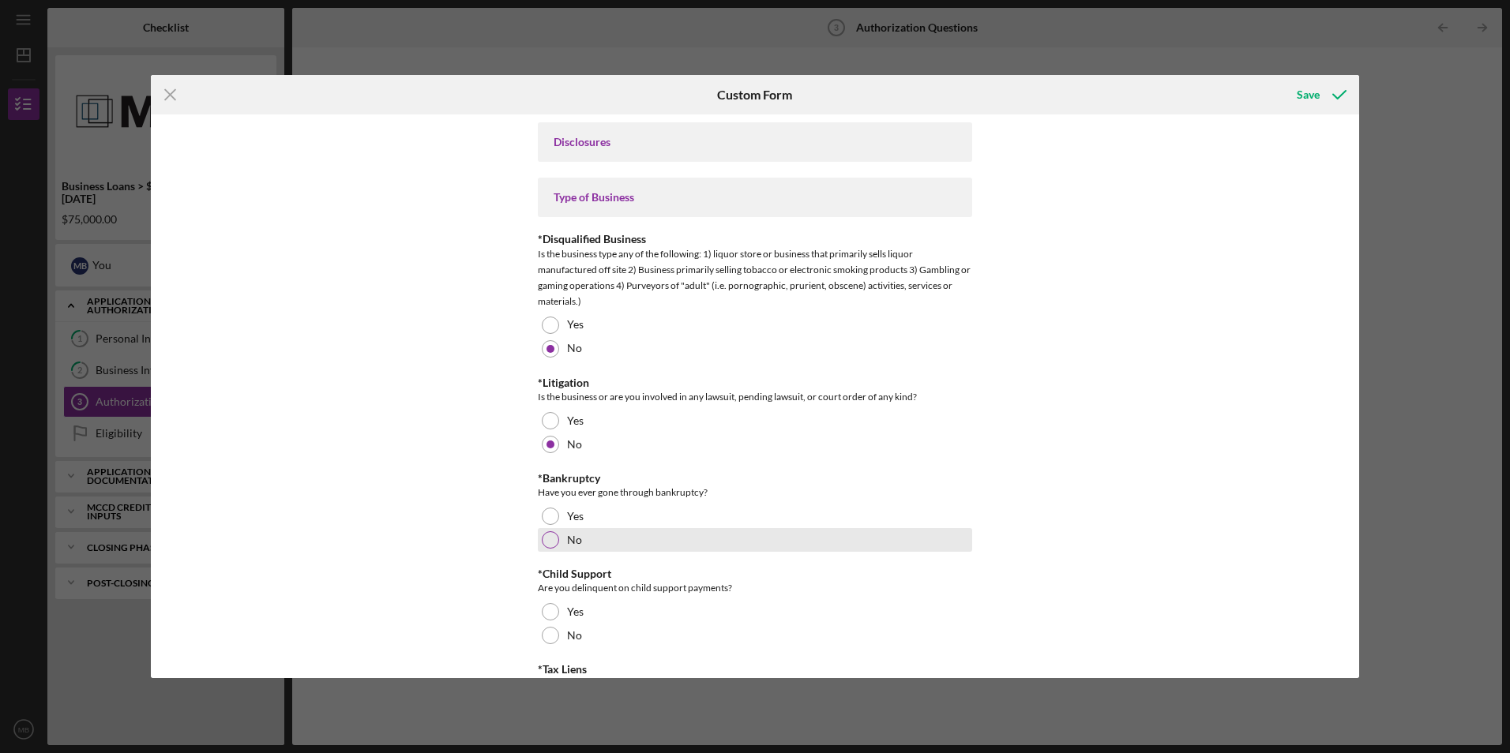
click at [553, 542] on div at bounding box center [550, 539] width 17 height 17
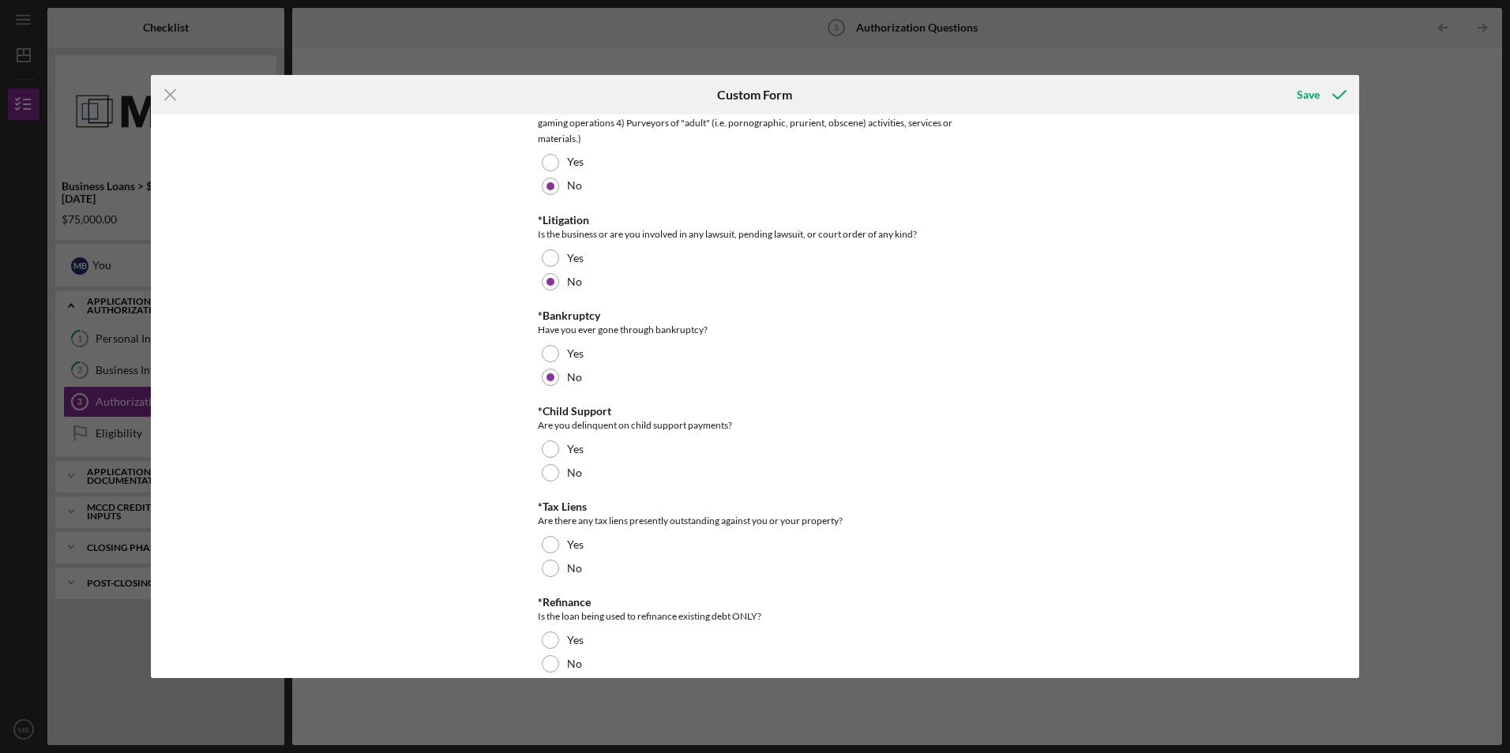
scroll to position [237, 0]
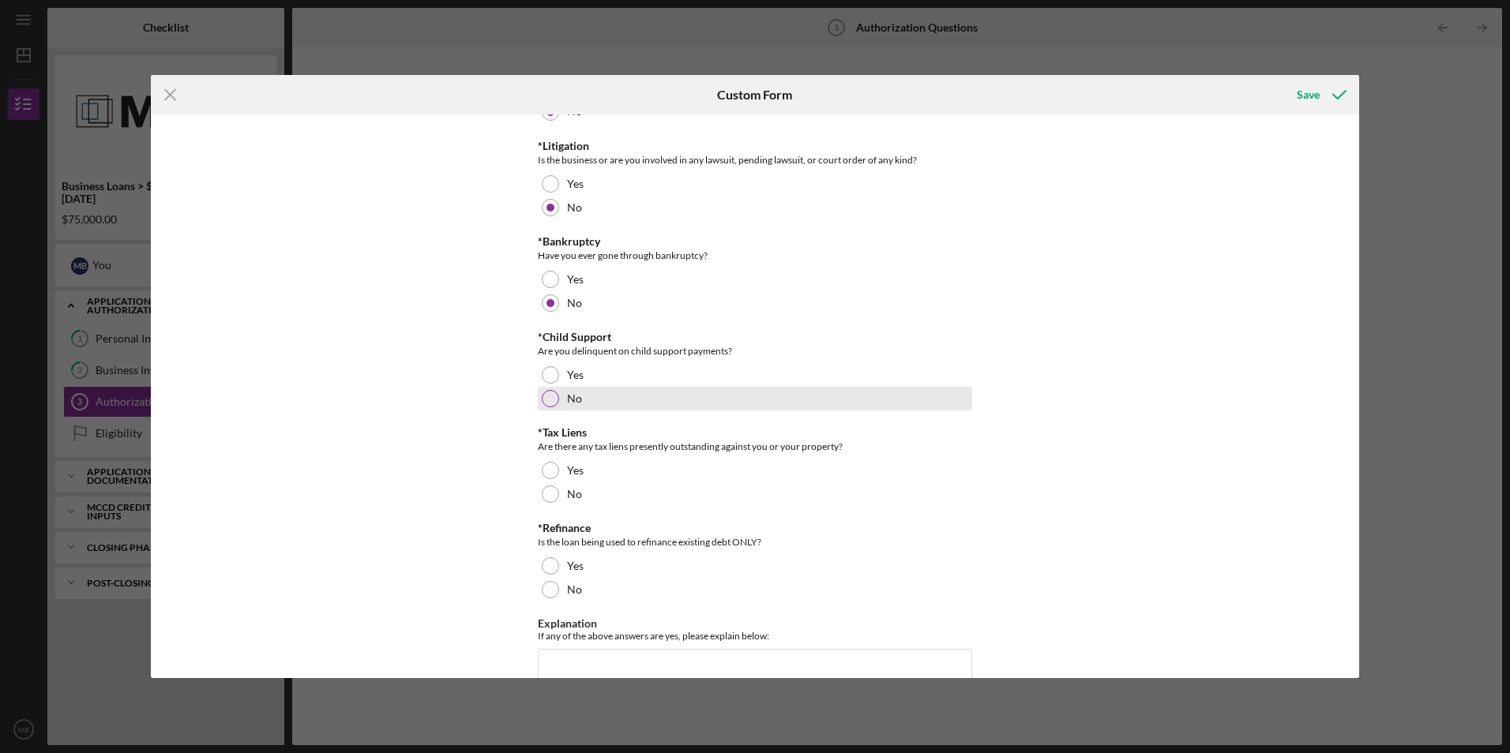
click at [550, 404] on div at bounding box center [550, 398] width 17 height 17
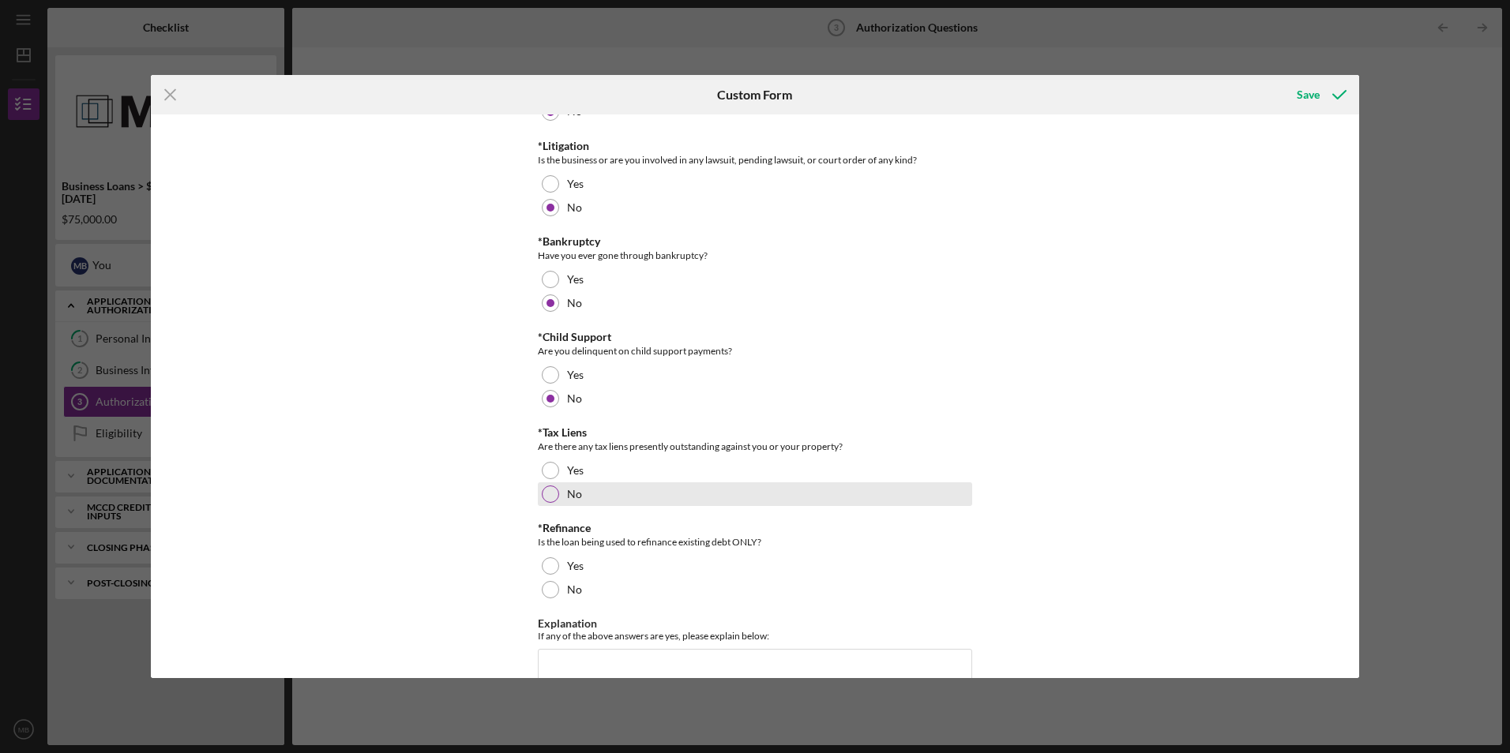
click at [543, 495] on div at bounding box center [550, 494] width 17 height 17
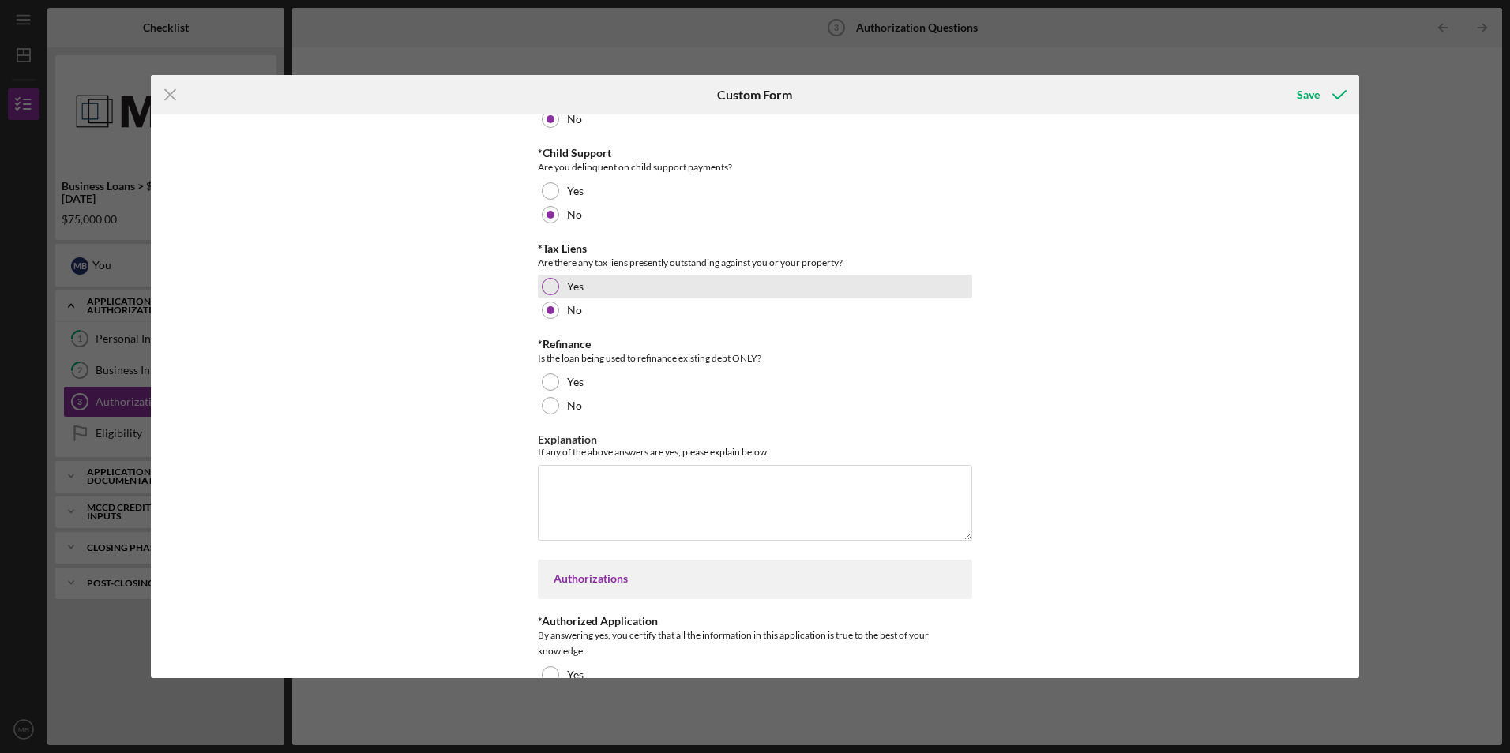
scroll to position [474, 0]
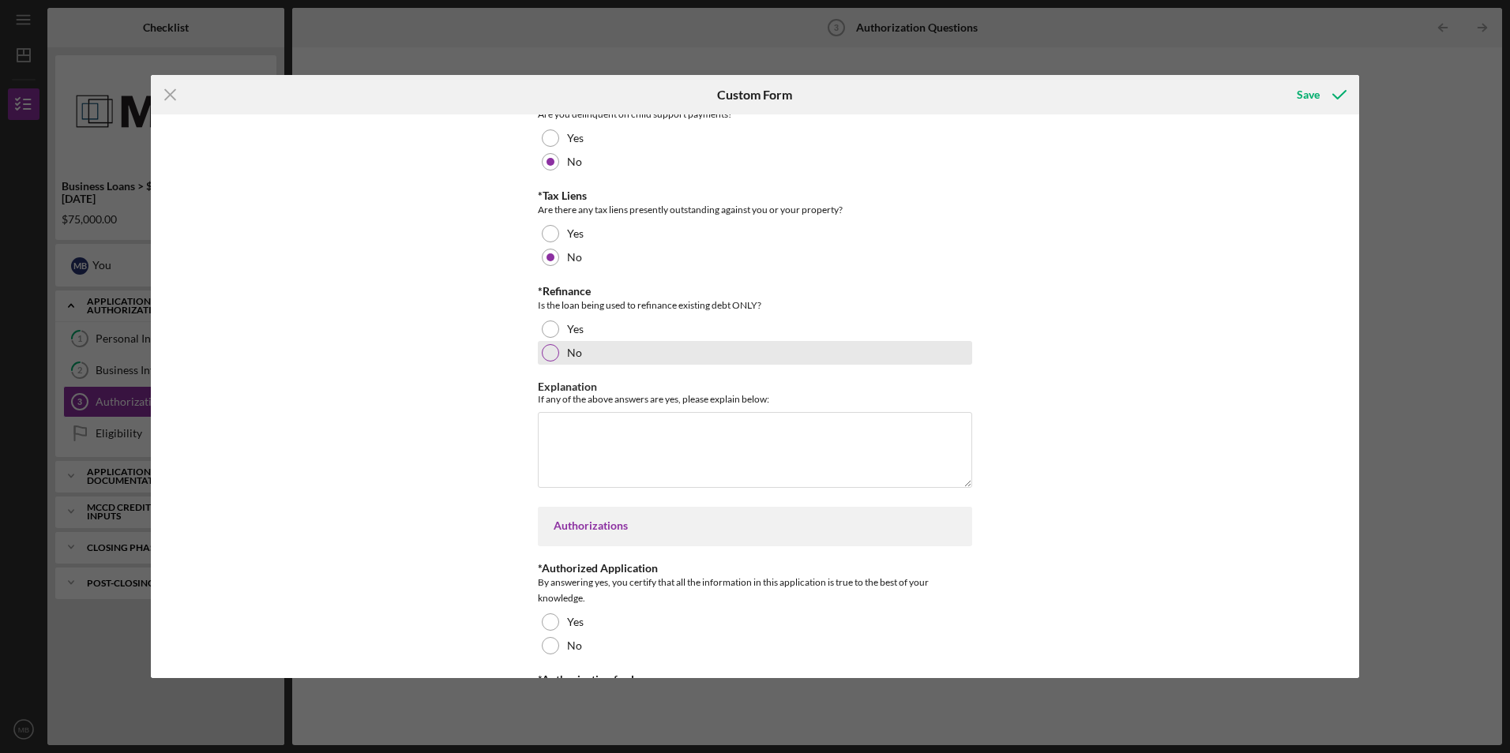
click at [544, 346] on div at bounding box center [550, 352] width 17 height 17
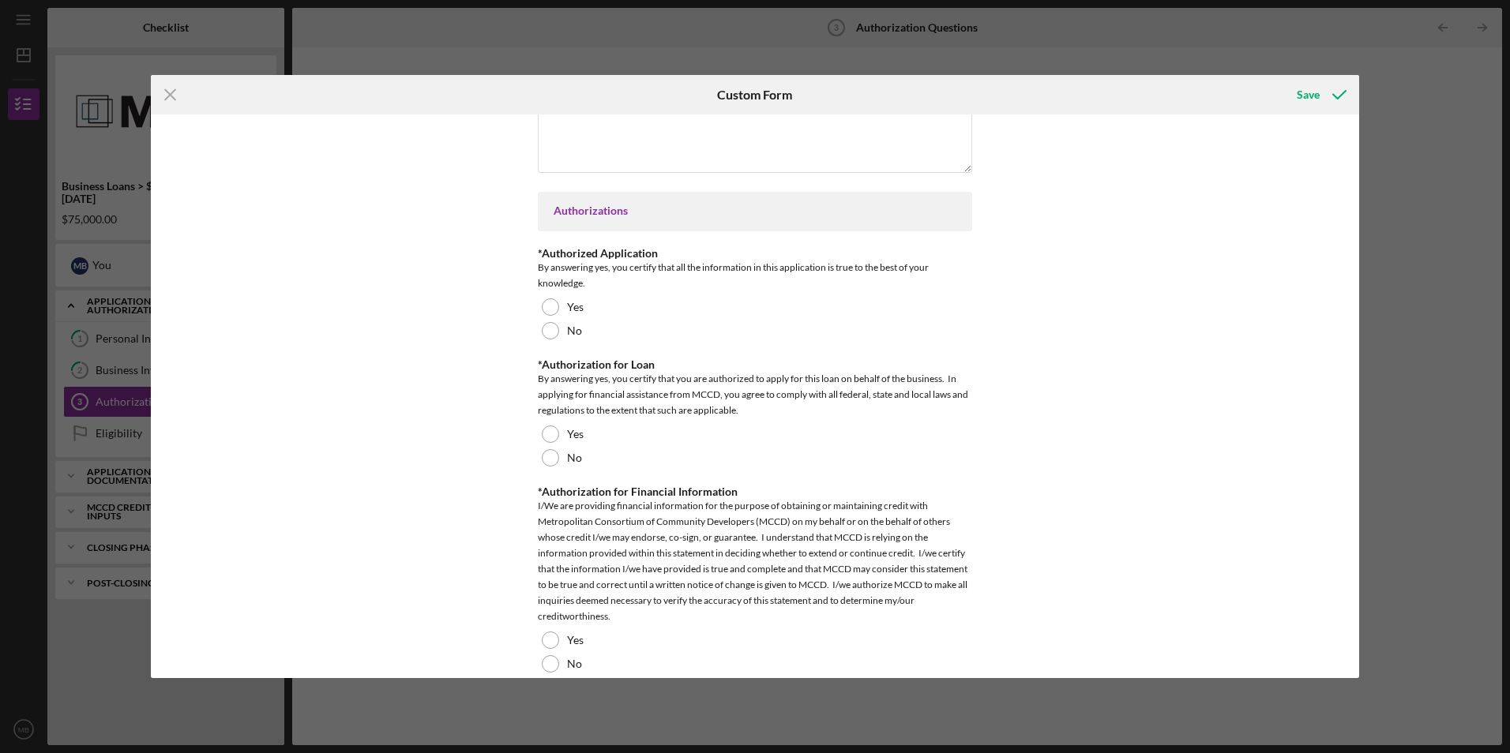
scroll to position [790, 0]
click at [553, 306] on div at bounding box center [550, 306] width 17 height 17
click at [554, 433] on div at bounding box center [550, 433] width 17 height 17
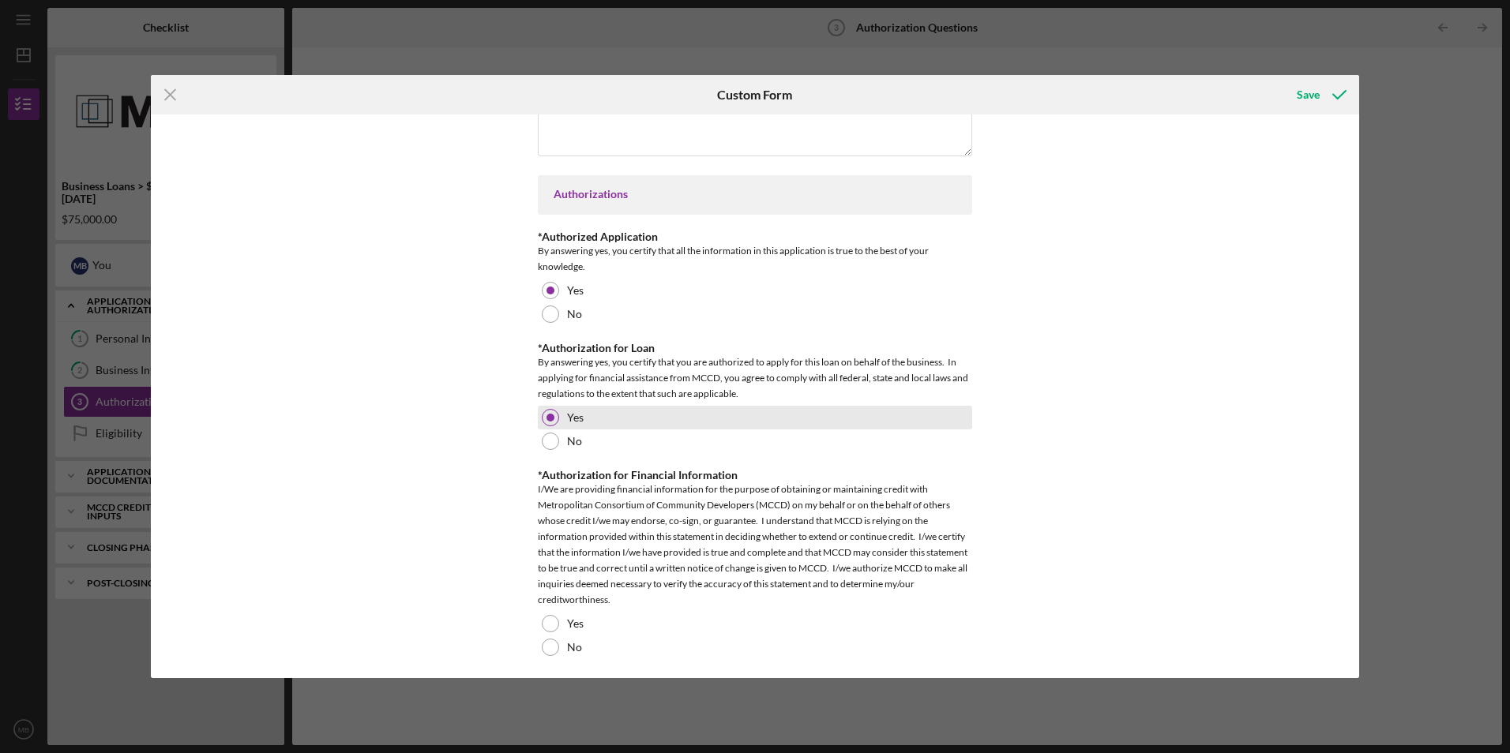
scroll to position [810, 0]
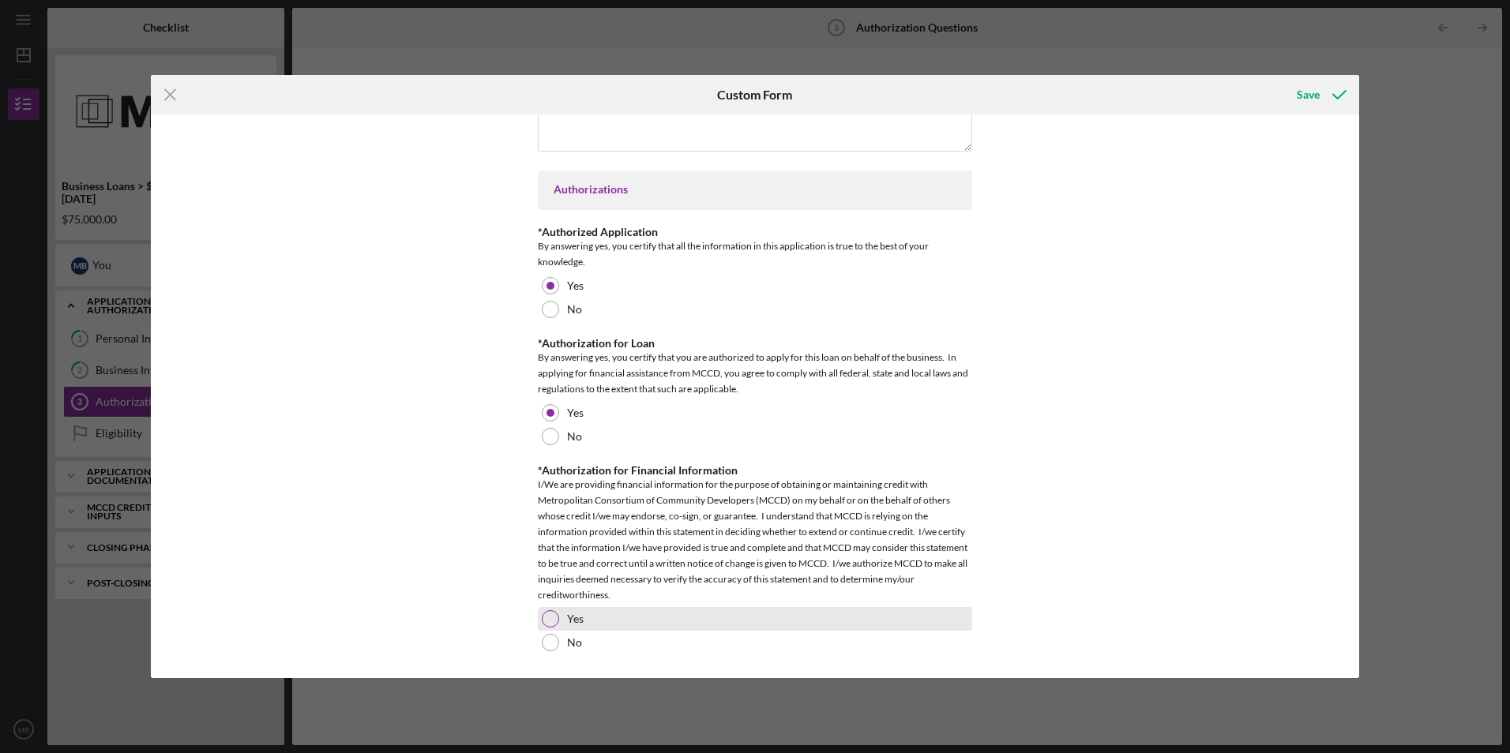
click at [545, 616] on div at bounding box center [550, 618] width 17 height 17
click at [1316, 95] on div "Save" at bounding box center [1308, 95] width 23 height 32
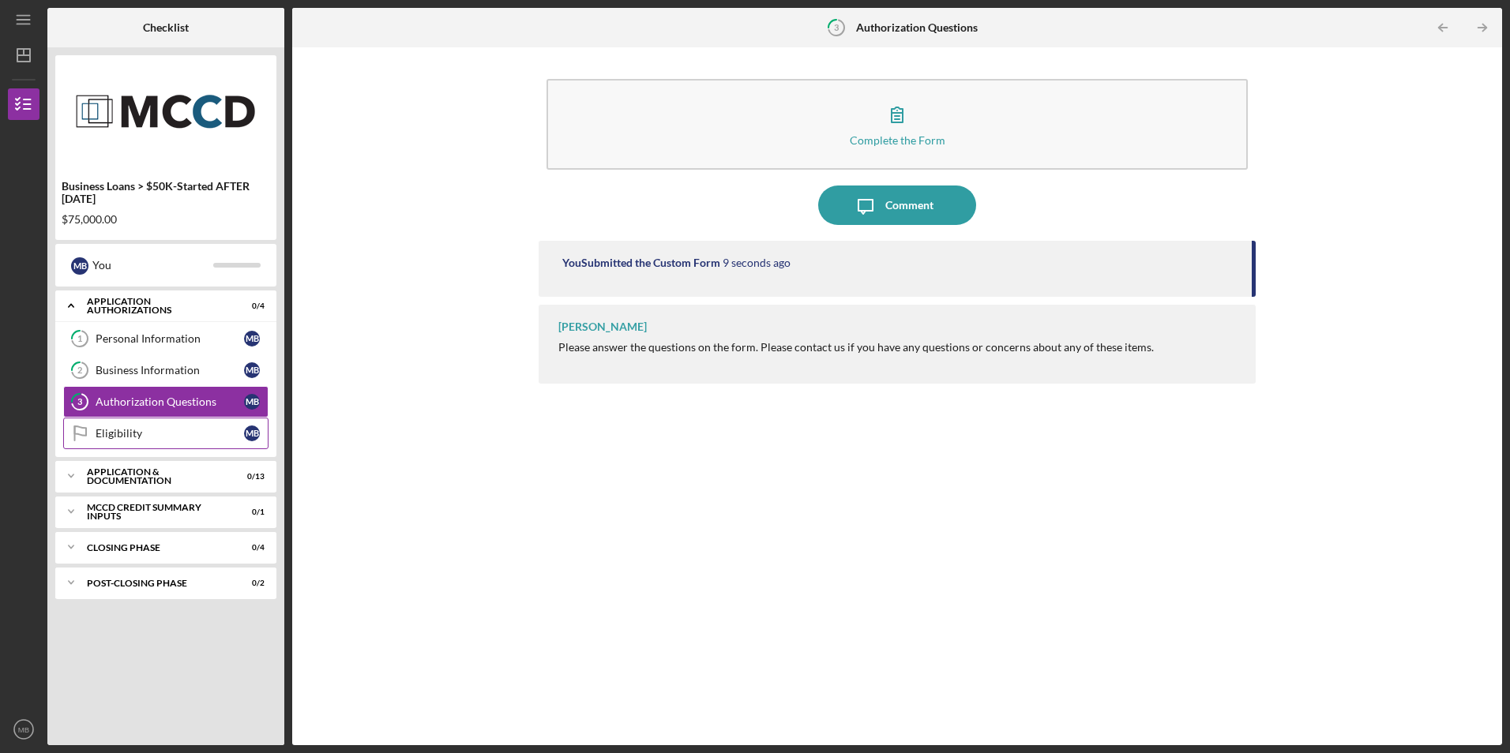
click at [126, 439] on div "Eligibility" at bounding box center [170, 433] width 148 height 13
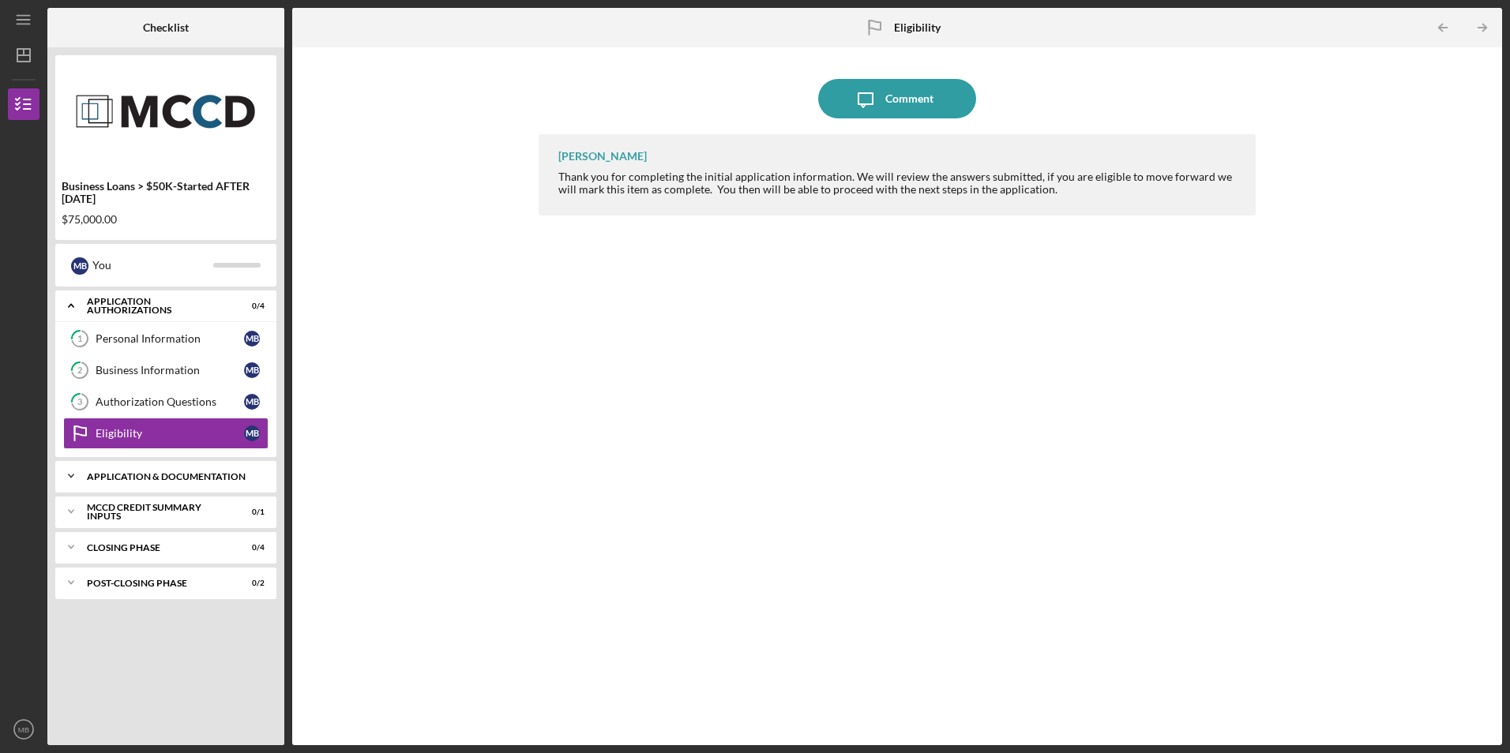
click at [111, 467] on div "Icon/Expander Application & Documentation 0 / 13" at bounding box center [165, 476] width 221 height 32
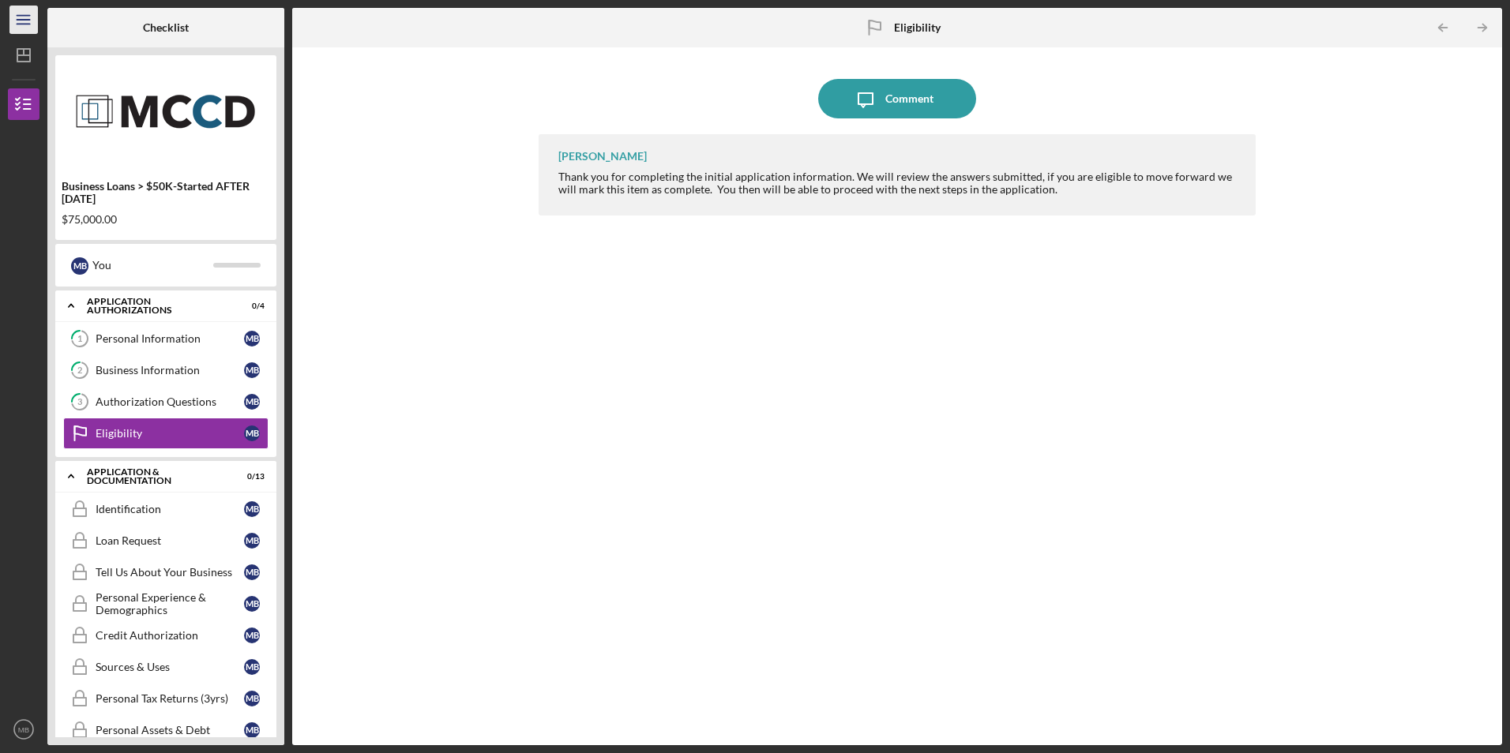
click at [19, 22] on icon "Icon/Menu" at bounding box center [24, 20] width 36 height 36
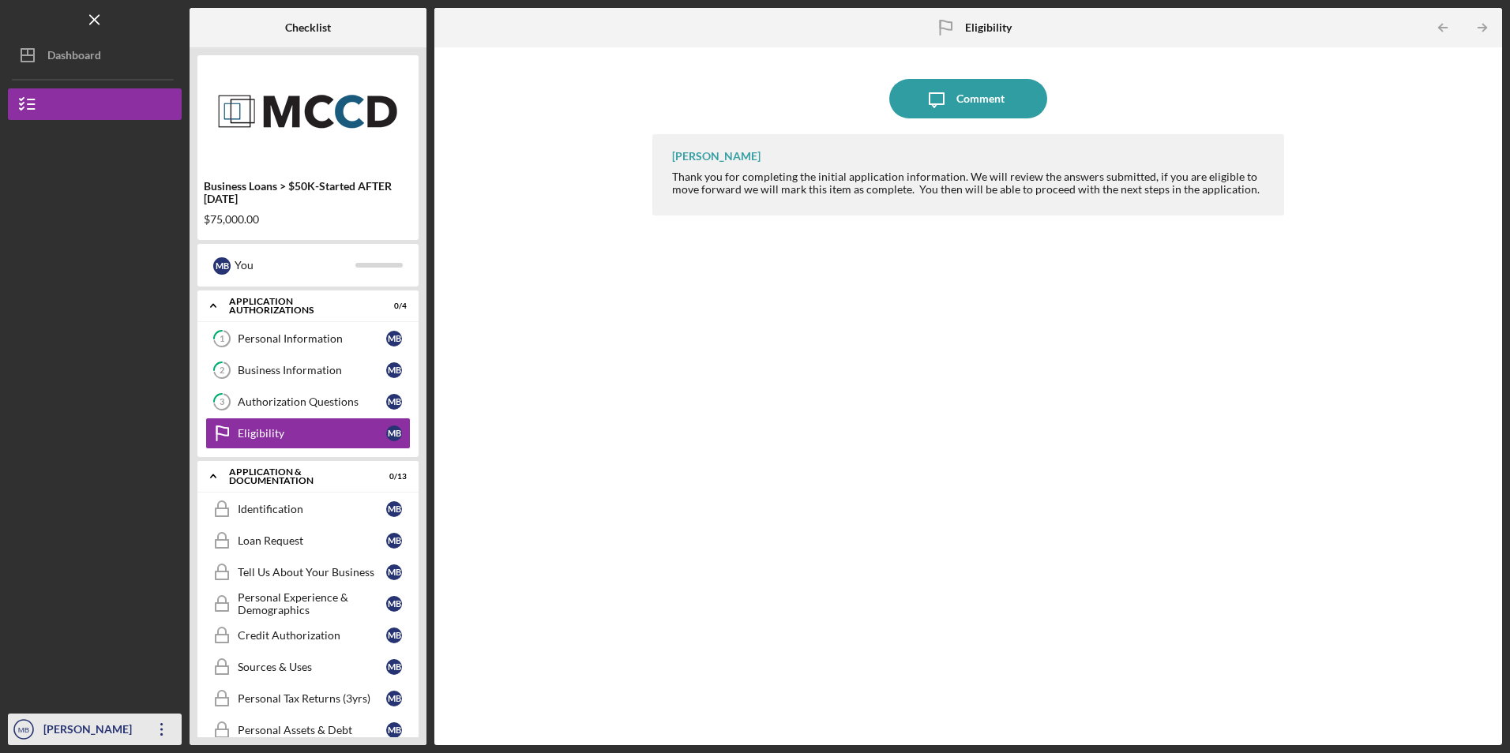
click at [105, 729] on div "[PERSON_NAME]" at bounding box center [90, 732] width 103 height 36
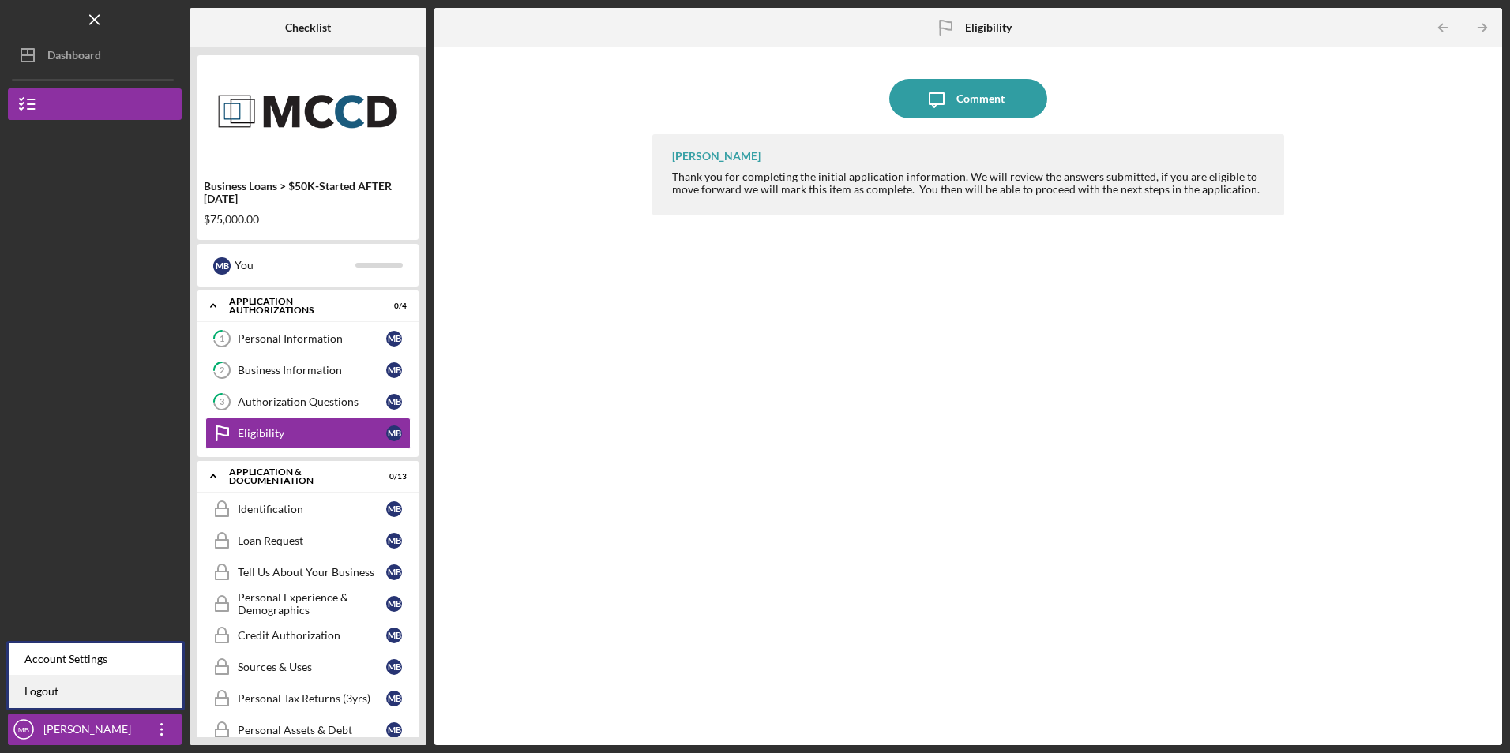
click at [34, 693] on link "Logout" at bounding box center [96, 692] width 174 height 32
